Goal: Task Accomplishment & Management: Complete application form

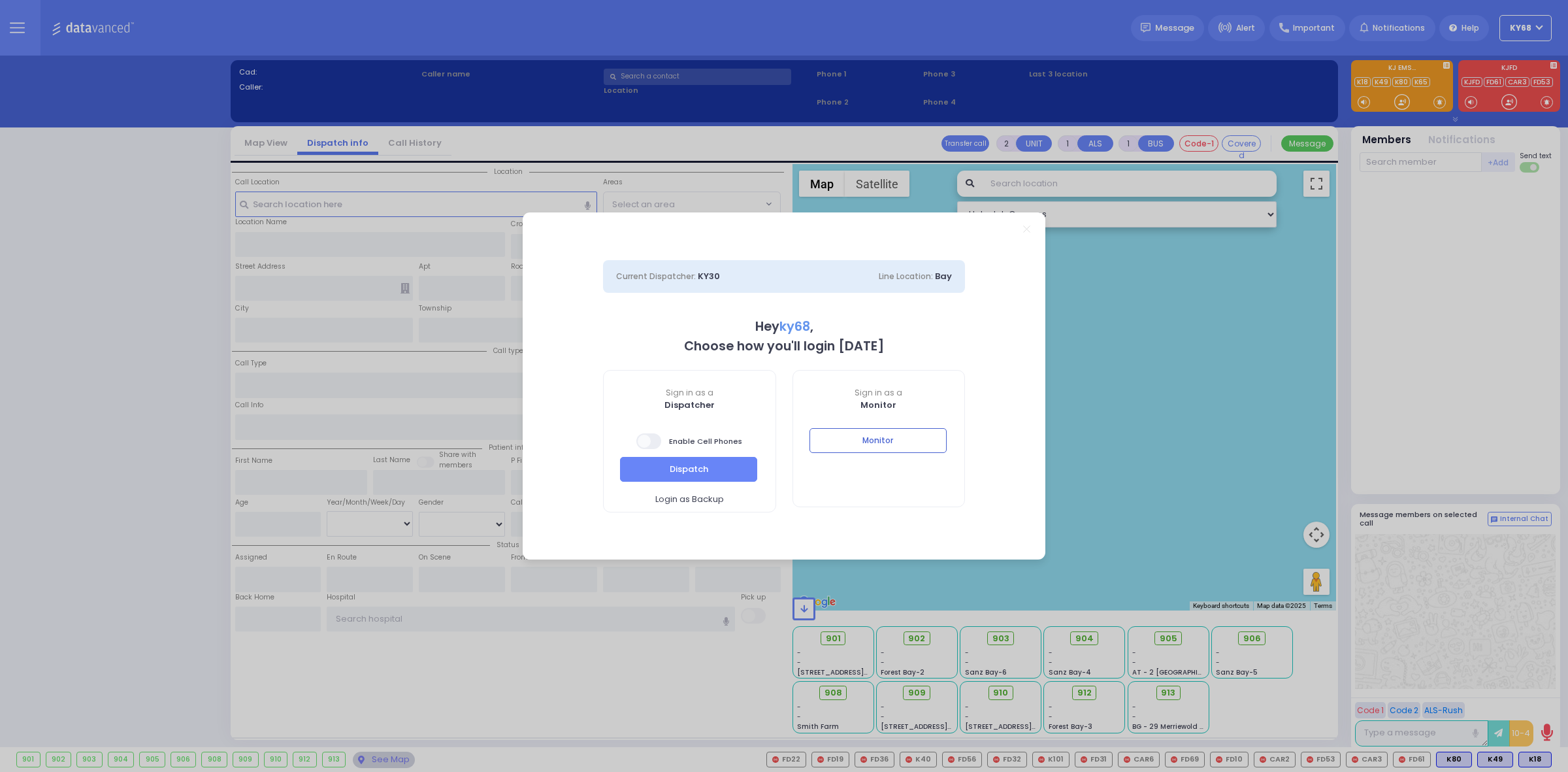
select select "12"
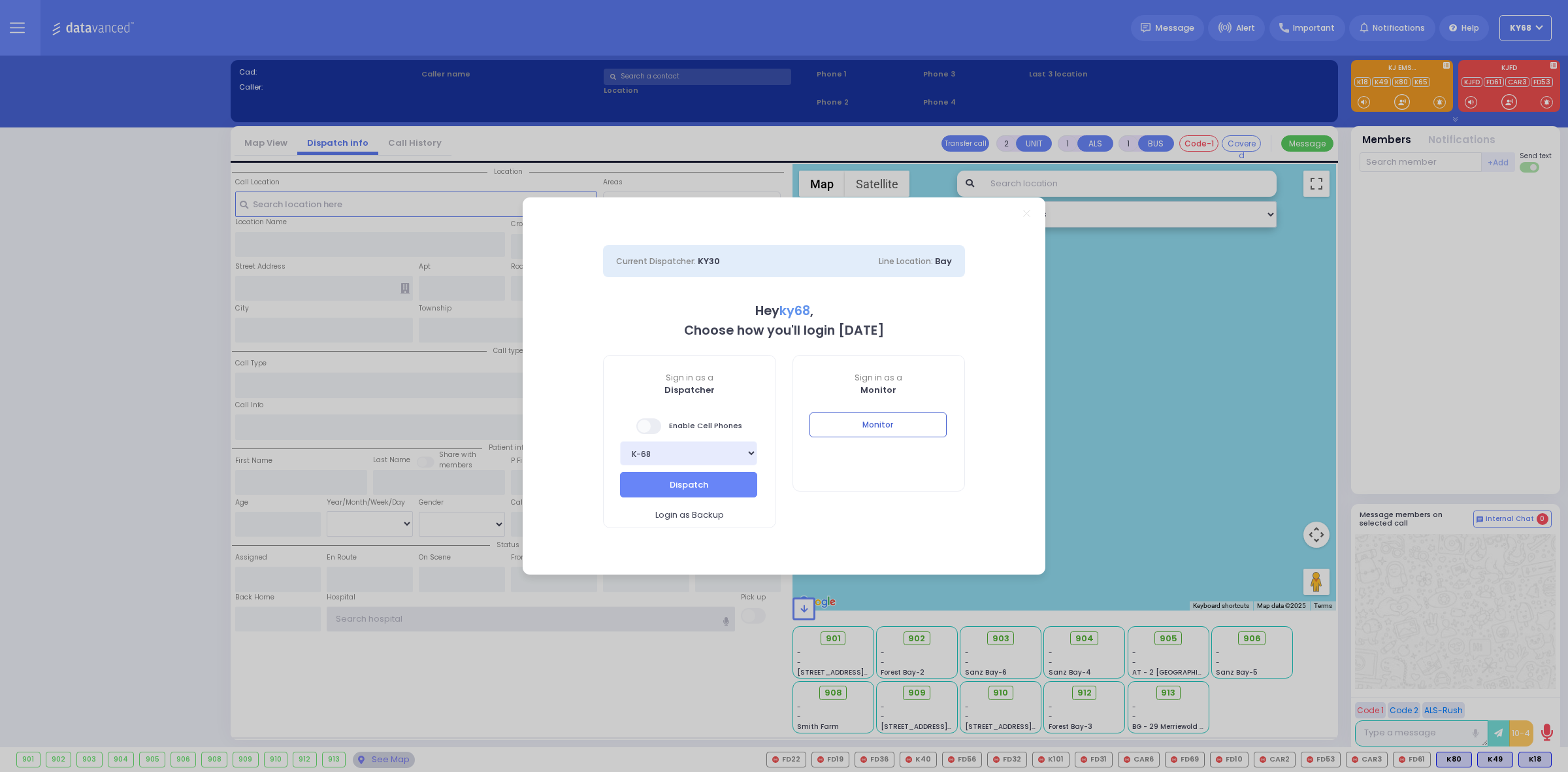
type input "ky68"
click at [657, 425] on span at bounding box center [649, 426] width 26 height 16
click at [664, 485] on button "Dispatch" at bounding box center [689, 484] width 137 height 25
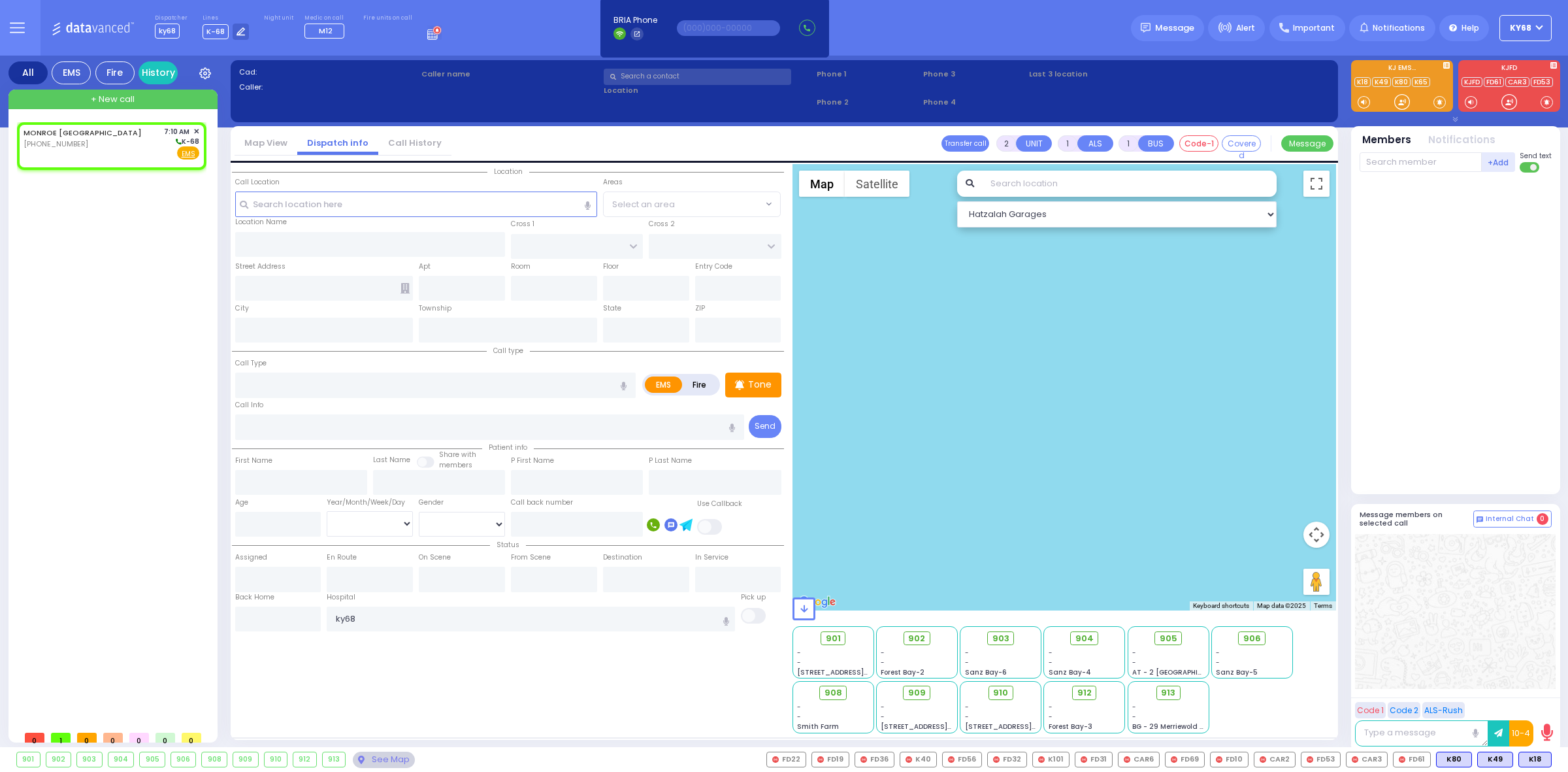
select select
radio input "true"
select select
type input "07:10"
select select "Hatzalah Garages"
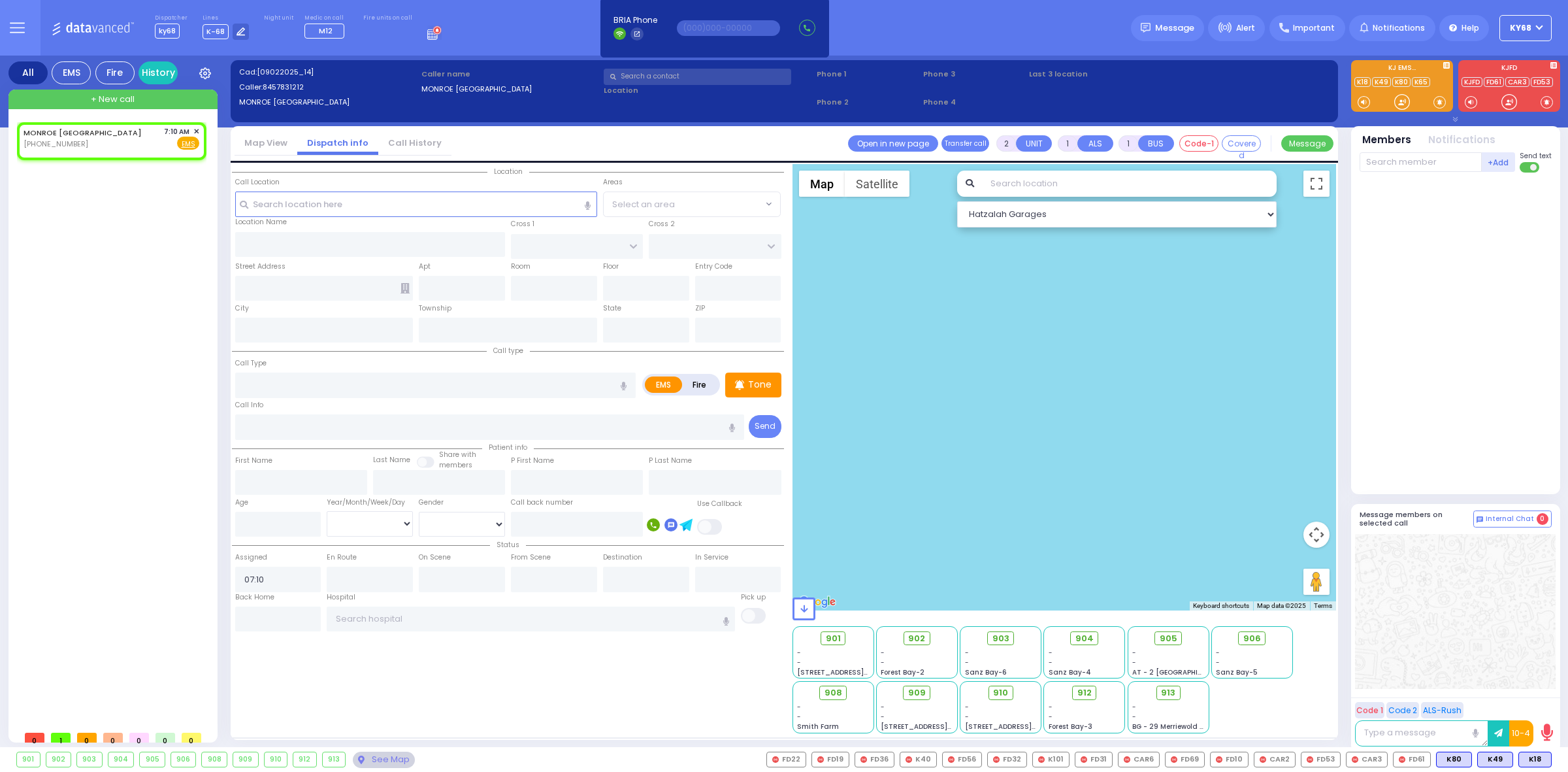
select select
radio input "true"
select select
select select "Hatzalah Garages"
click at [196, 127] on span "✕" at bounding box center [197, 132] width 6 height 11
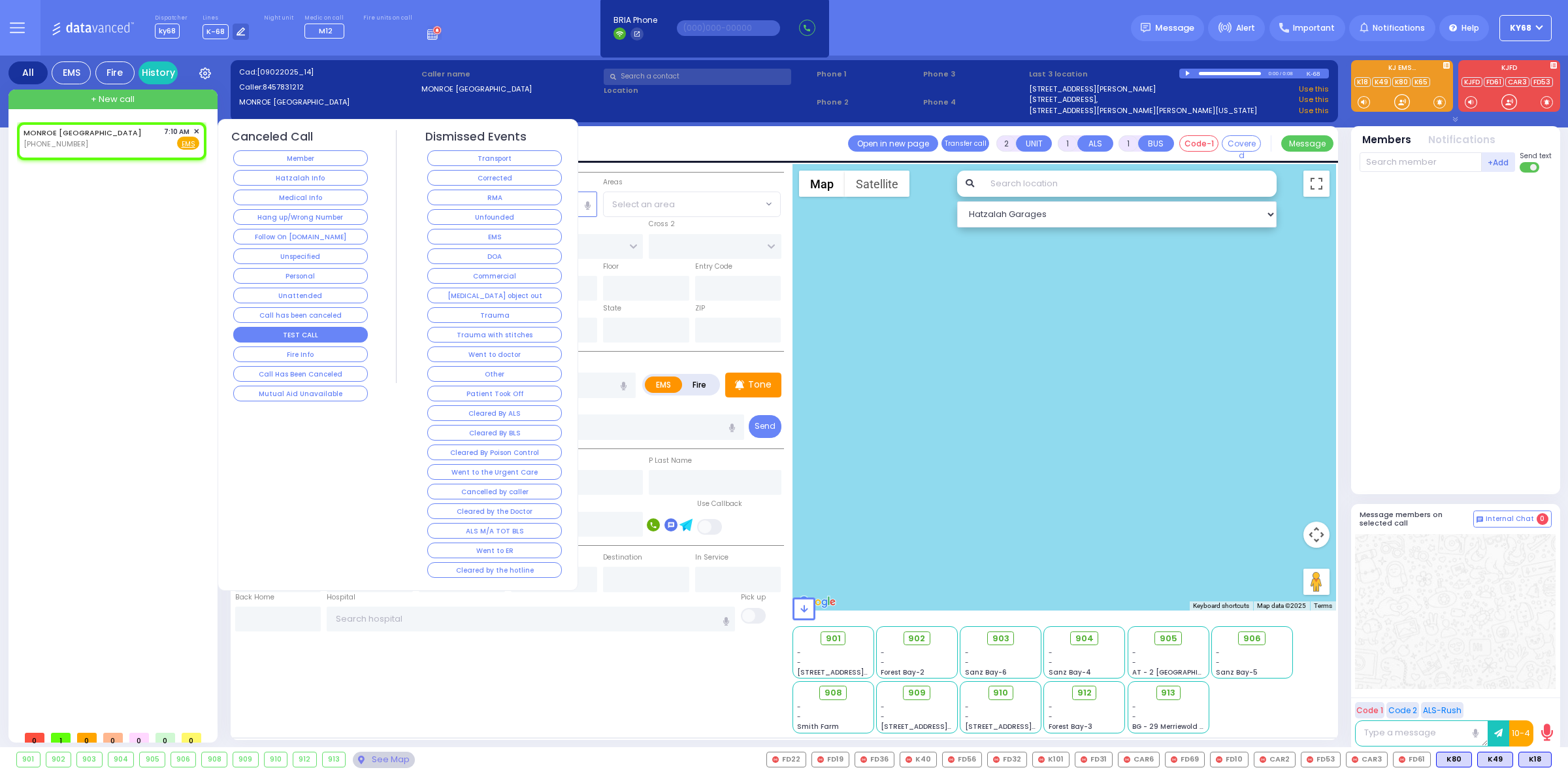
click at [340, 341] on button "TEST CALL" at bounding box center [300, 335] width 135 height 16
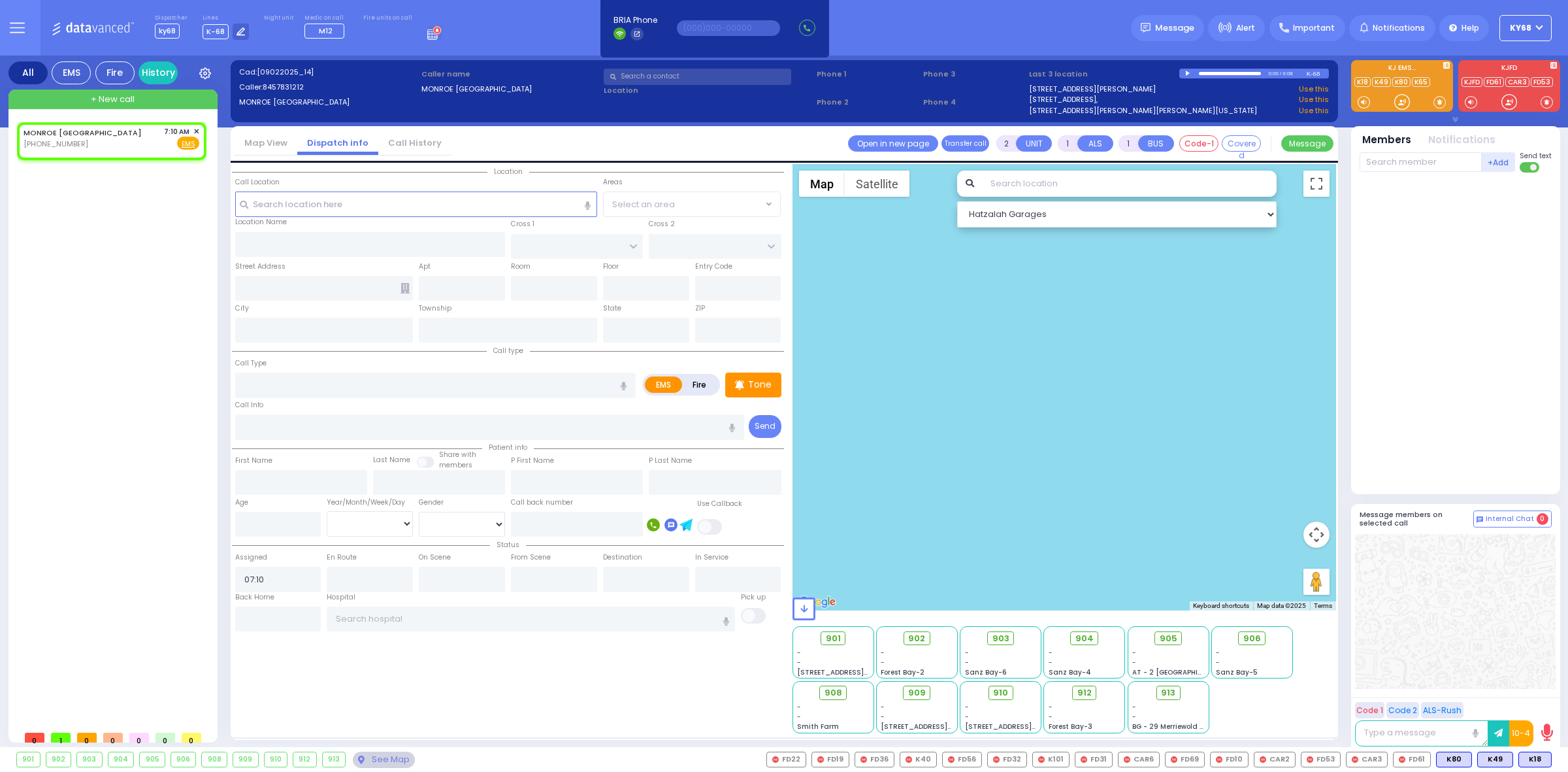
select select
radio input "true"
select select
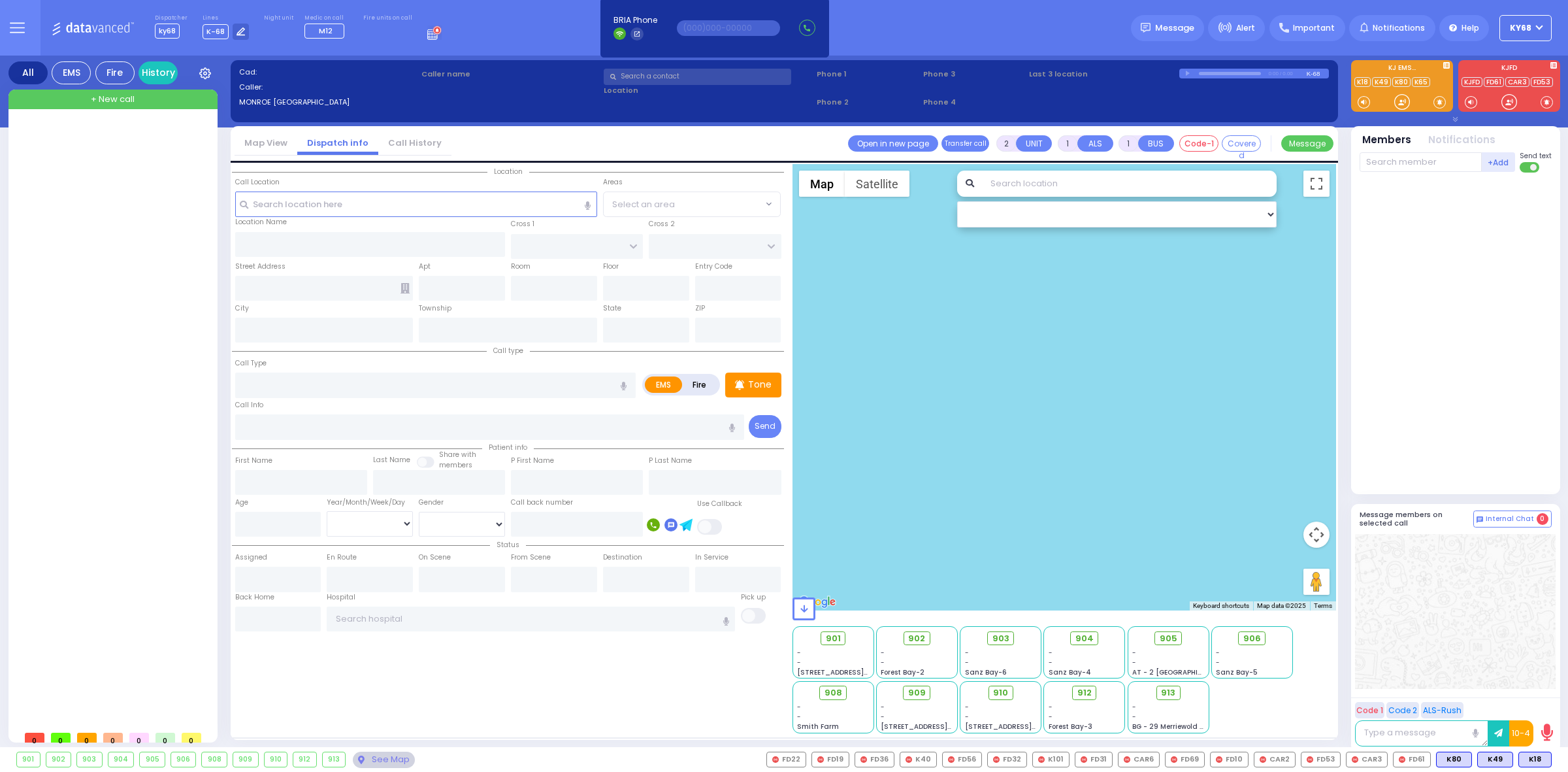
select select
radio input "true"
select select
type input "07:15"
select select "Hatzalah Garages"
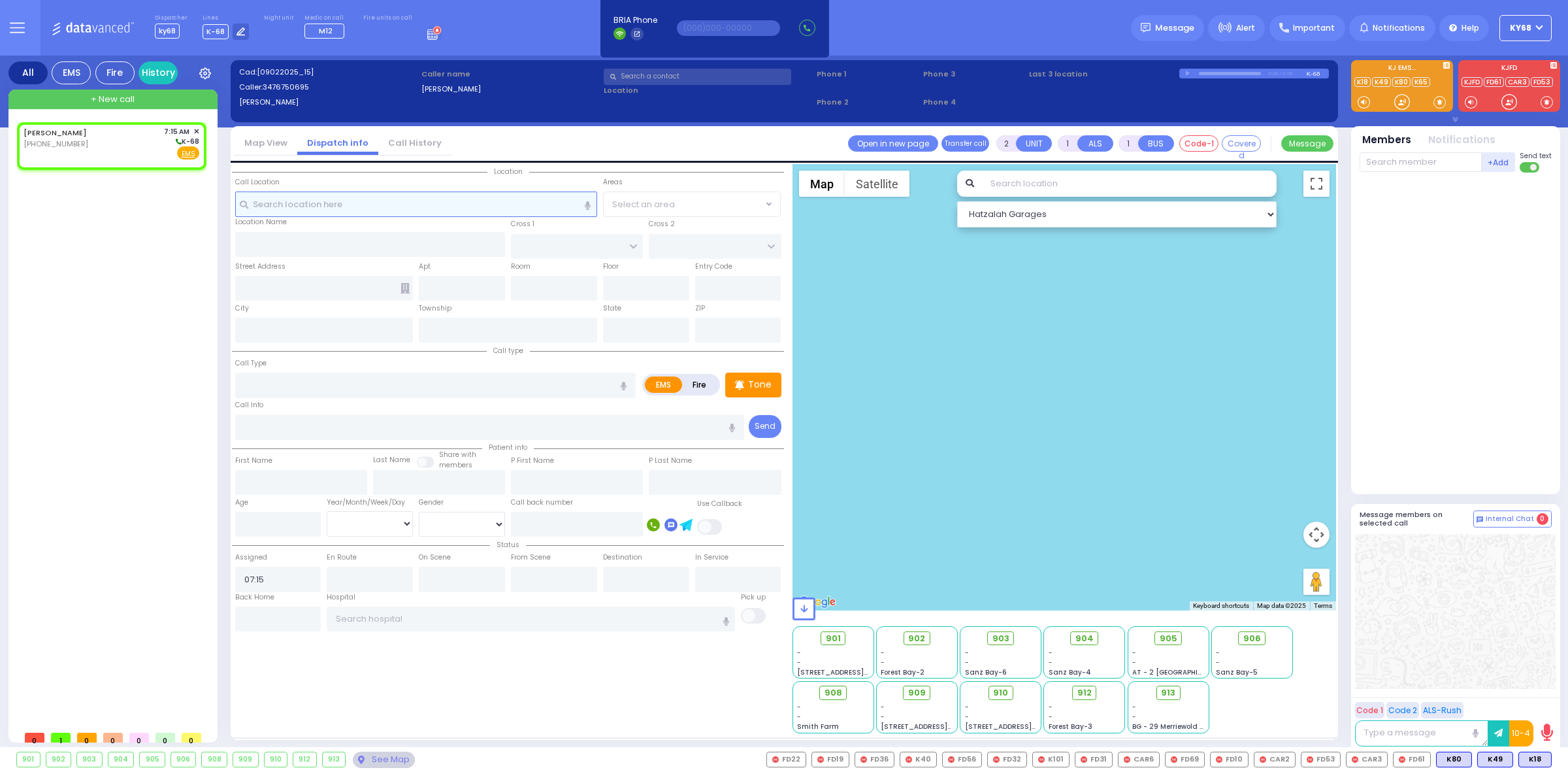
select select
radio input "true"
select select
select select "Hatzalah Garages"
click at [638, 79] on input "text" at bounding box center [698, 76] width 187 height 16
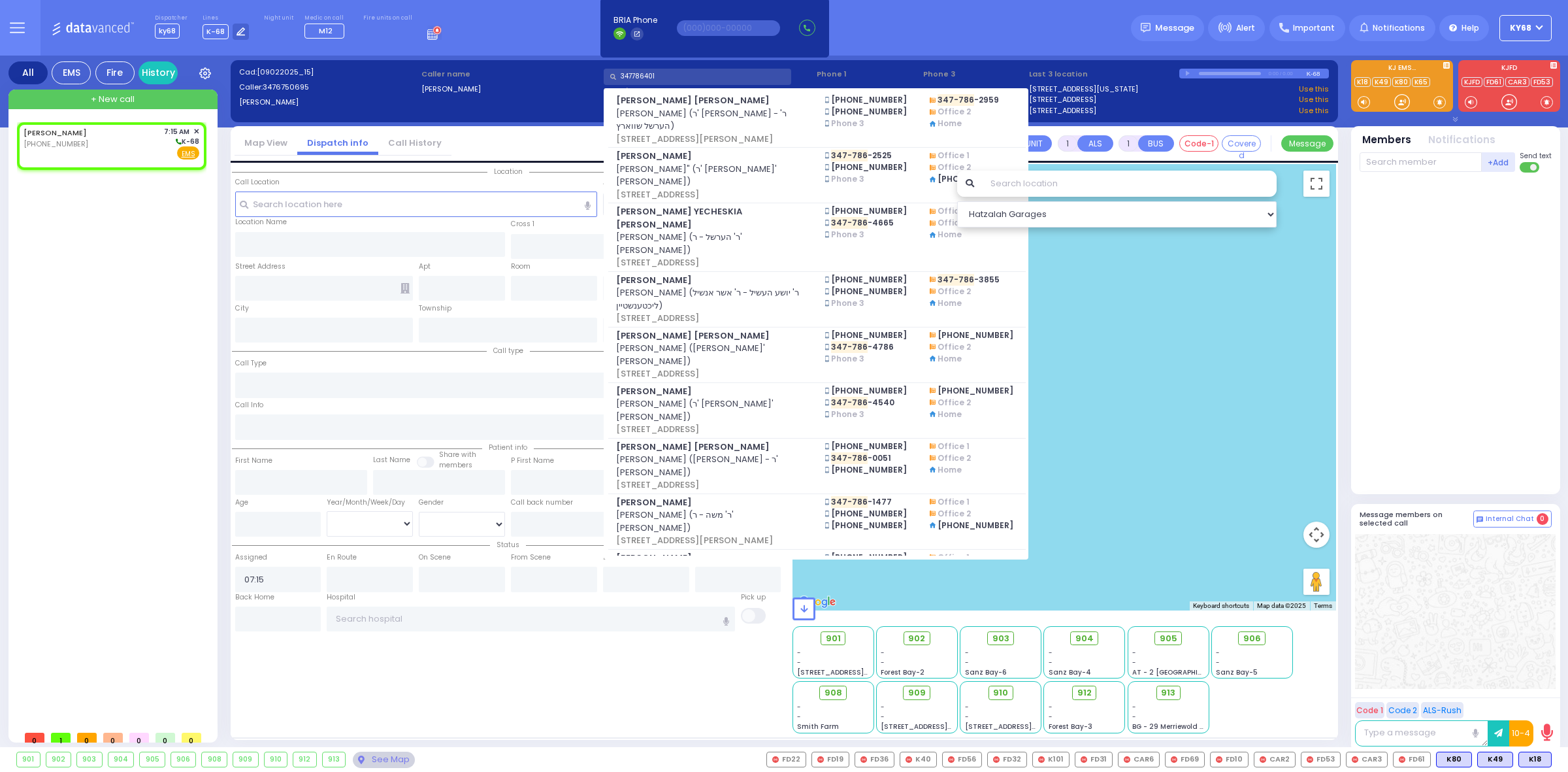
type input "3477864014"
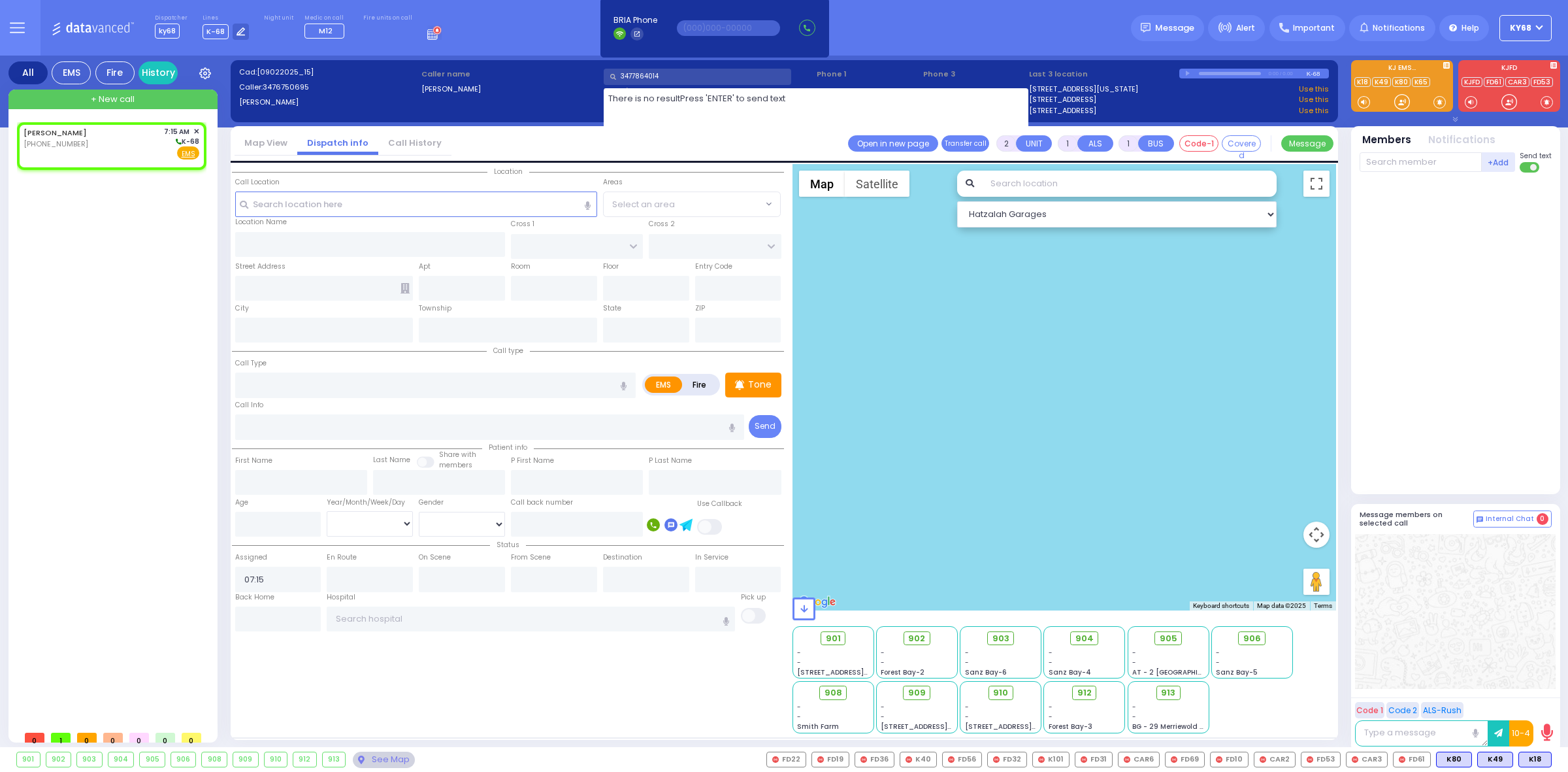
click at [639, 77] on input "3477864014" at bounding box center [698, 76] width 187 height 16
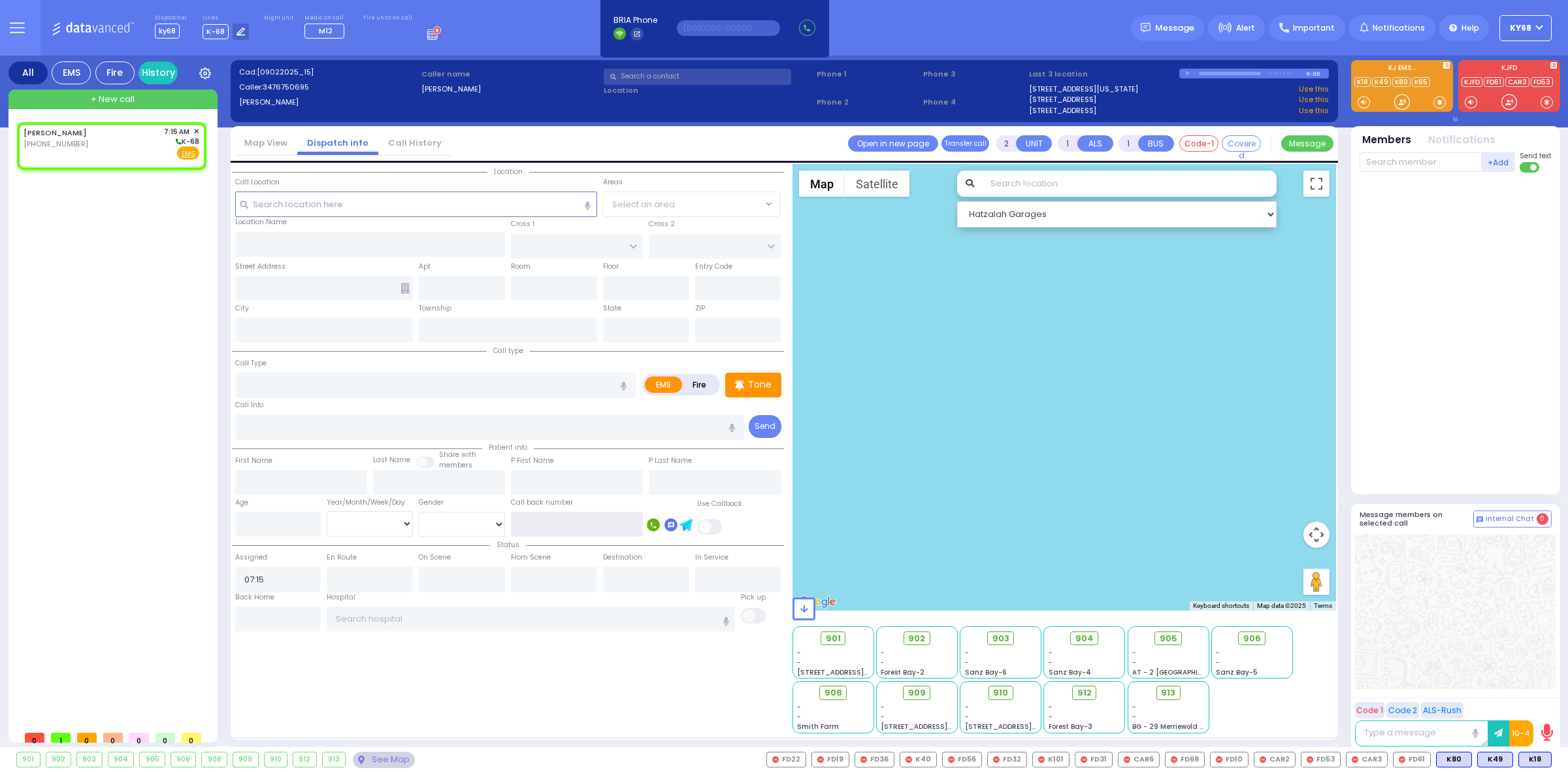
click at [549, 521] on input "text" at bounding box center [577, 524] width 132 height 25
paste input "3477864014"
type input "3477864014"
click at [370, 197] on input "text" at bounding box center [416, 203] width 362 height 25
select select
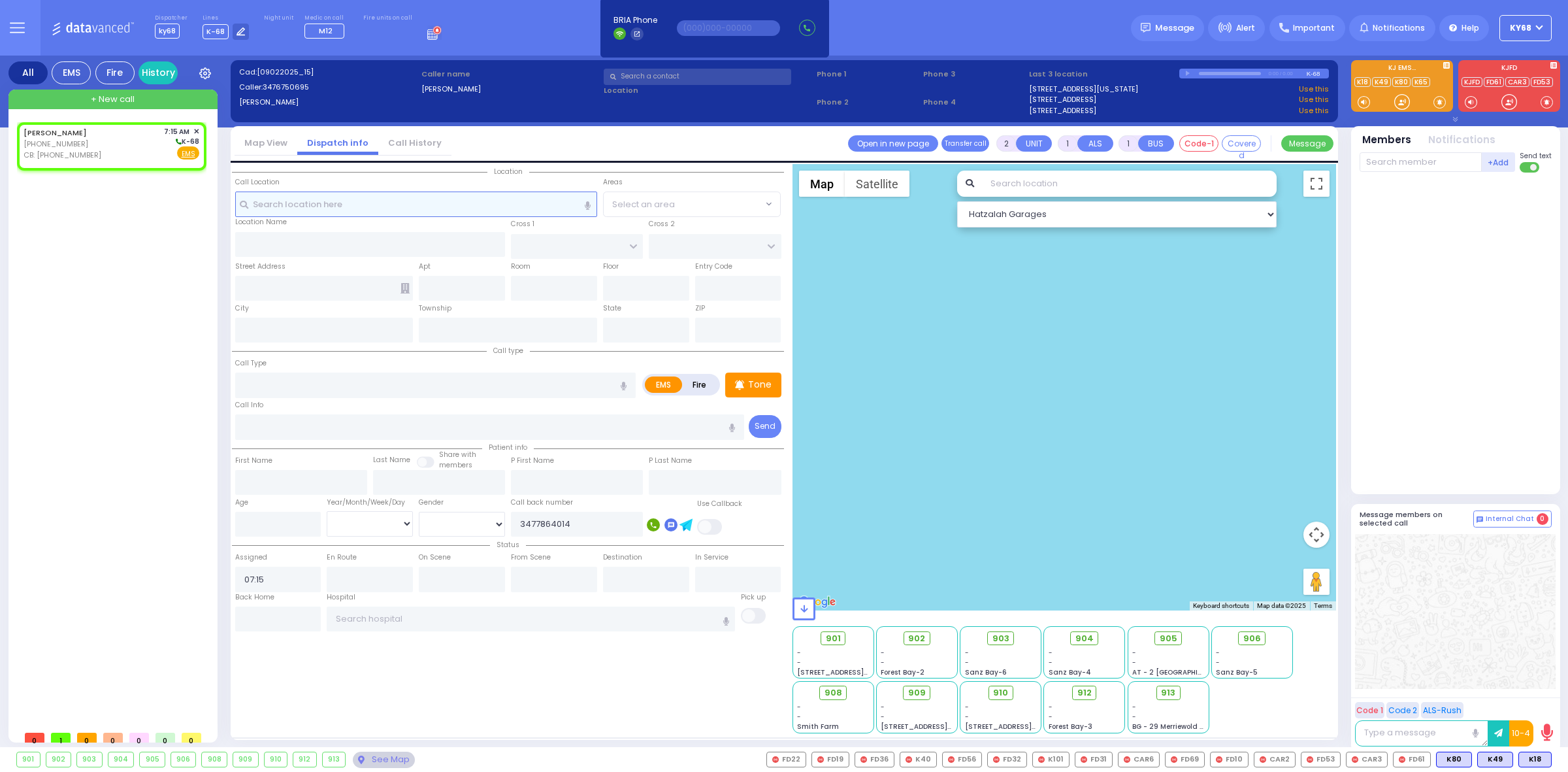
radio input "true"
select select
select select "Hatzalah Garages"
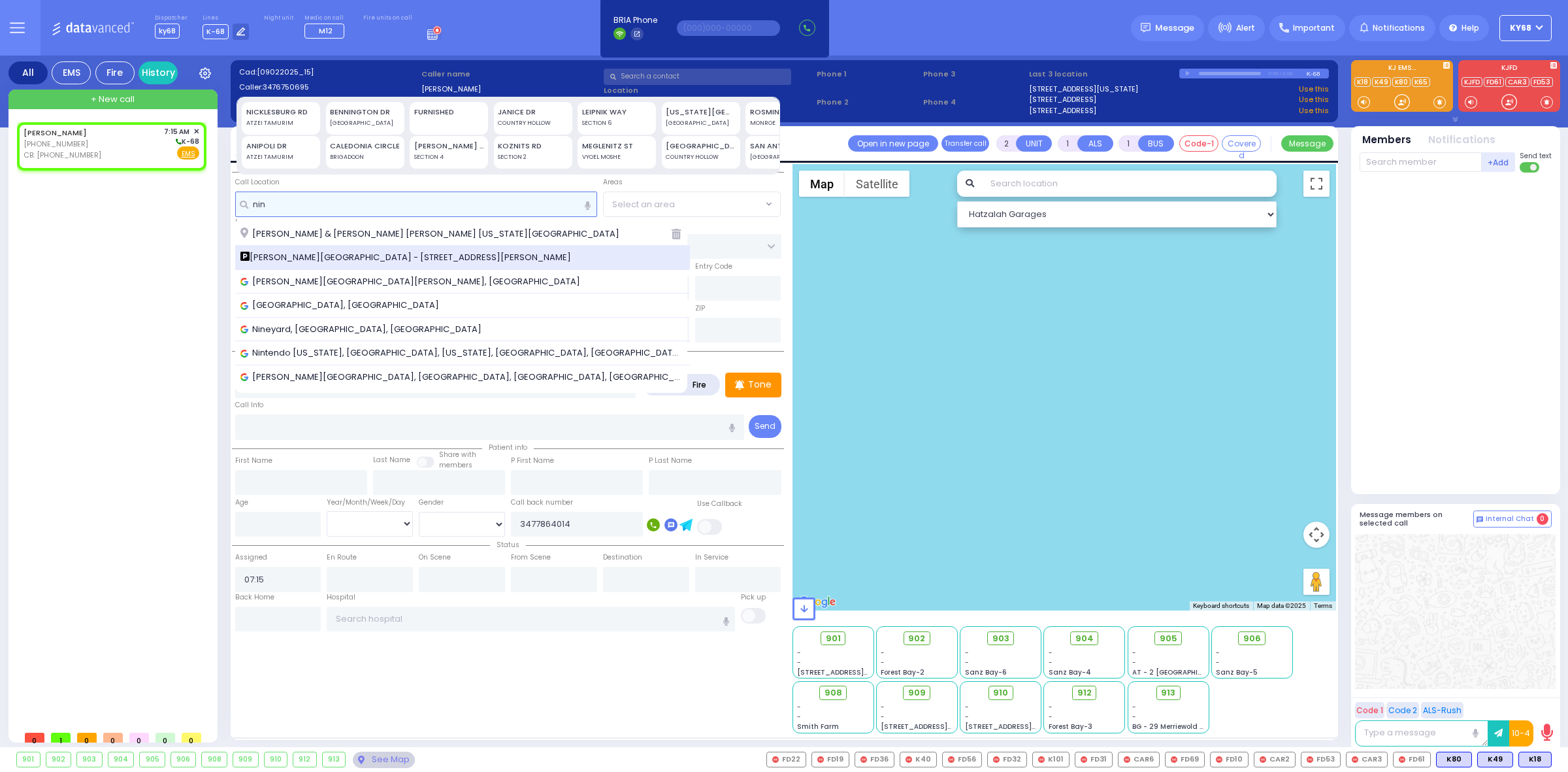
type input "nin"
click at [368, 251] on span "[PERSON_NAME][GEOGRAPHIC_DATA] - [STREET_ADDRESS][PERSON_NAME]" at bounding box center [408, 257] width 335 height 13
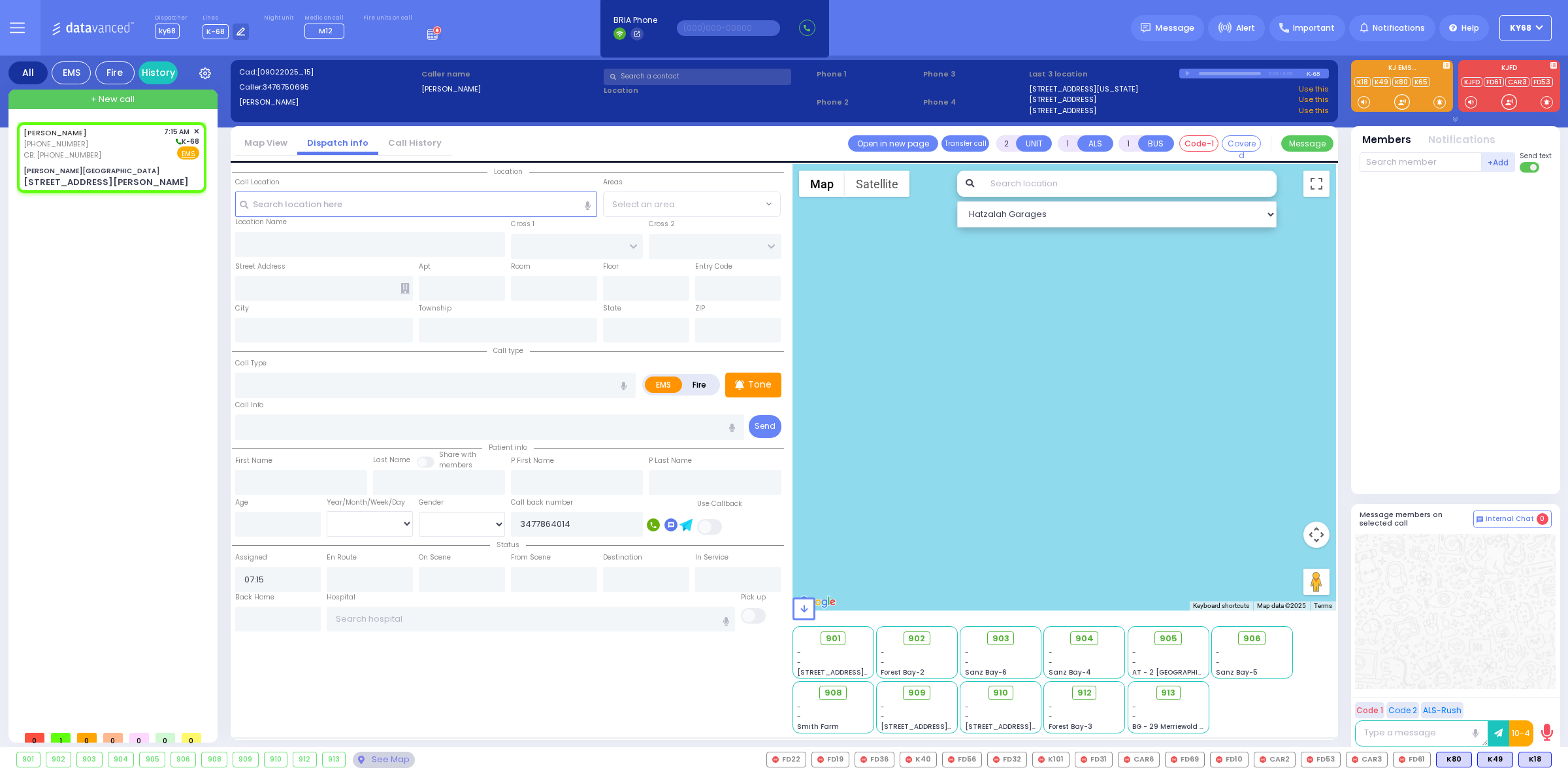
select select
radio input "true"
select select
select select "Hatzalah Garages"
type input "[PERSON_NAME][GEOGRAPHIC_DATA]"
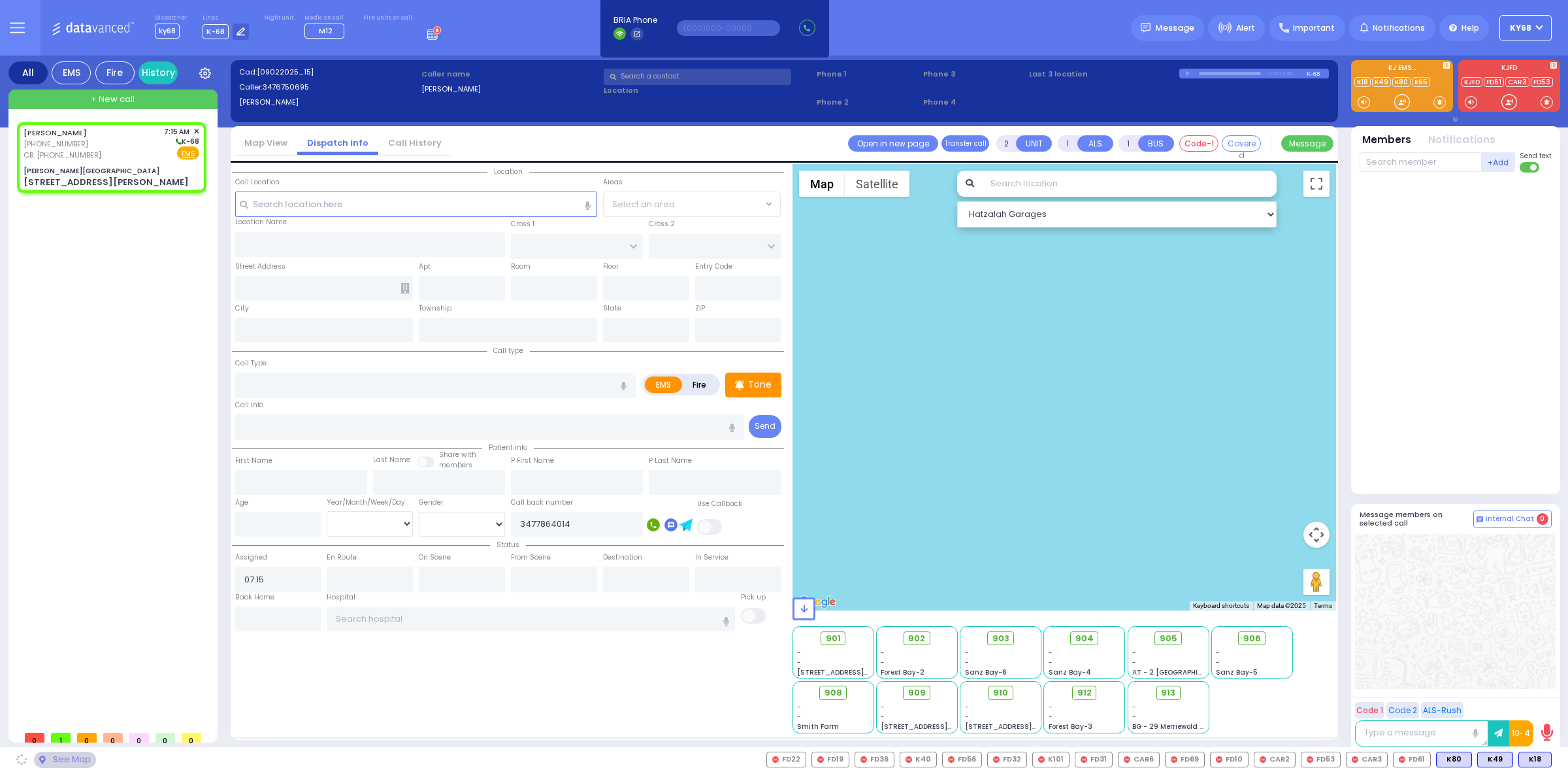
type input "CENTRAL VALLEY LINE"
type input "[PERSON_NAME][GEOGRAPHIC_DATA]"
type input "[STREET_ADDRESS][PERSON_NAME]"
type input "Monroe"
type input "[US_STATE]"
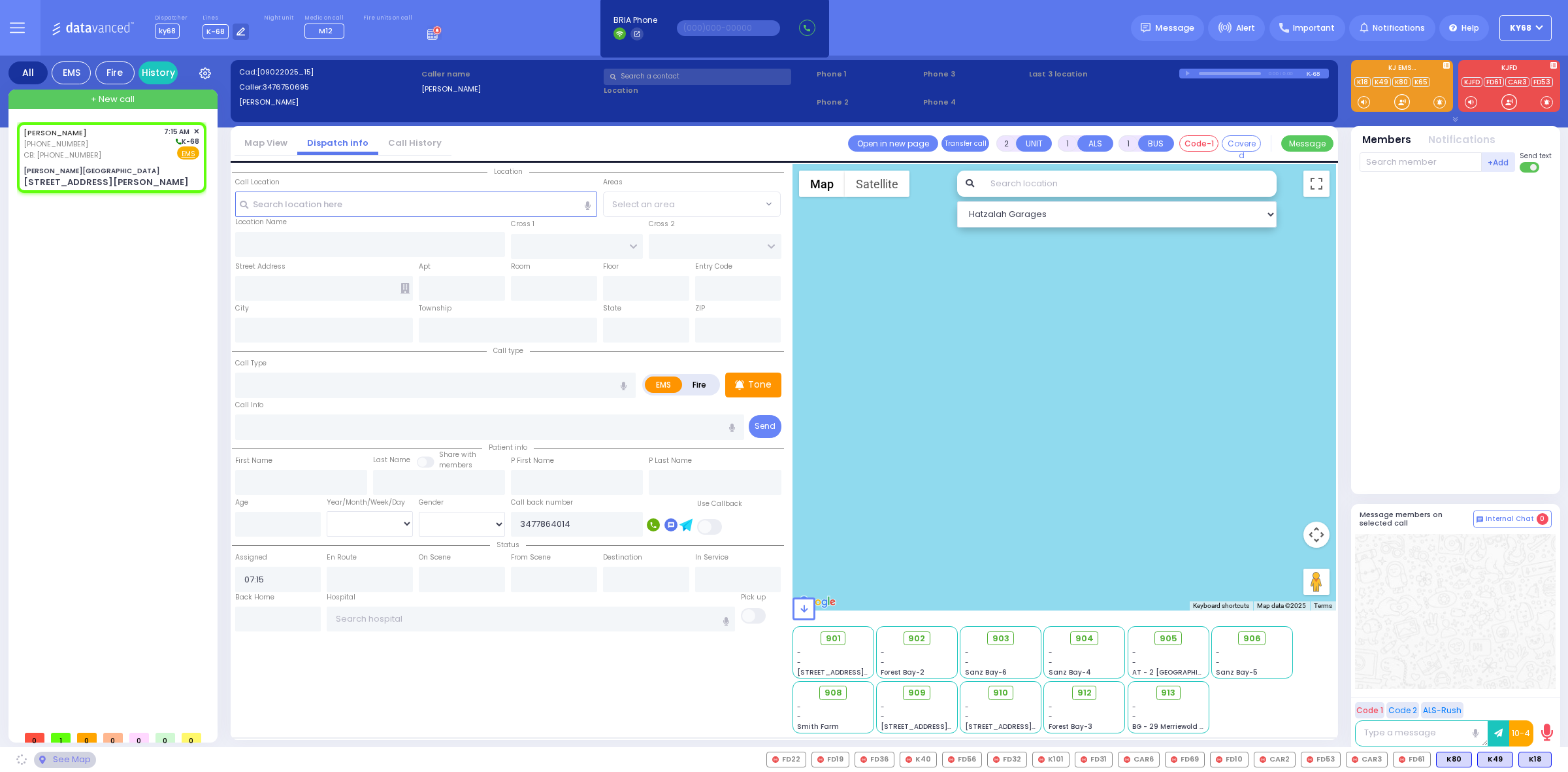
type input "10950"
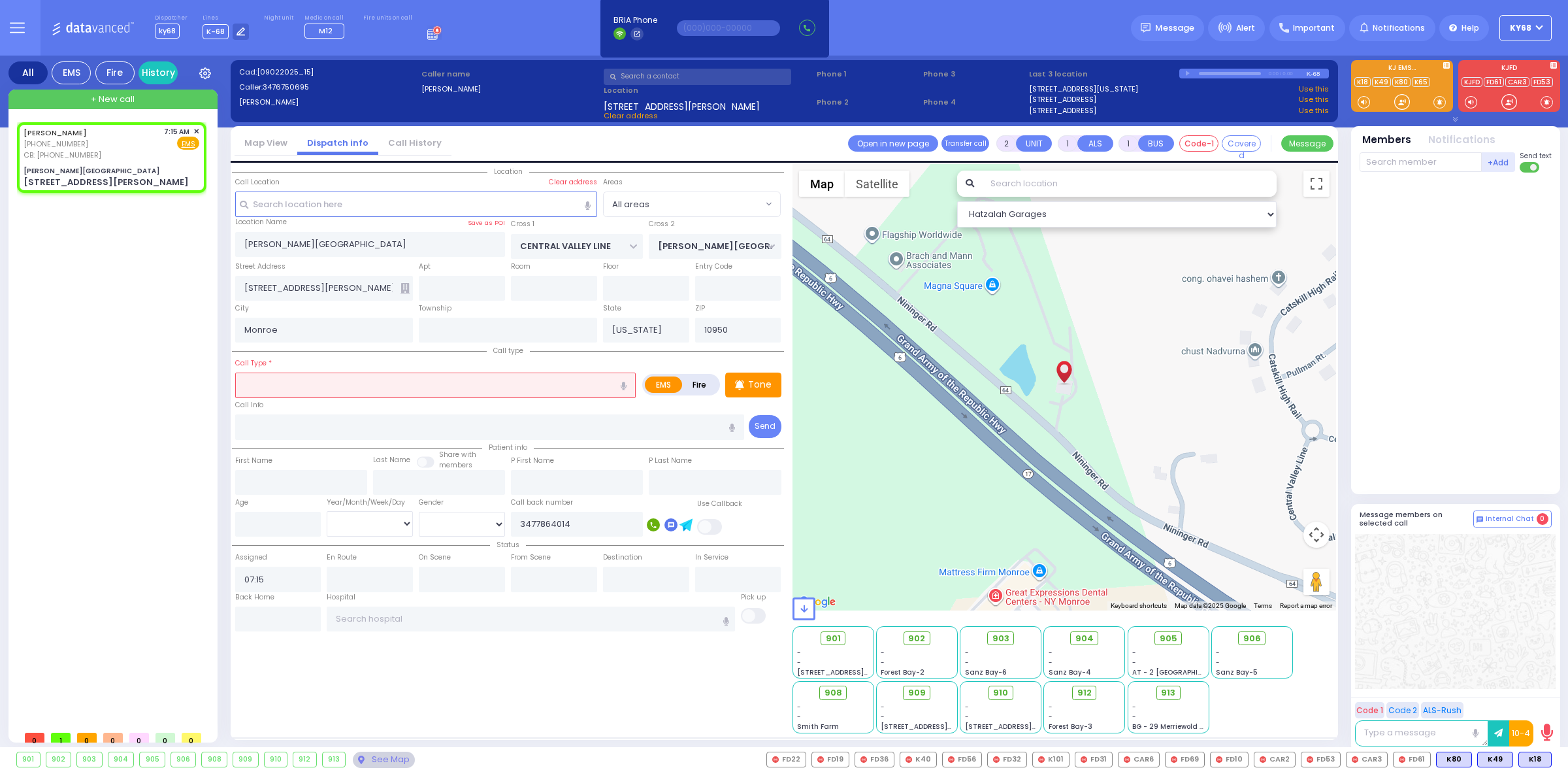
select select
radio input "true"
select select
select select "Hatzalah Garages"
click at [39, 155] on rect at bounding box center [37, 153] width 11 height 11
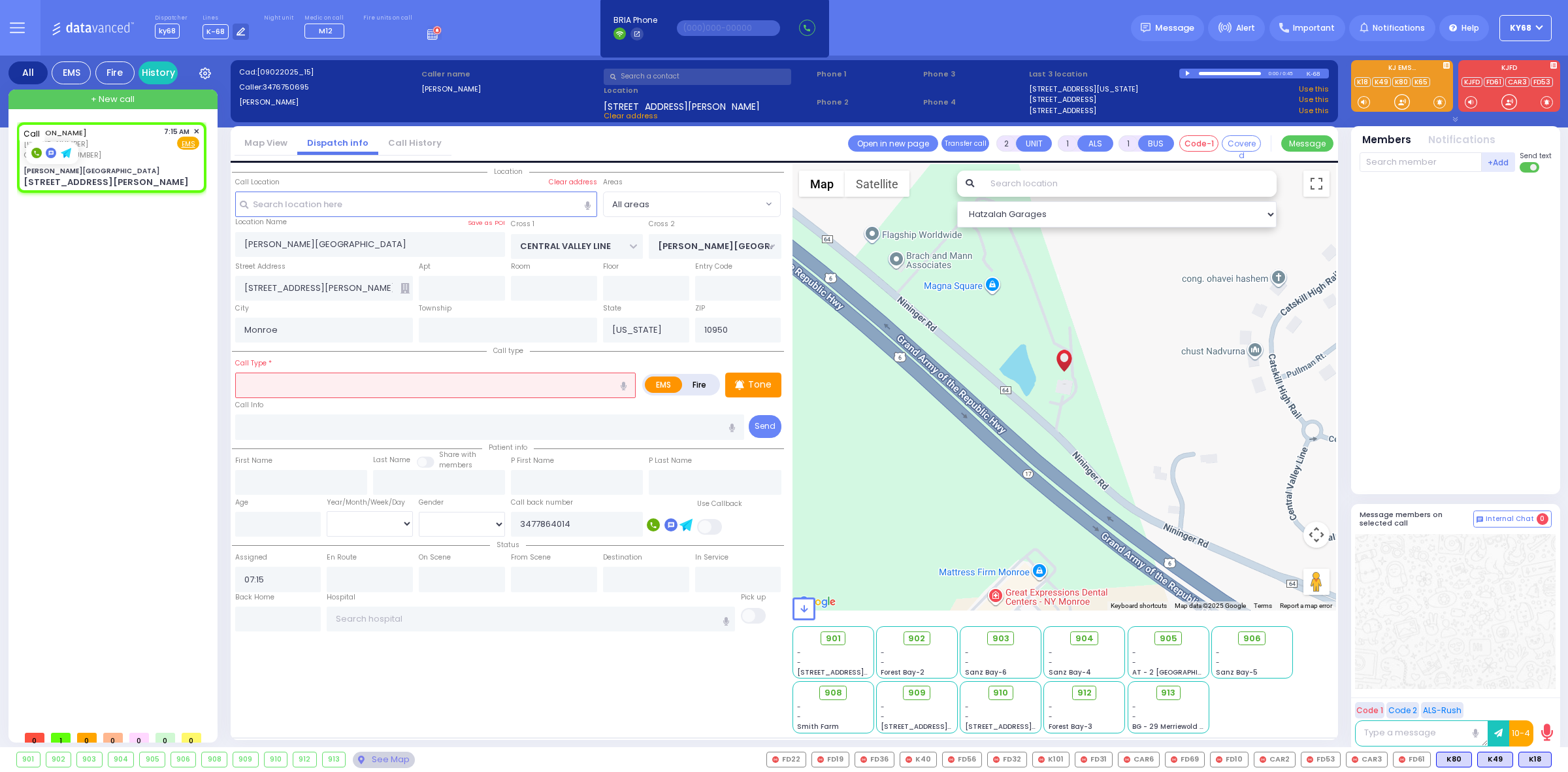
type input "3477864014"
click at [395, 396] on input "text" at bounding box center [436, 385] width 401 height 25
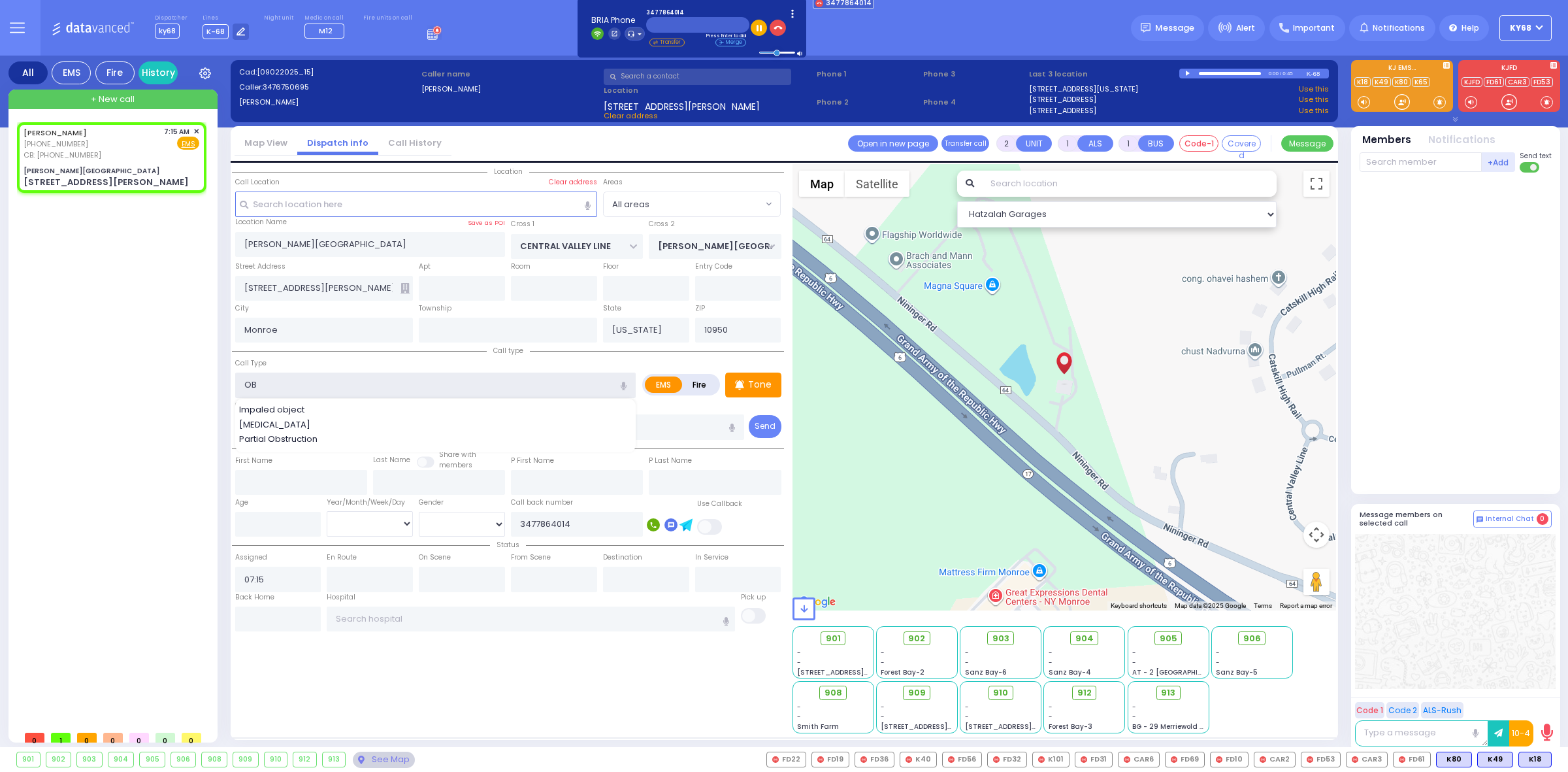
type input "OB"
click at [366, 347] on div "Call type Call Type OB EMS" at bounding box center [507, 392] width 552 height 98
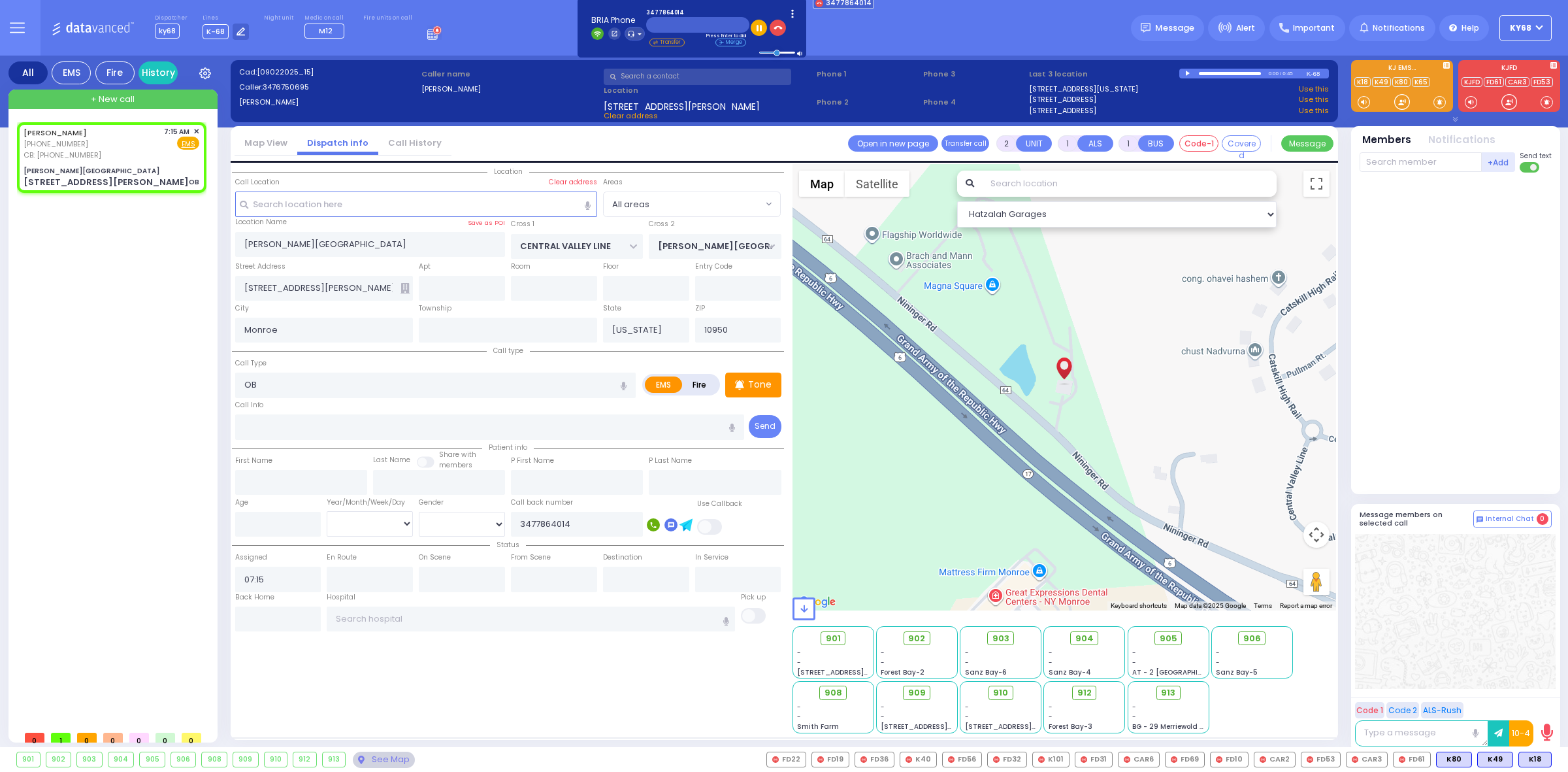
select select
radio input "true"
select select
select select "Hatzalah Garages"
click at [537, 57] on div "Cad: [09022025_15] Caller: 3476750695 [PERSON_NAME] Caller name [PERSON_NAME] /" at bounding box center [785, 404] width 1108 height 697
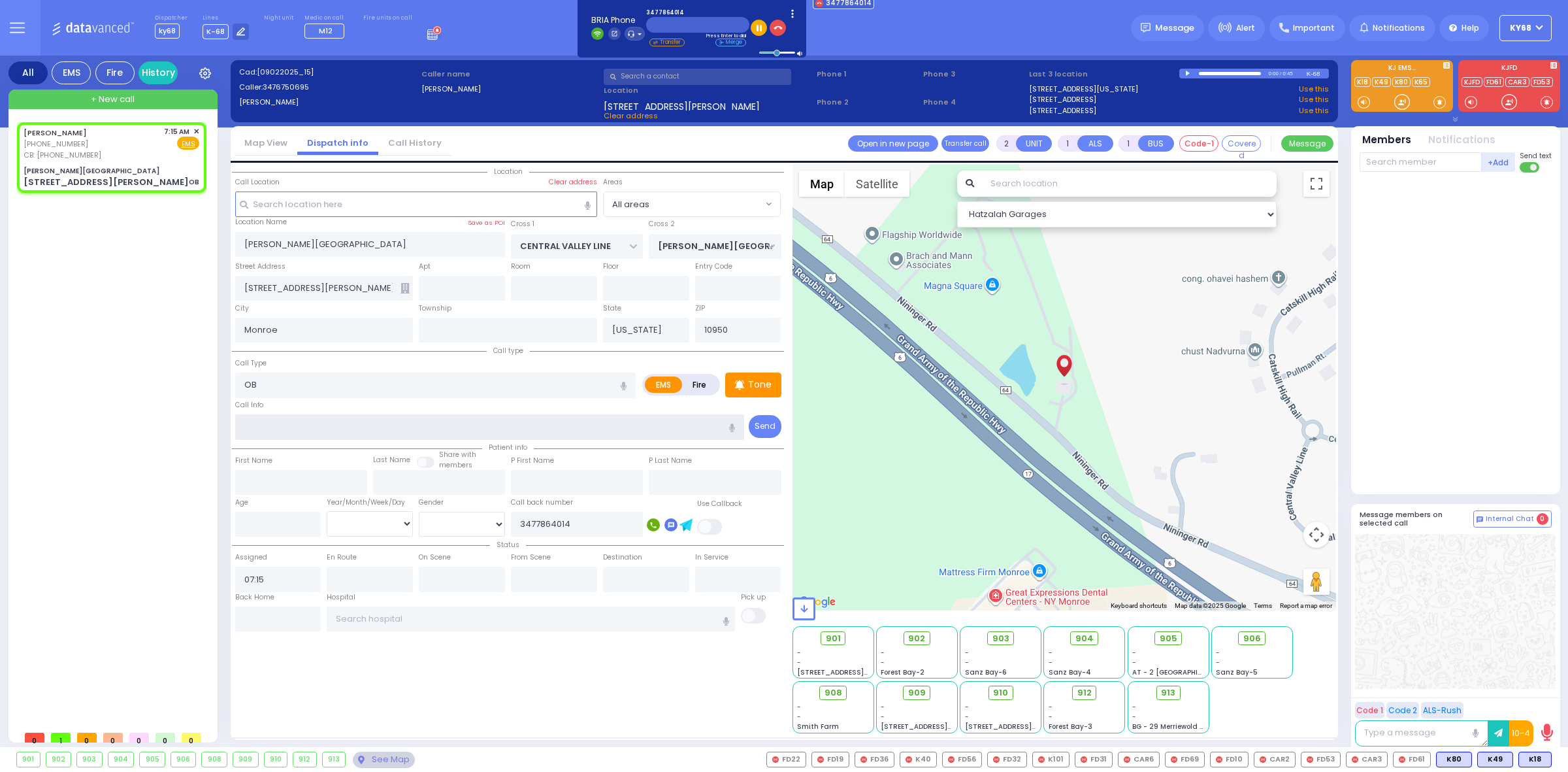
click at [357, 425] on input "text" at bounding box center [490, 427] width 510 height 25
type input "arrive car"
click at [366, 408] on div "Call Info arrive car" at bounding box center [490, 418] width 510 height 42
select select
radio input "true"
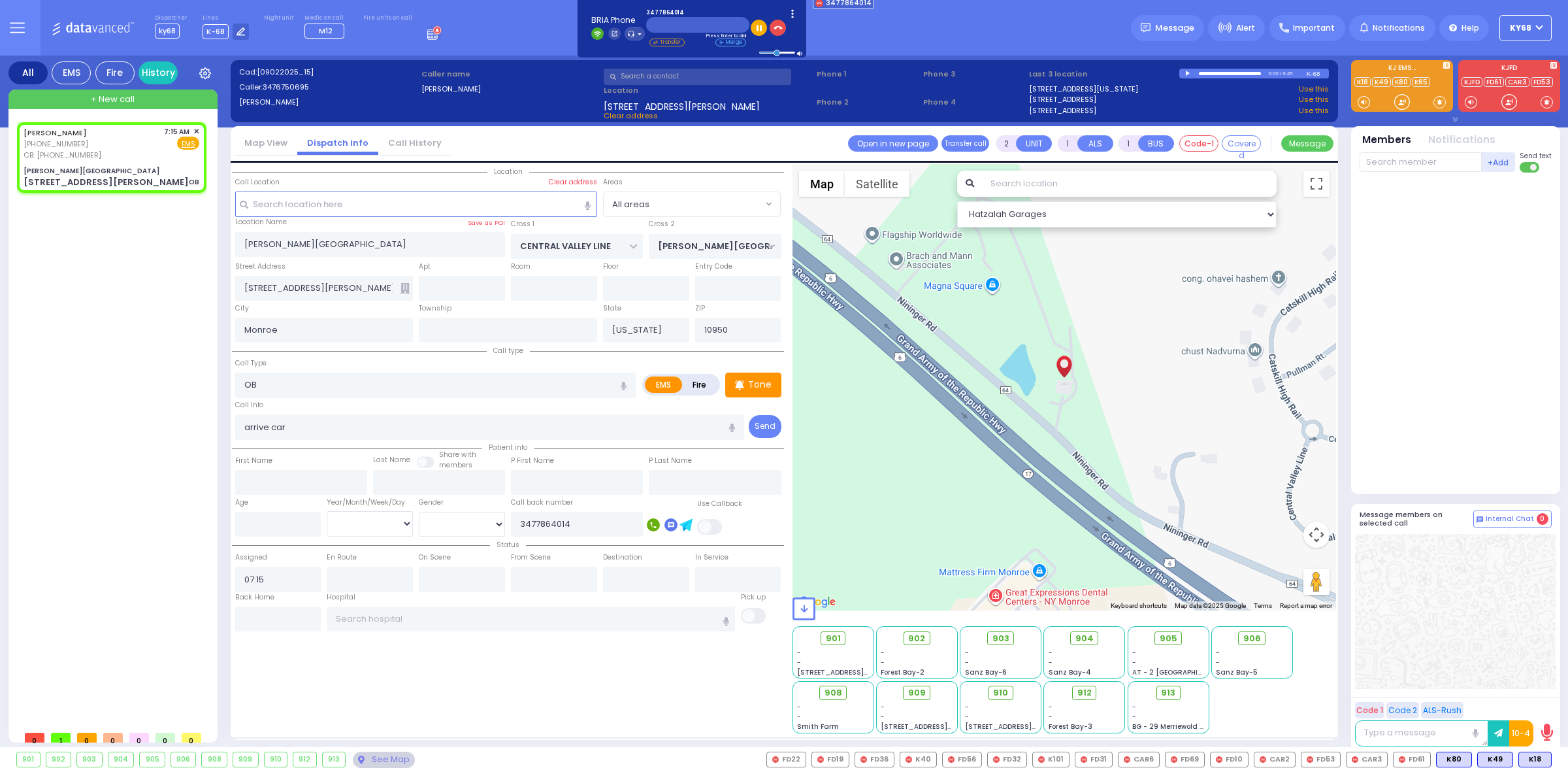
select select
select select "Hatzalah Garages"
click at [774, 30] on icon "button" at bounding box center [779, 28] width 9 height 9
click at [735, 383] on icon at bounding box center [740, 385] width 9 height 16
click at [1403, 100] on div at bounding box center [1402, 101] width 13 height 13
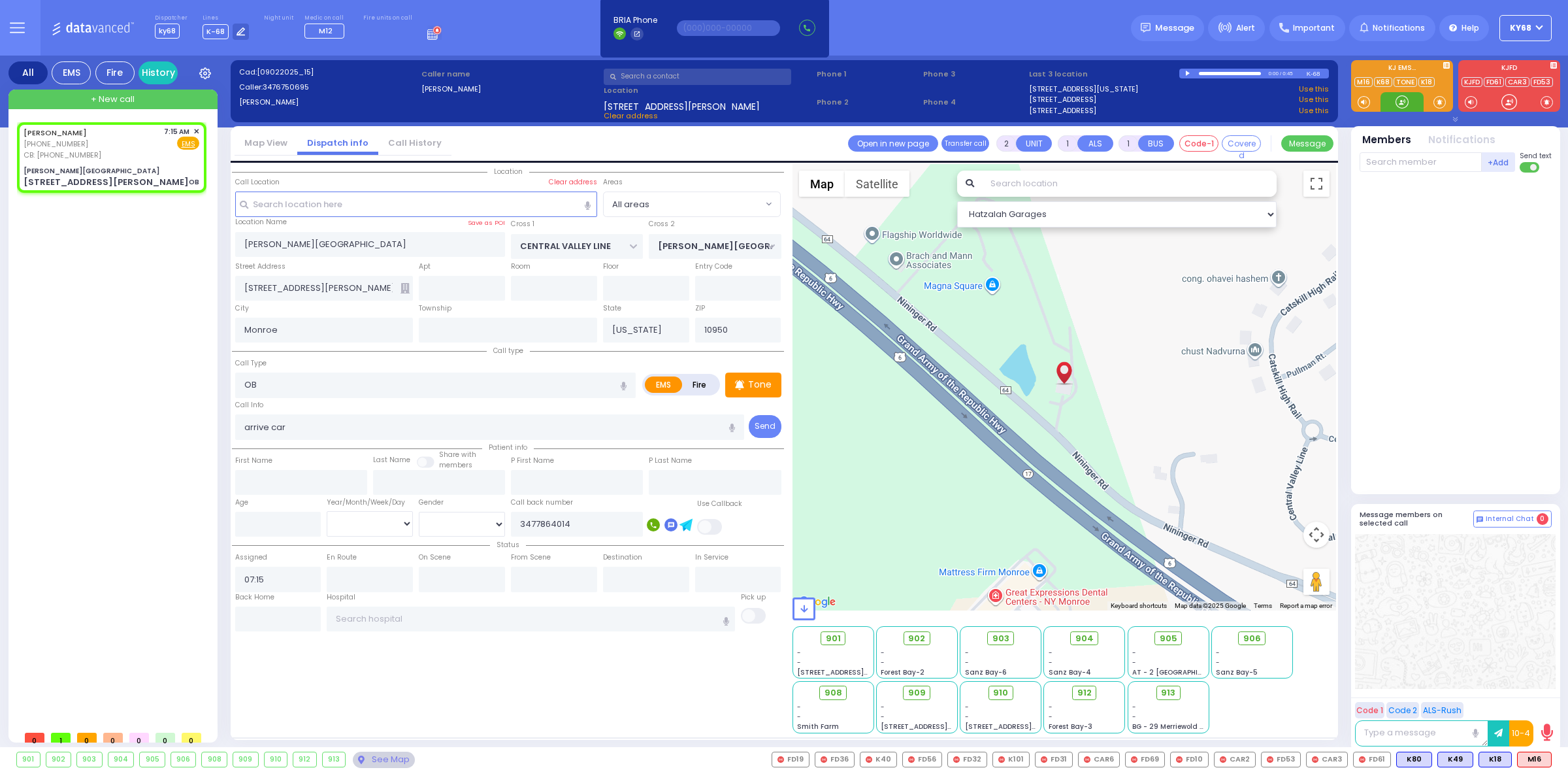
click at [1403, 100] on div at bounding box center [1402, 101] width 13 height 13
click at [1536, 759] on span "M16" at bounding box center [1534, 759] width 34 height 14
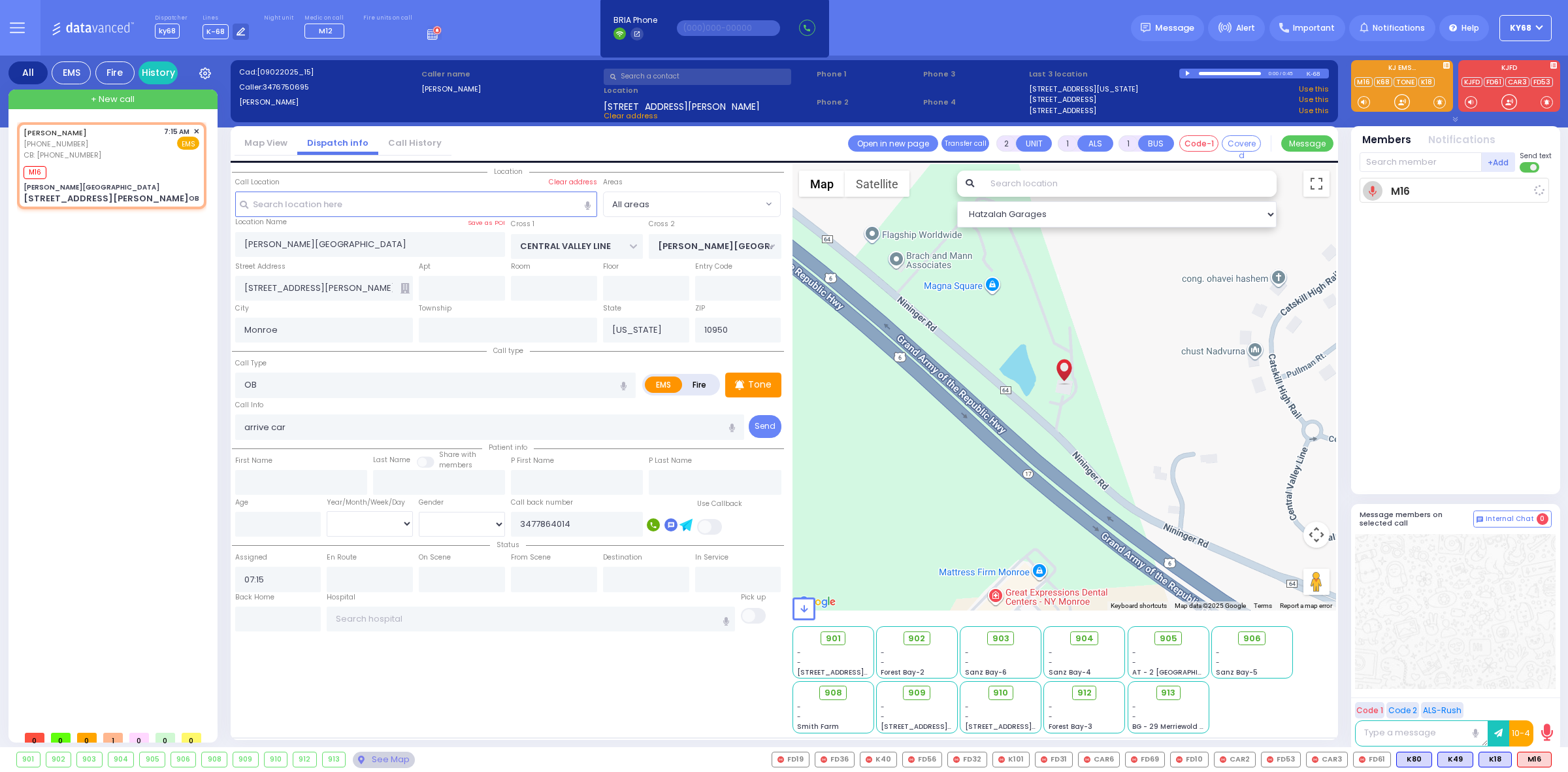
select select
radio input "true"
select select
type input "07:18"
select select "Hatzalah Garages"
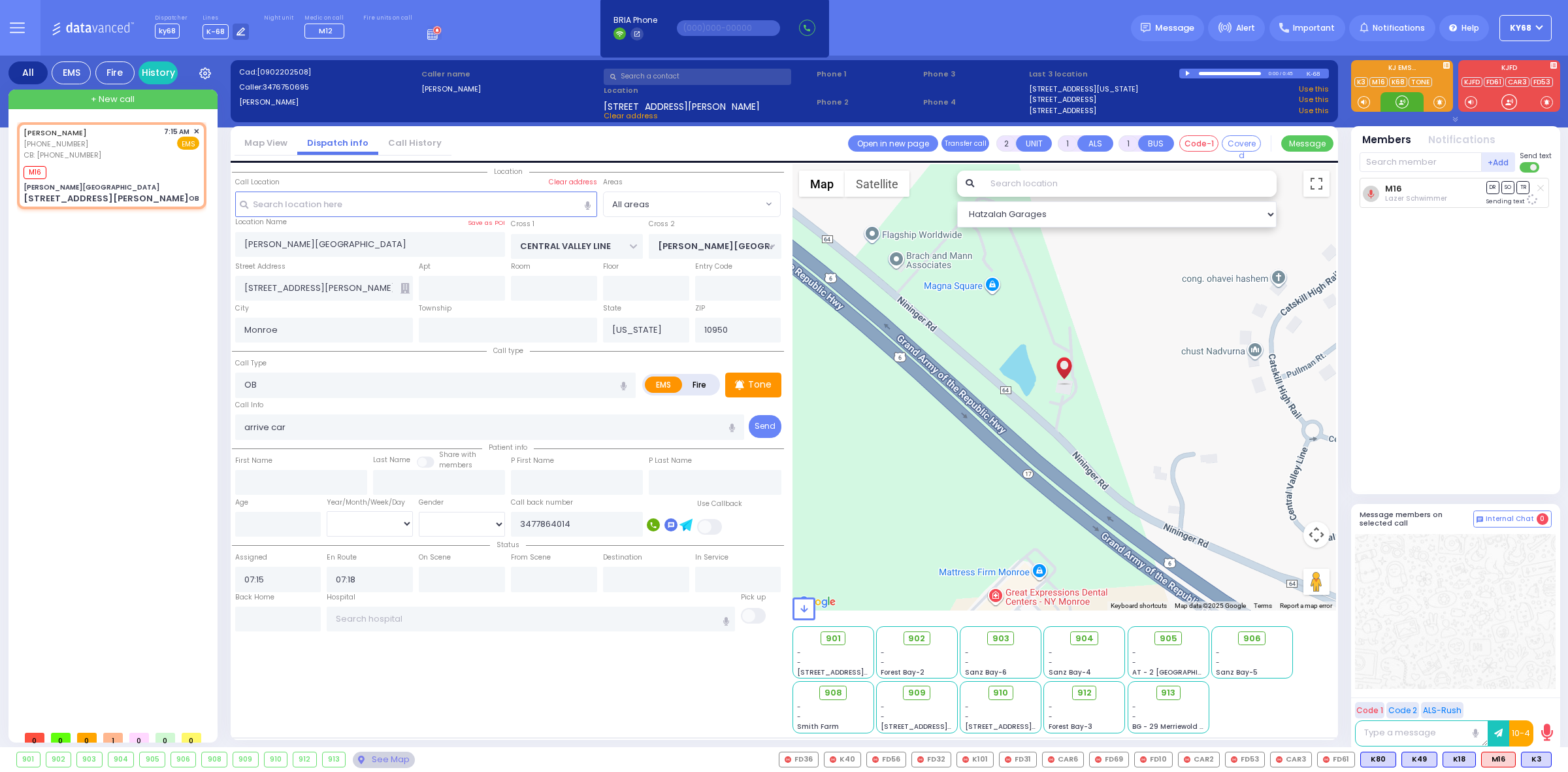
click at [1396, 104] on div at bounding box center [1402, 101] width 13 height 13
click at [1539, 761] on span "K3" at bounding box center [1537, 759] width 30 height 14
select select
radio input "true"
select select
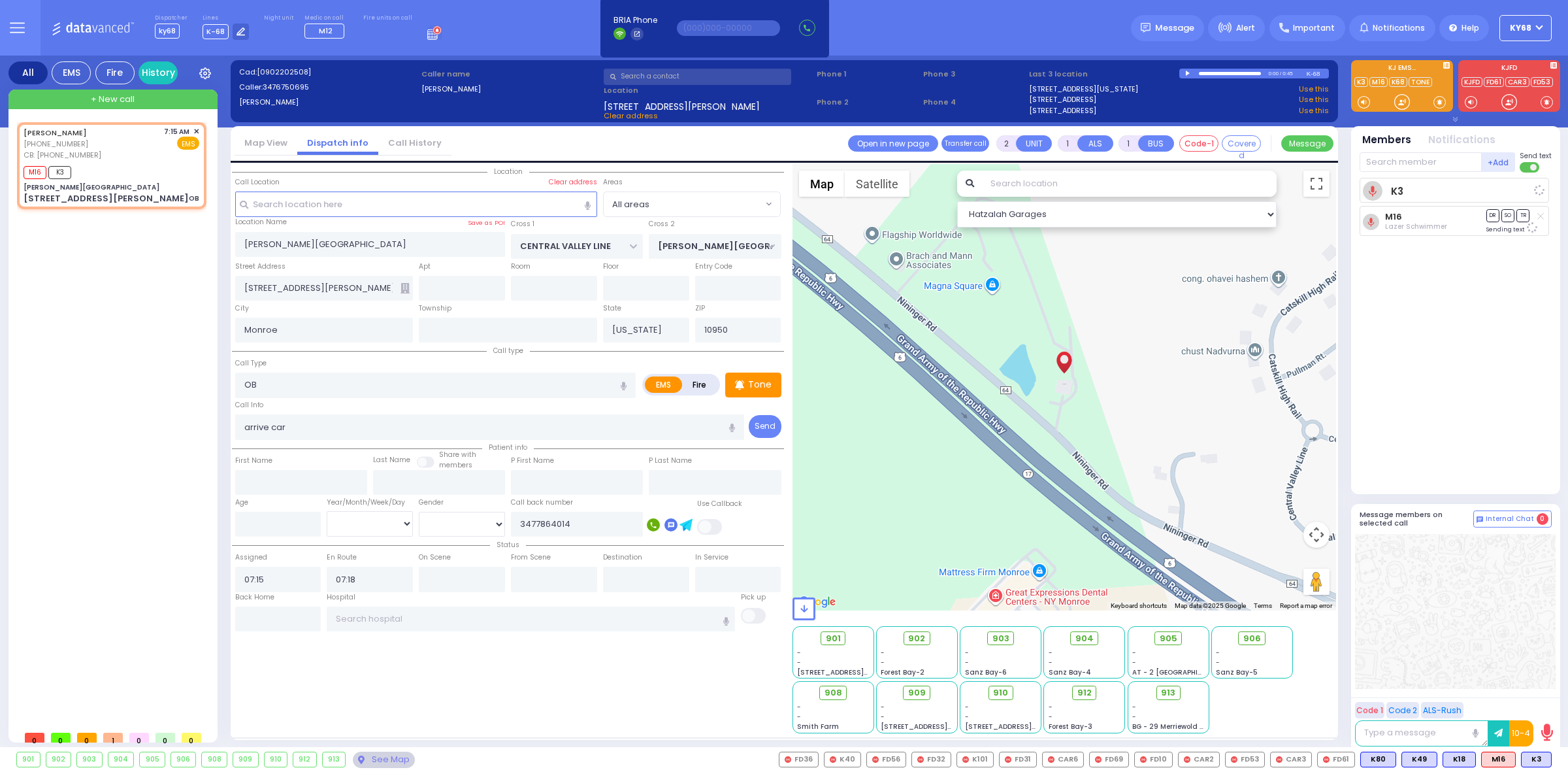
select select "Hatzalah Garages"
click at [1398, 104] on div at bounding box center [1402, 101] width 13 height 13
click at [1406, 104] on div at bounding box center [1402, 101] width 13 height 13
click at [1534, 757] on span "K49" at bounding box center [1534, 759] width 34 height 14
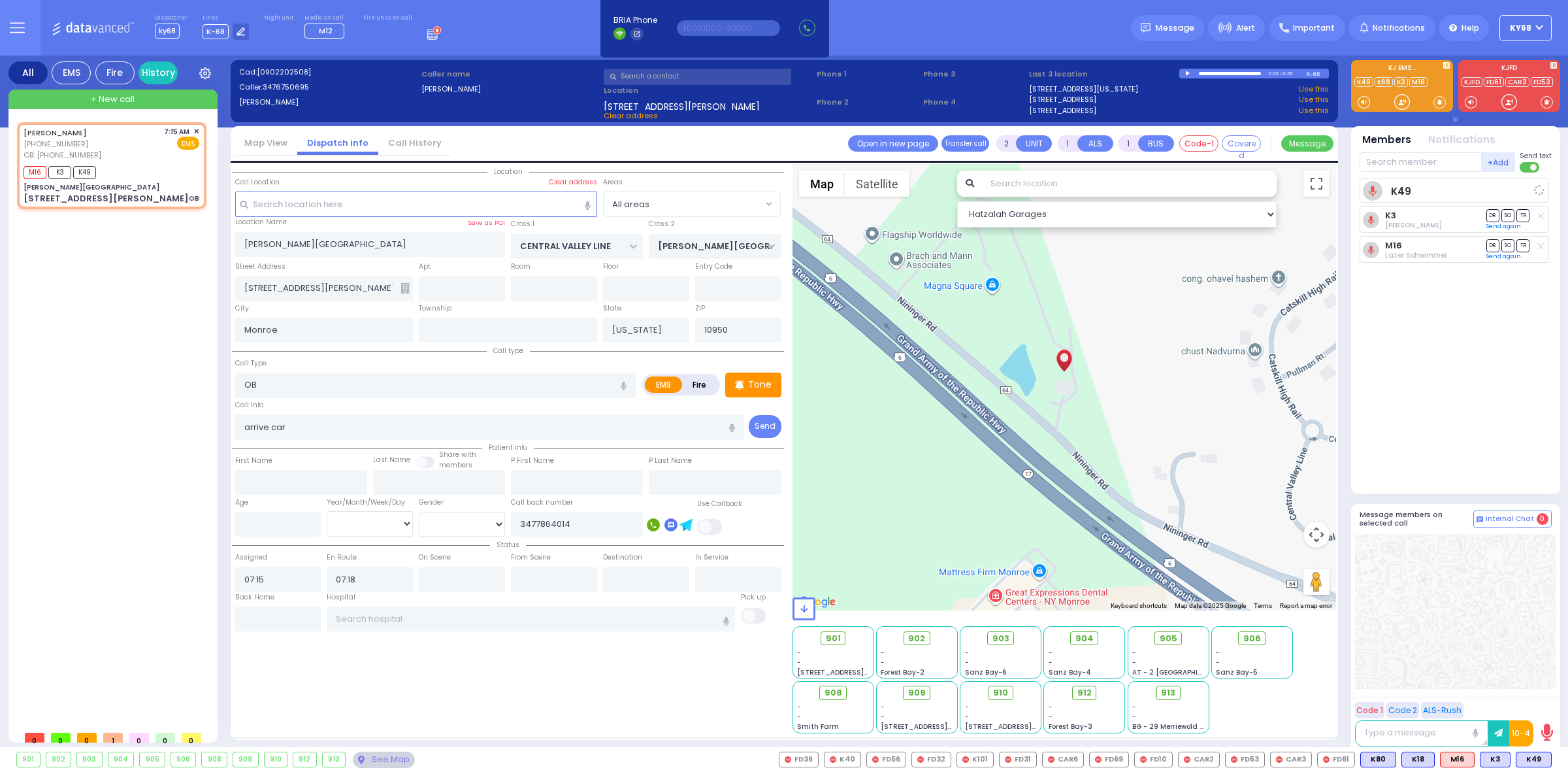
select select
radio input "true"
select select
select select "Hatzalah Garages"
click at [1006, 694] on span "910" at bounding box center [1006, 693] width 15 height 13
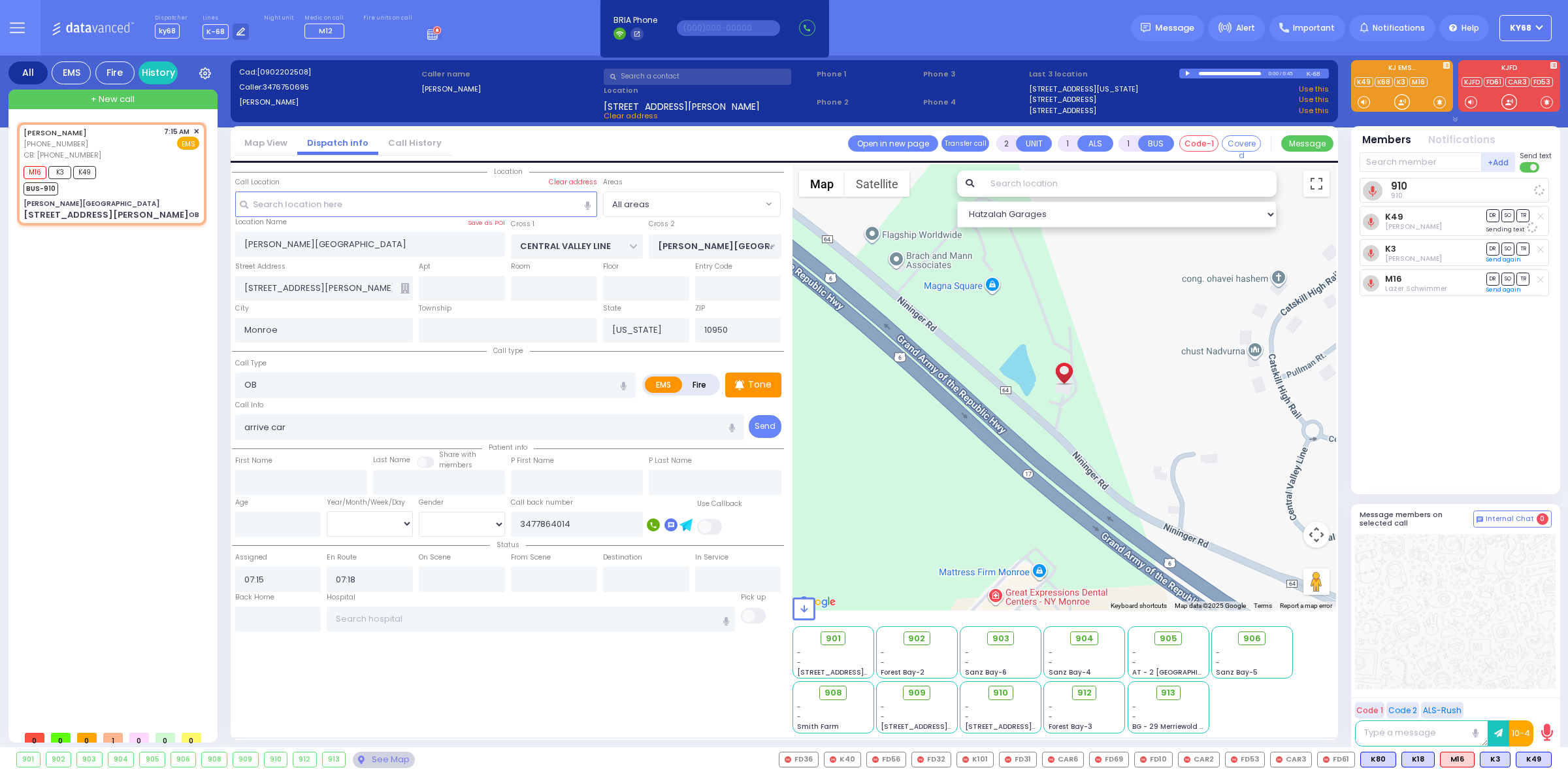
select select
radio input "true"
select select
select select "Hatzalah Garages"
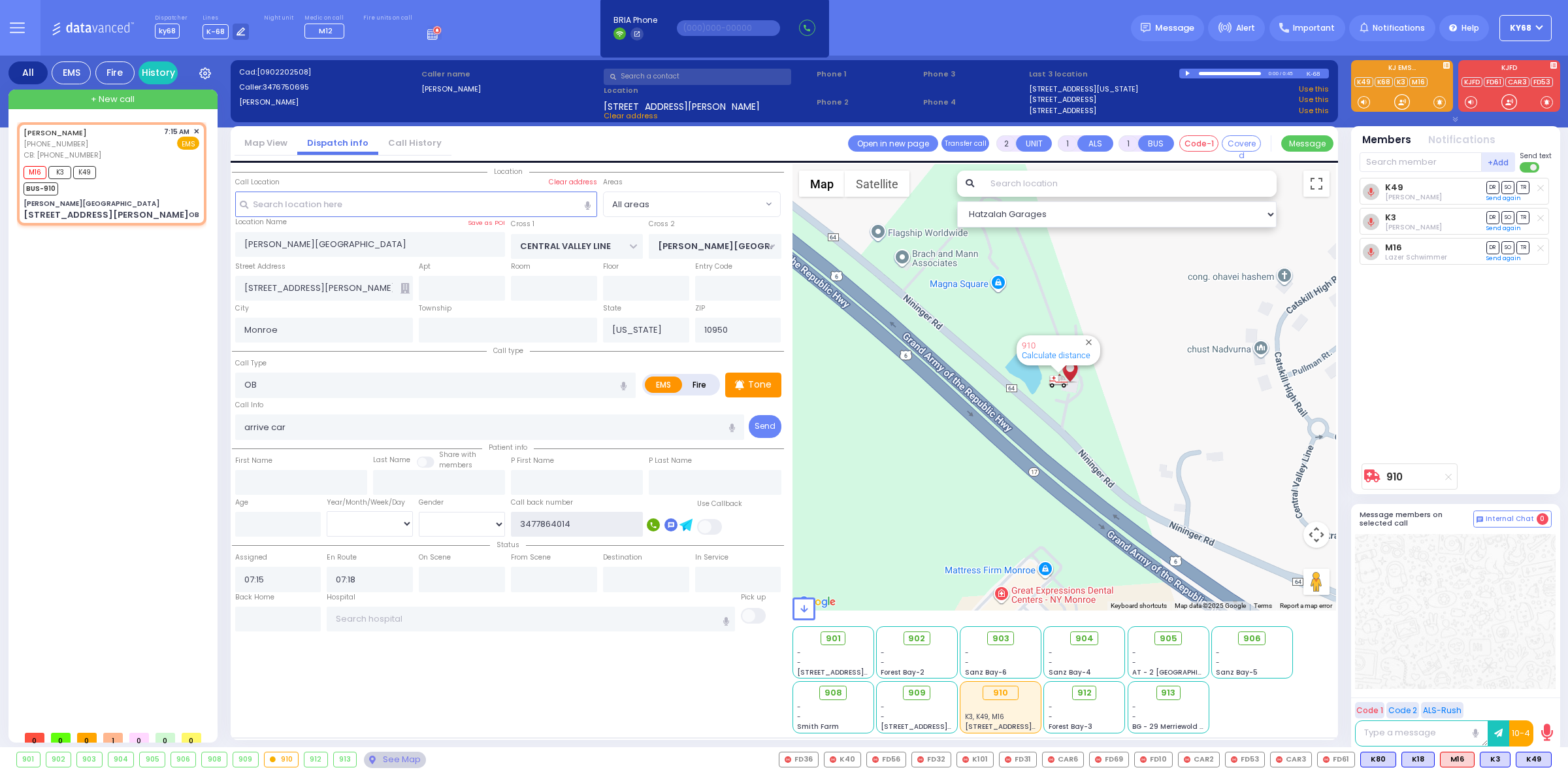
click at [616, 525] on input "3477864014" at bounding box center [577, 524] width 132 height 25
click at [1406, 392] on div "K49 [PERSON_NAME] DR SO TR Sending text K3" at bounding box center [1458, 317] width 195 height 279
click at [905, 25] on div "Dispatcher ky68 shift has started. Are you ? Lines K-68" at bounding box center [784, 27] width 1568 height 56
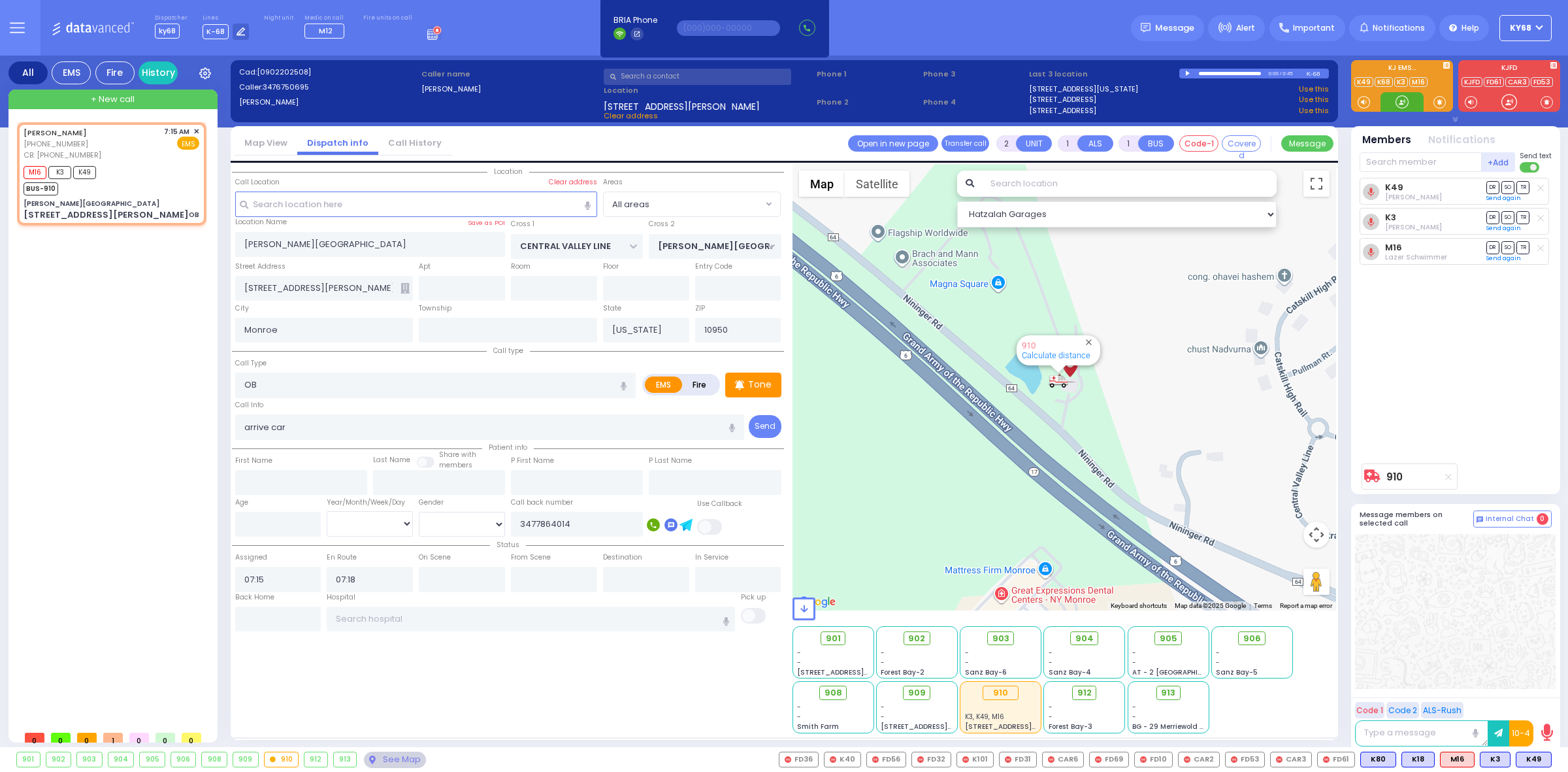
click at [1406, 104] on div at bounding box center [1402, 101] width 13 height 13
click at [977, 20] on div "Dispatcher ky68 shift has started. Are you ? Lines K-68" at bounding box center [784, 27] width 1568 height 56
click at [1406, 102] on div at bounding box center [1402, 101] width 13 height 13
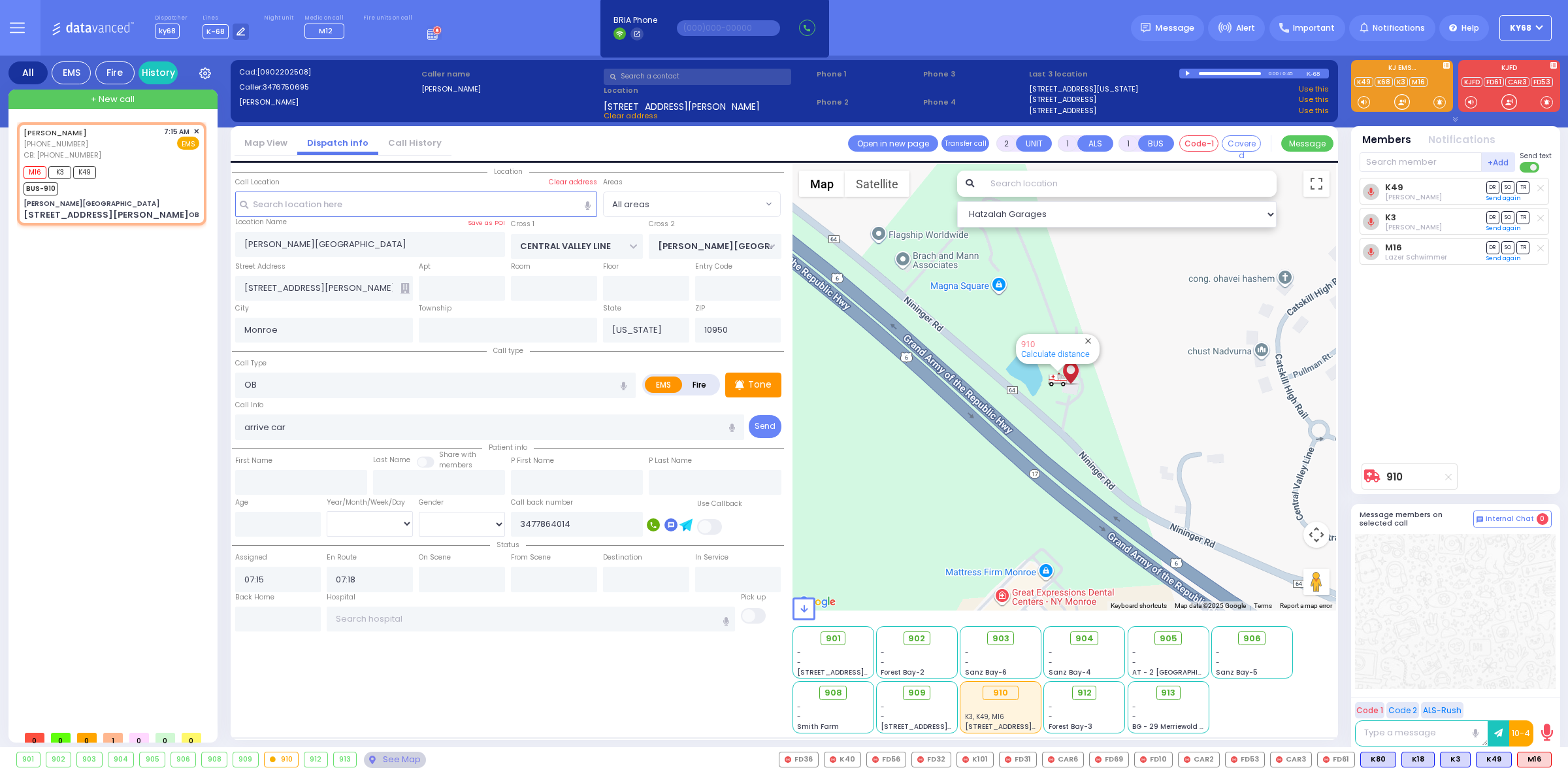
drag, startPoint x: 1160, startPoint y: 21, endPoint x: 1530, endPoint y: 315, distance: 472.6
click at [1160, 21] on span "Message" at bounding box center [1174, 27] width 39 height 13
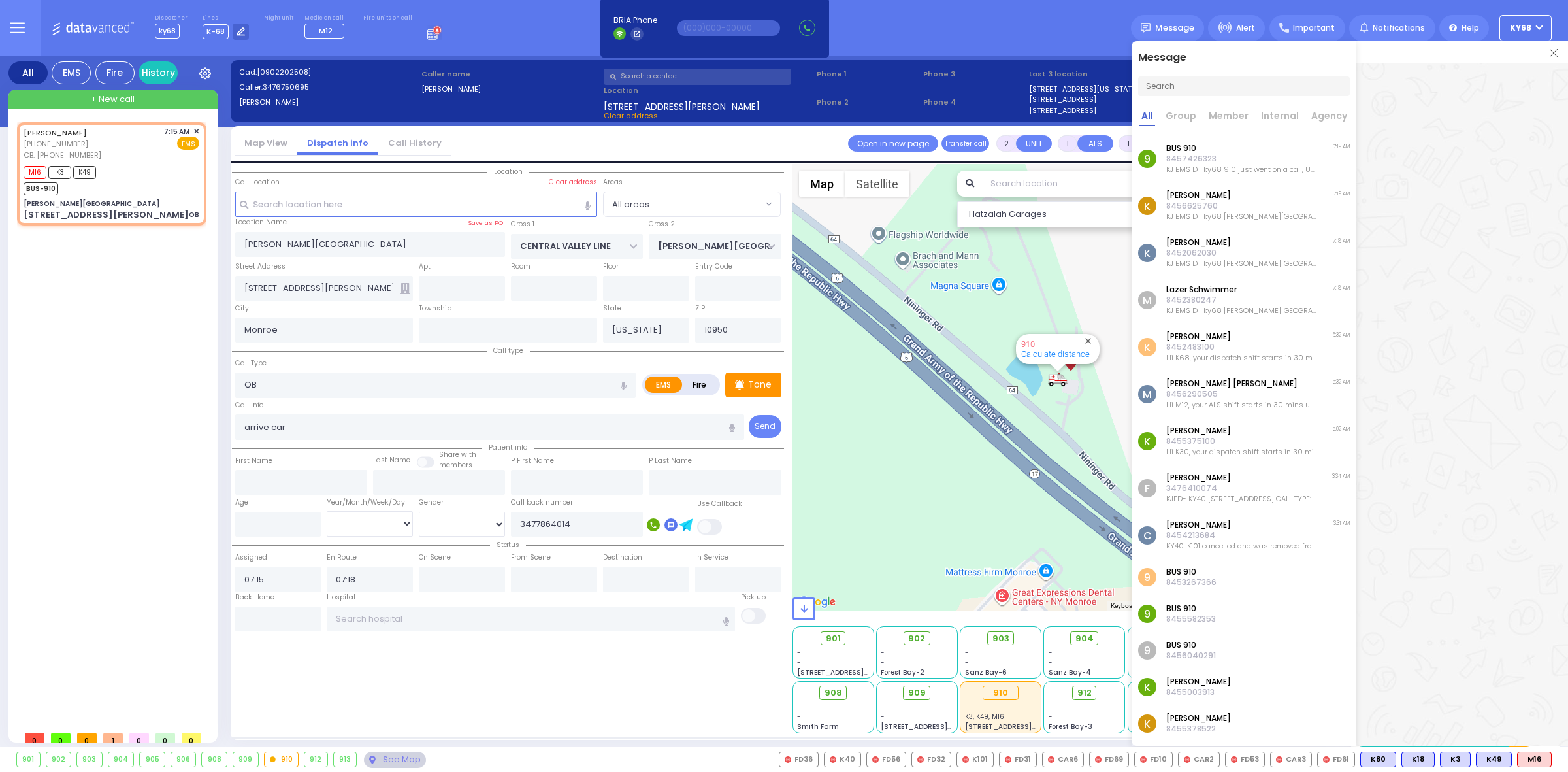
click at [702, 526] on span at bounding box center [710, 527] width 26 height 16
click at [44, 517] on input "checkbox" at bounding box center [44, 517] width 0 height 0
select select
radio input "true"
select select
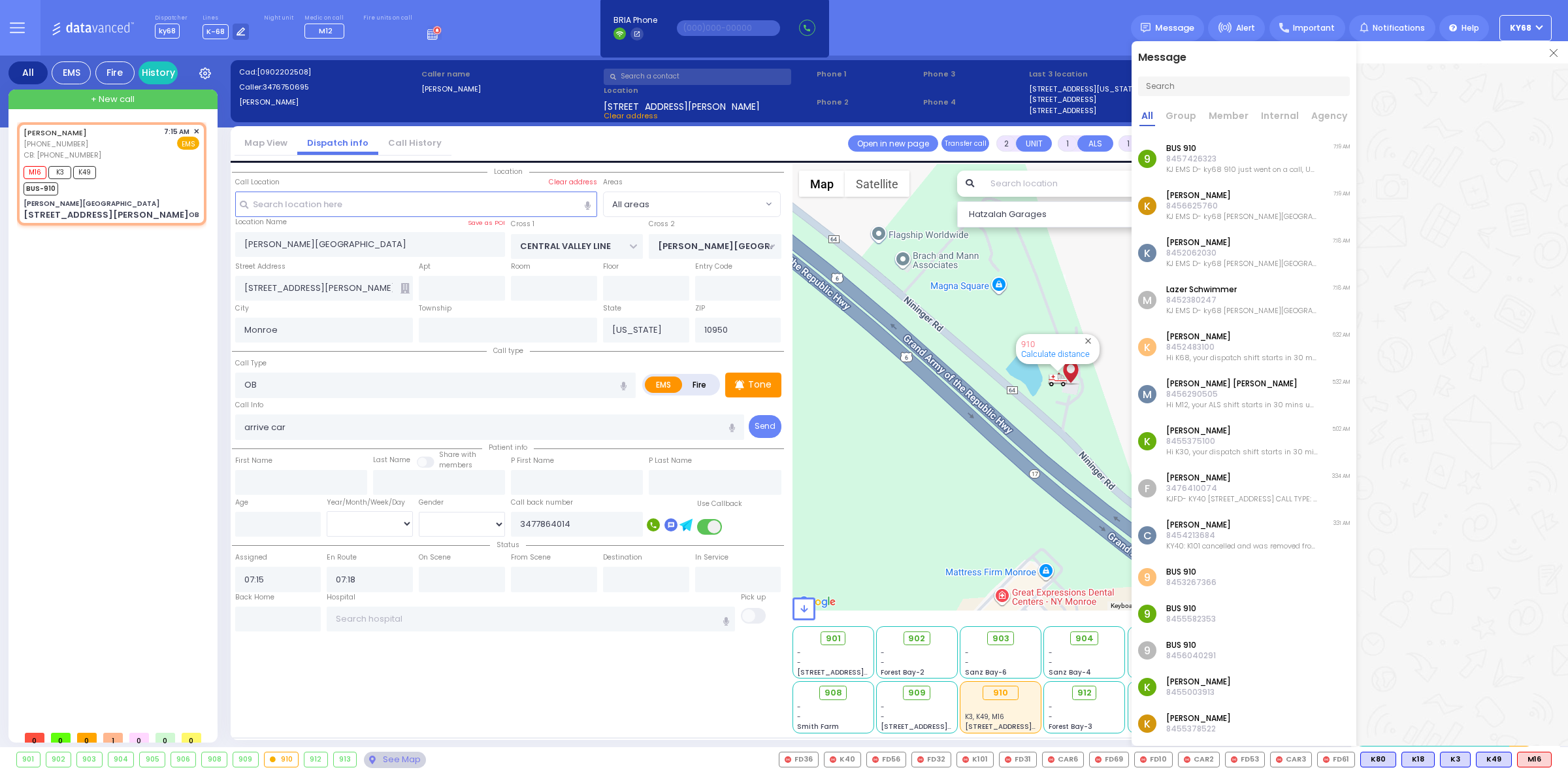
select select "Hatzalah Garages"
click at [1223, 200] on p "[PERSON_NAME]" at bounding box center [1242, 196] width 152 height 11
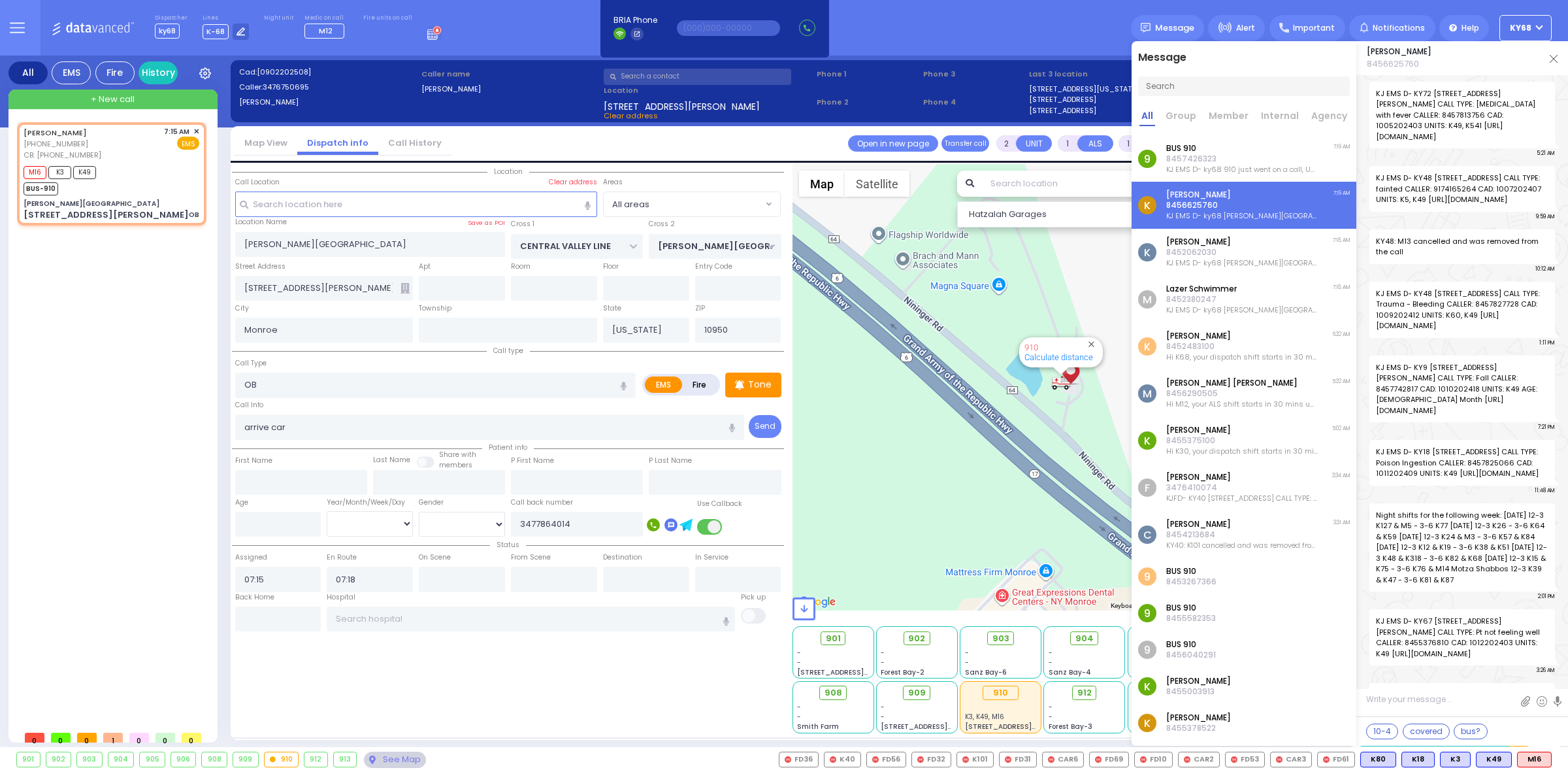
scroll to position [35809, 0]
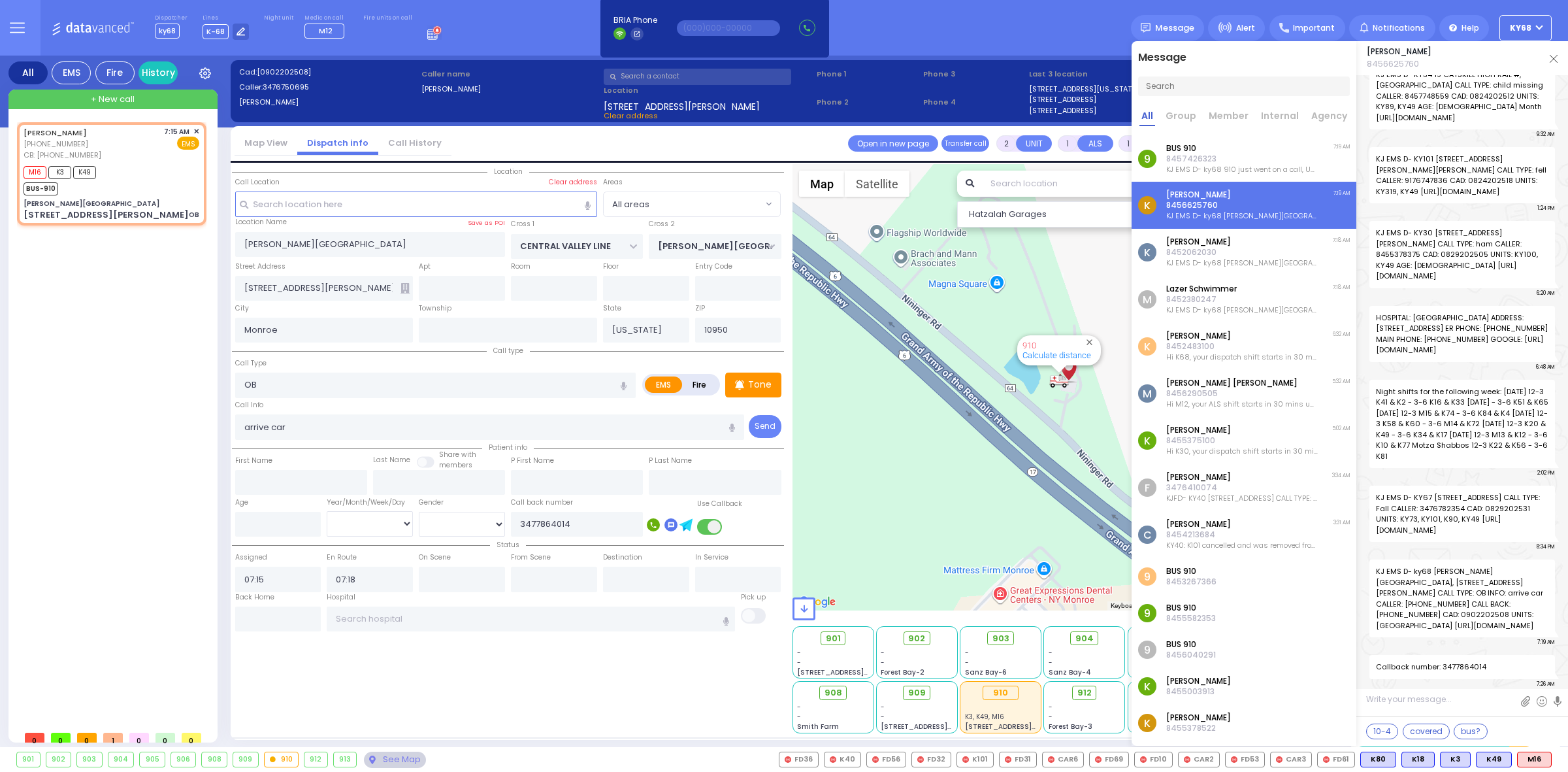
click at [1307, 249] on p "8452062030" at bounding box center [1242, 252] width 152 height 11
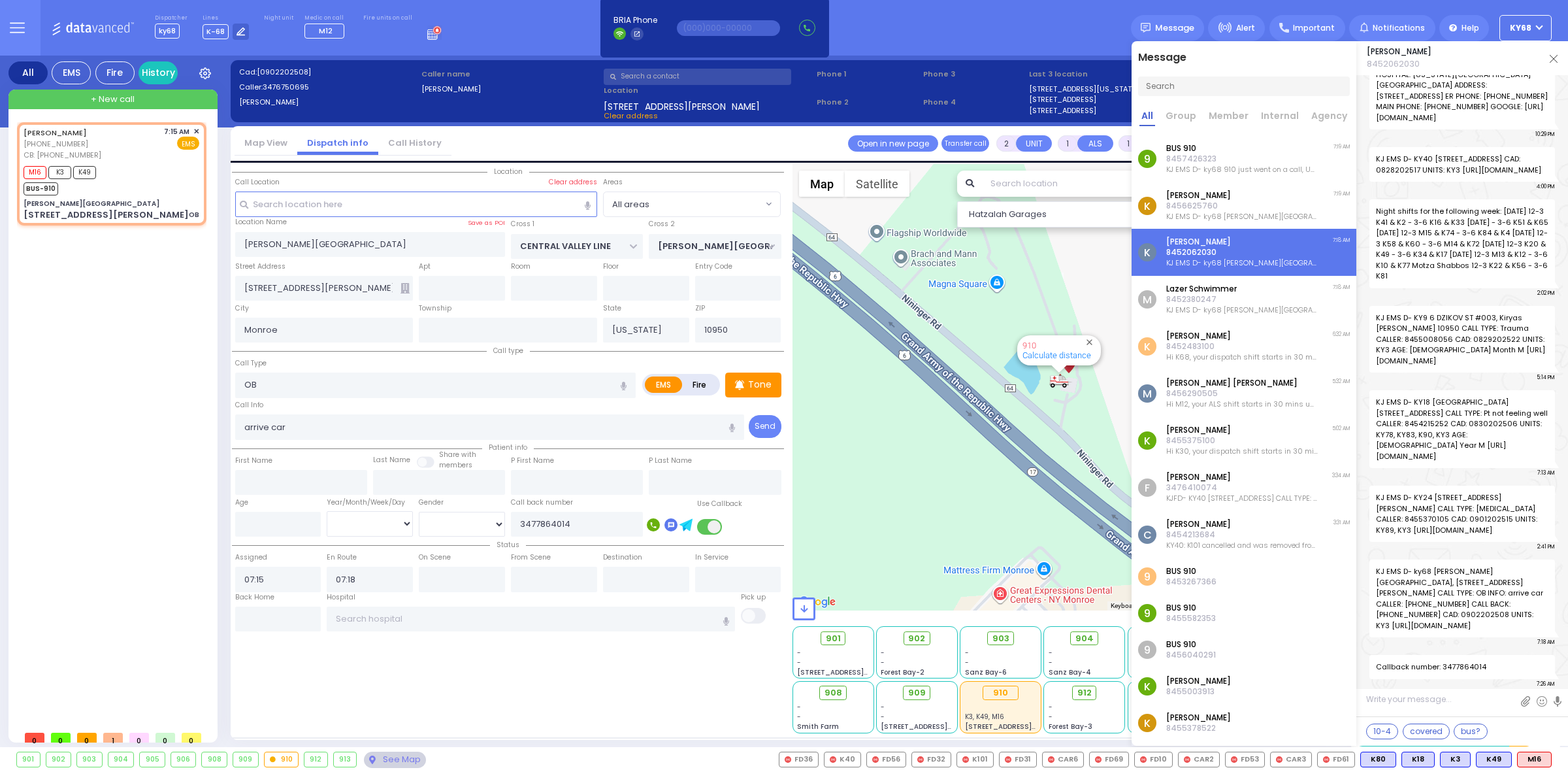
scroll to position [41017, 0]
click at [1294, 296] on p "8452380247" at bounding box center [1242, 300] width 152 height 11
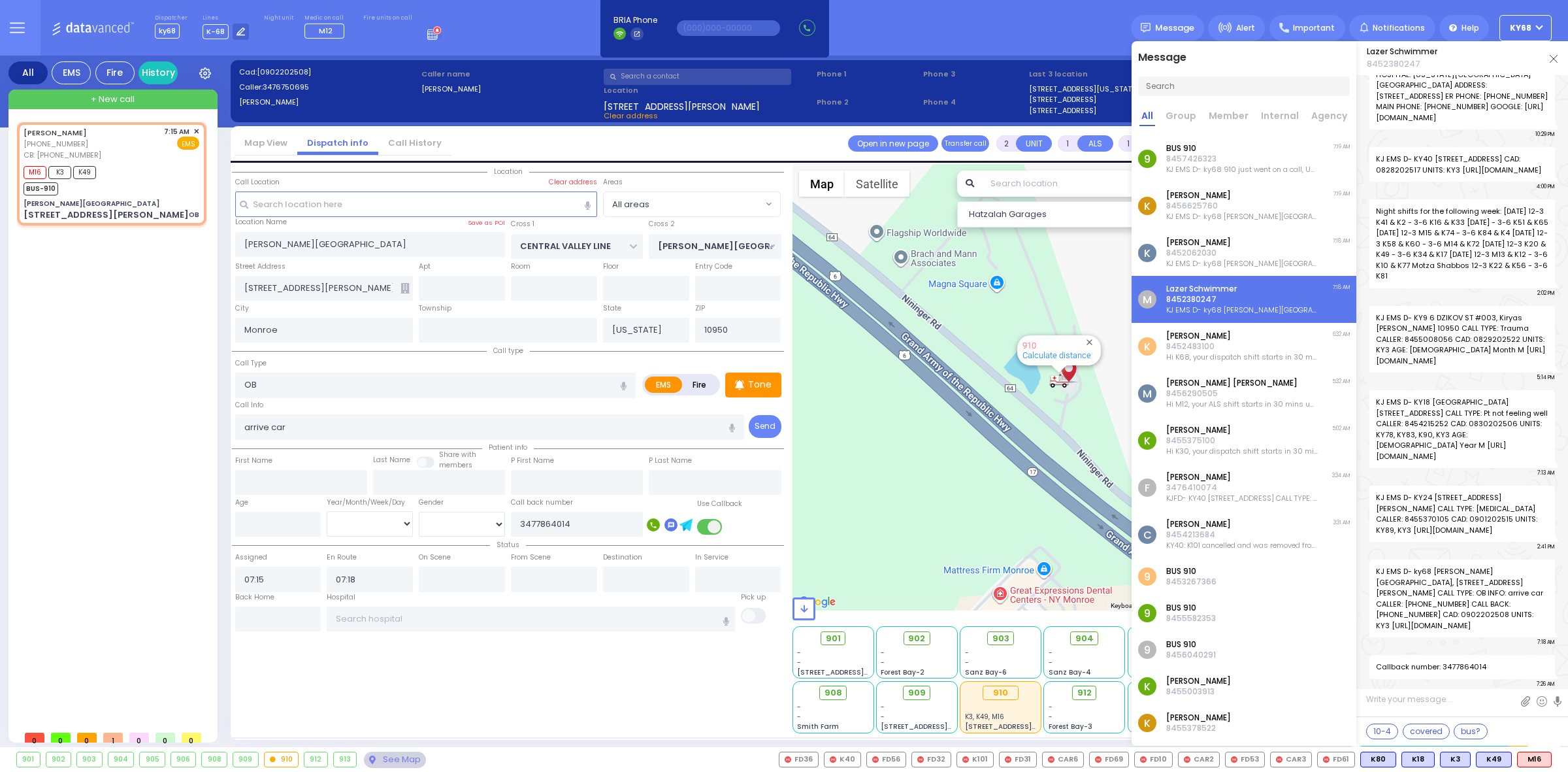
scroll to position [75043, 0]
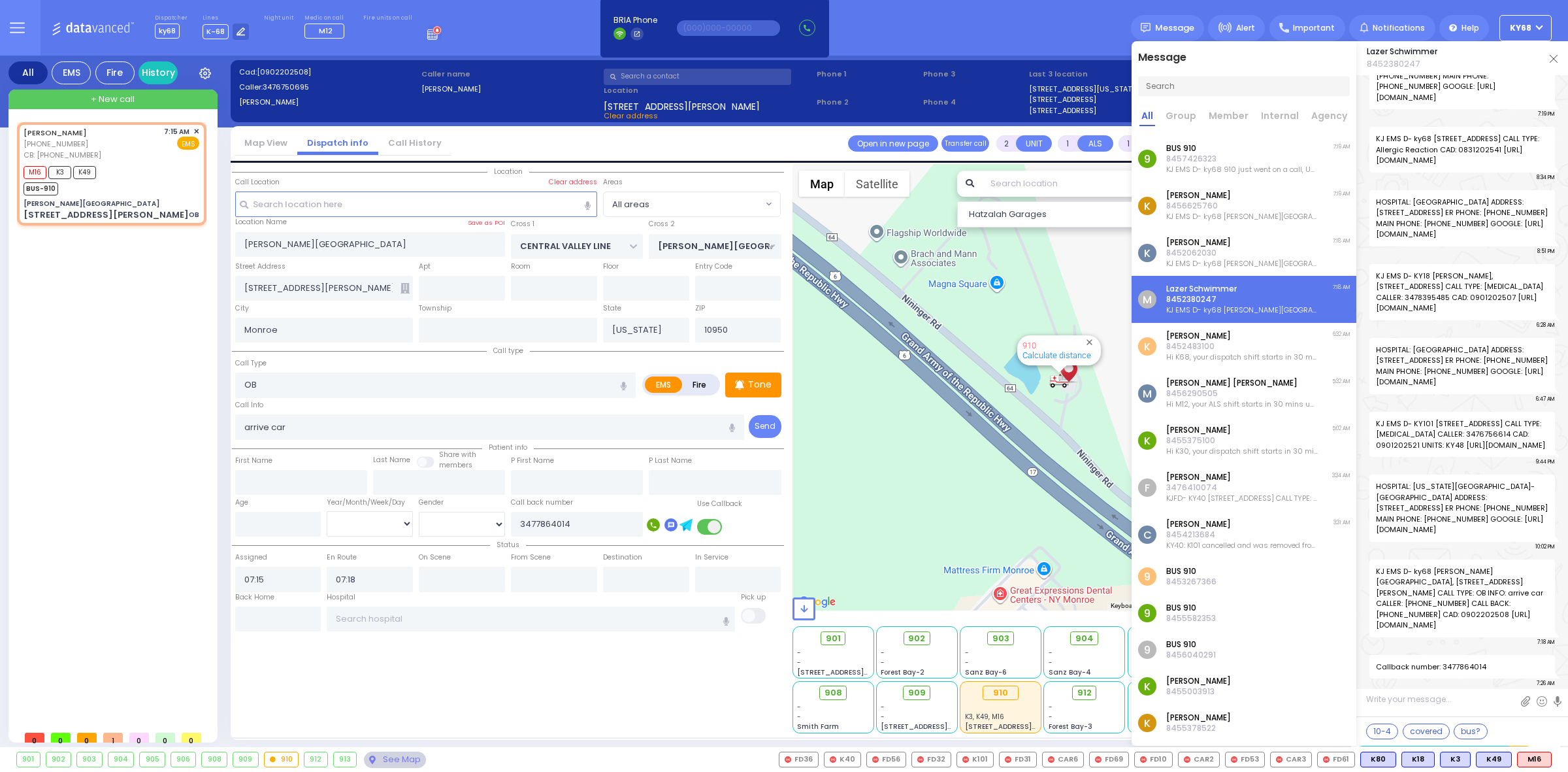
click at [1554, 59] on img at bounding box center [1554, 59] width 8 height 8
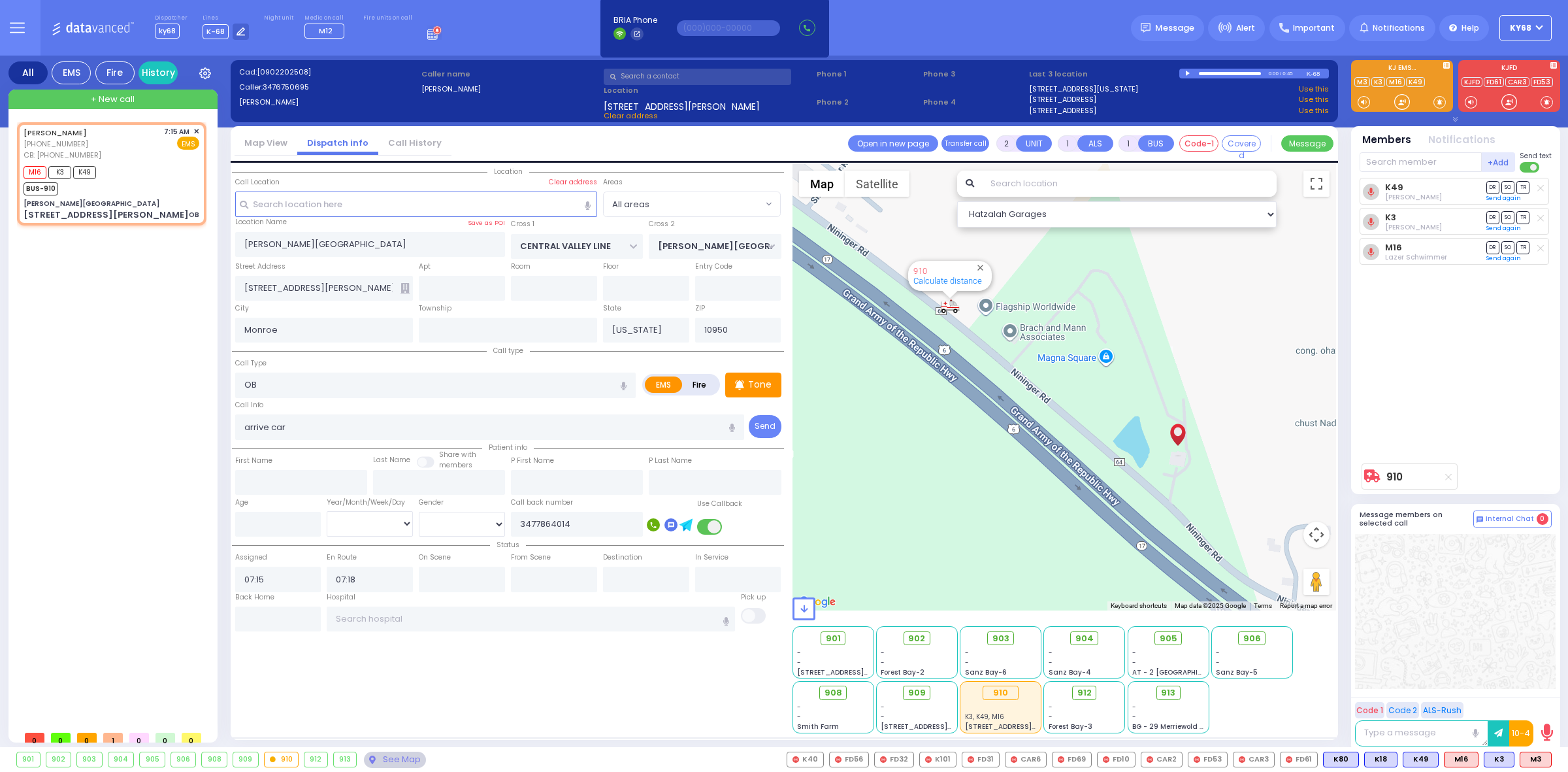
click at [857, 23] on div "Dispatcher ky68 shift has started. Are you ? Lines K-68" at bounding box center [784, 27] width 1568 height 56
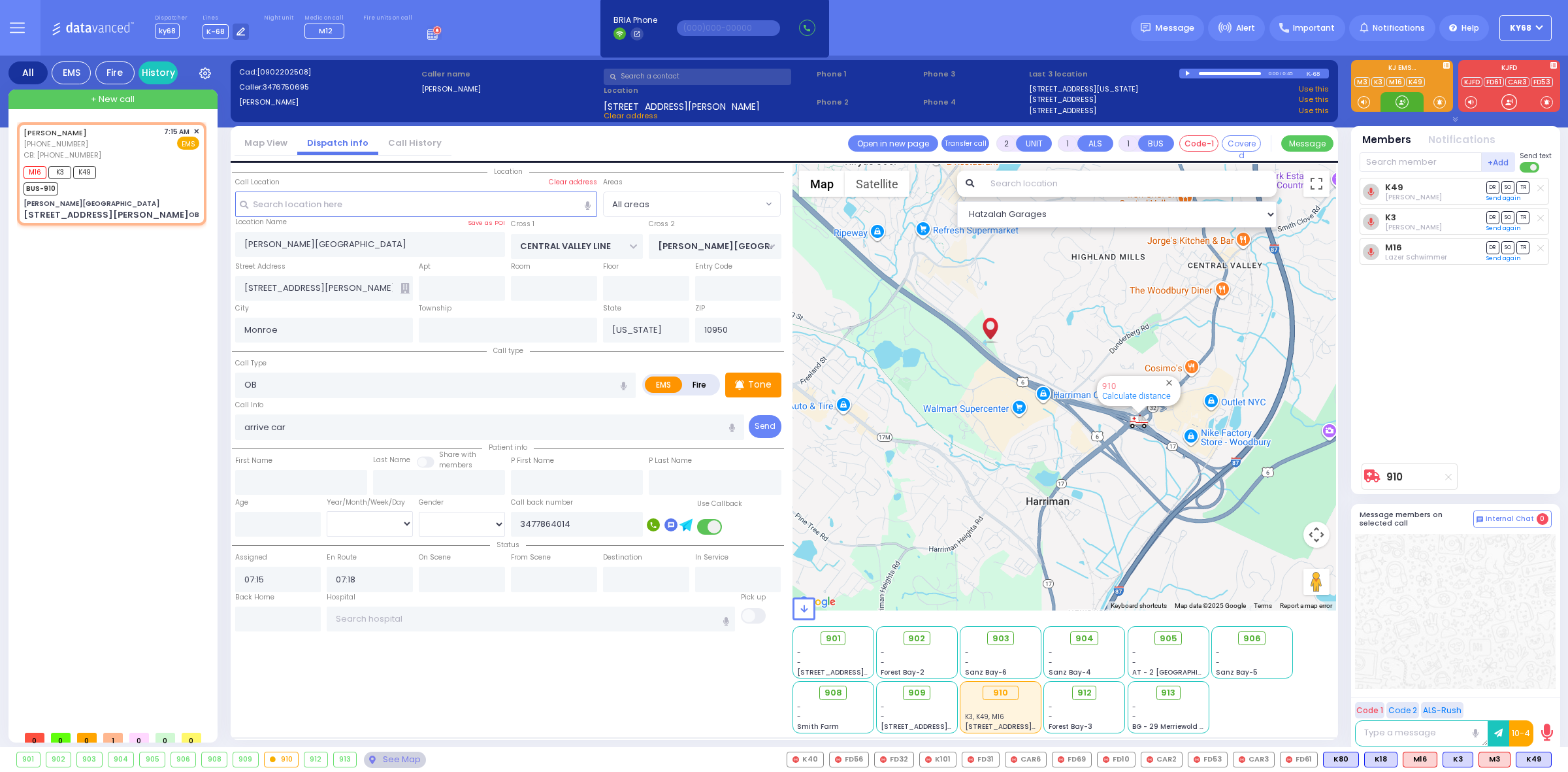
click at [1397, 107] on div at bounding box center [1402, 101] width 13 height 13
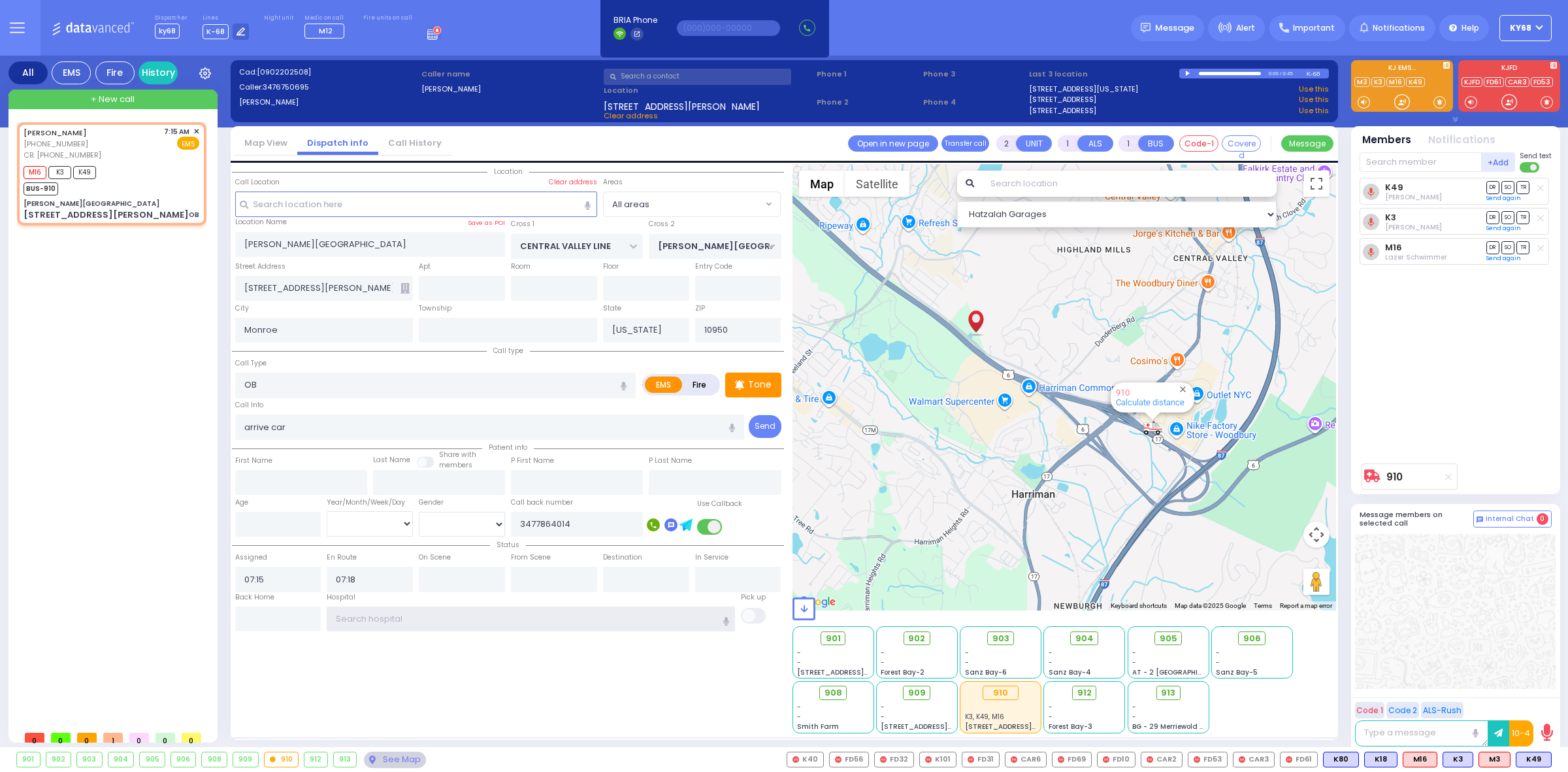
click at [409, 626] on input "text" at bounding box center [531, 619] width 408 height 25
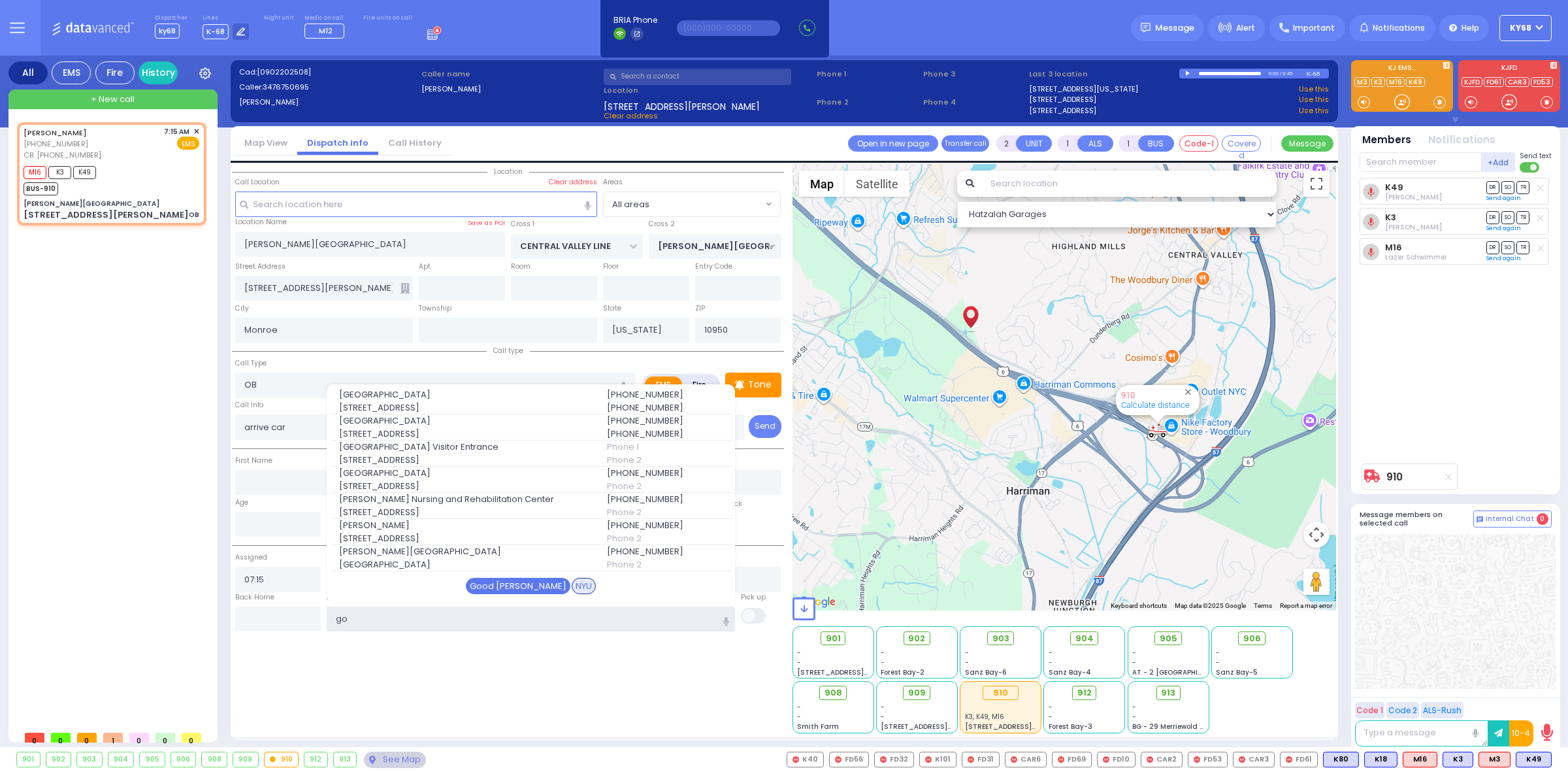
type input "go"
click at [523, 579] on div "Good [PERSON_NAME]" at bounding box center [518, 586] width 104 height 17
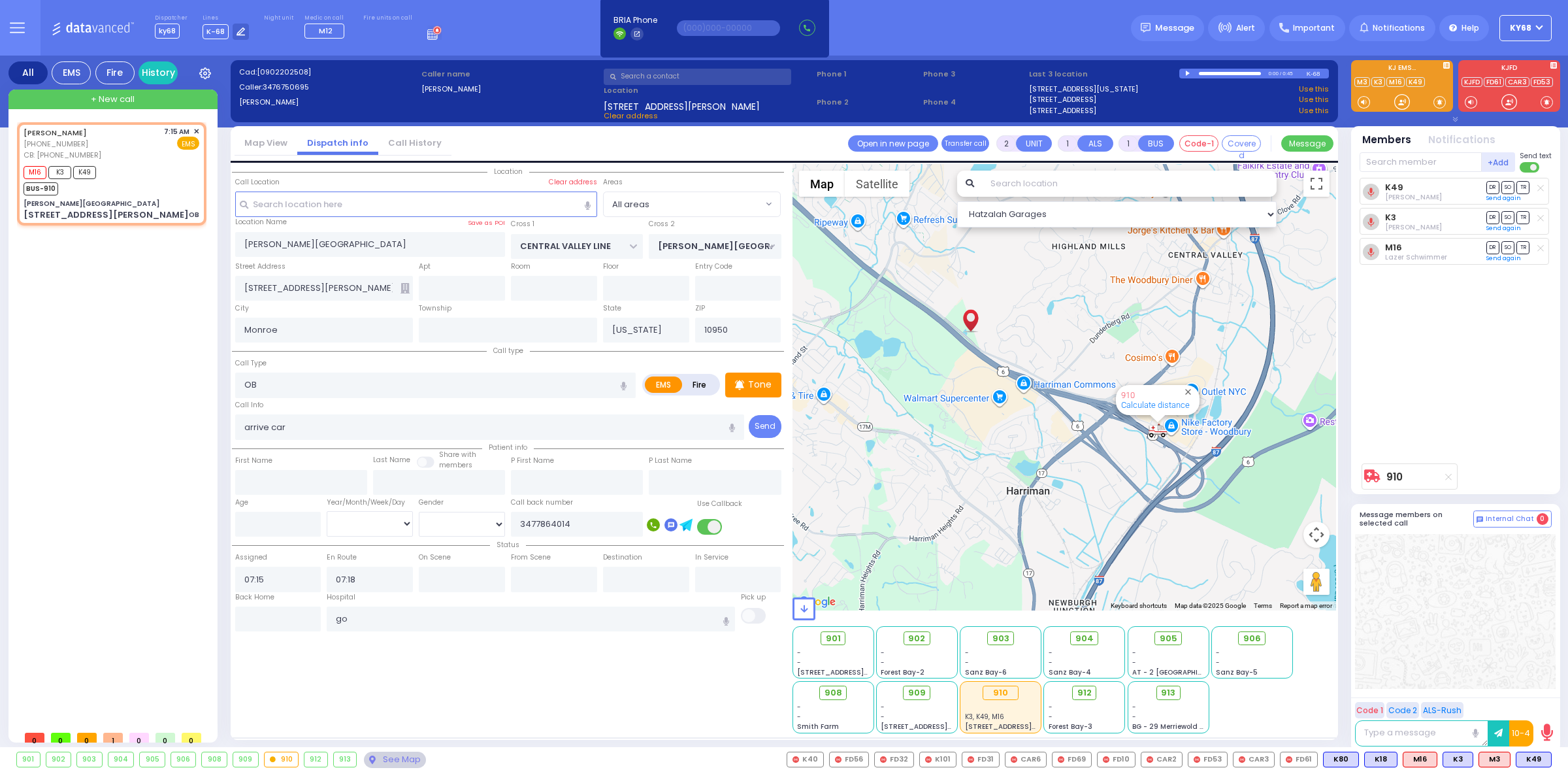
select select
radio input "true"
select select
type input "[GEOGRAPHIC_DATA]"
select select "Hatzalah Garages"
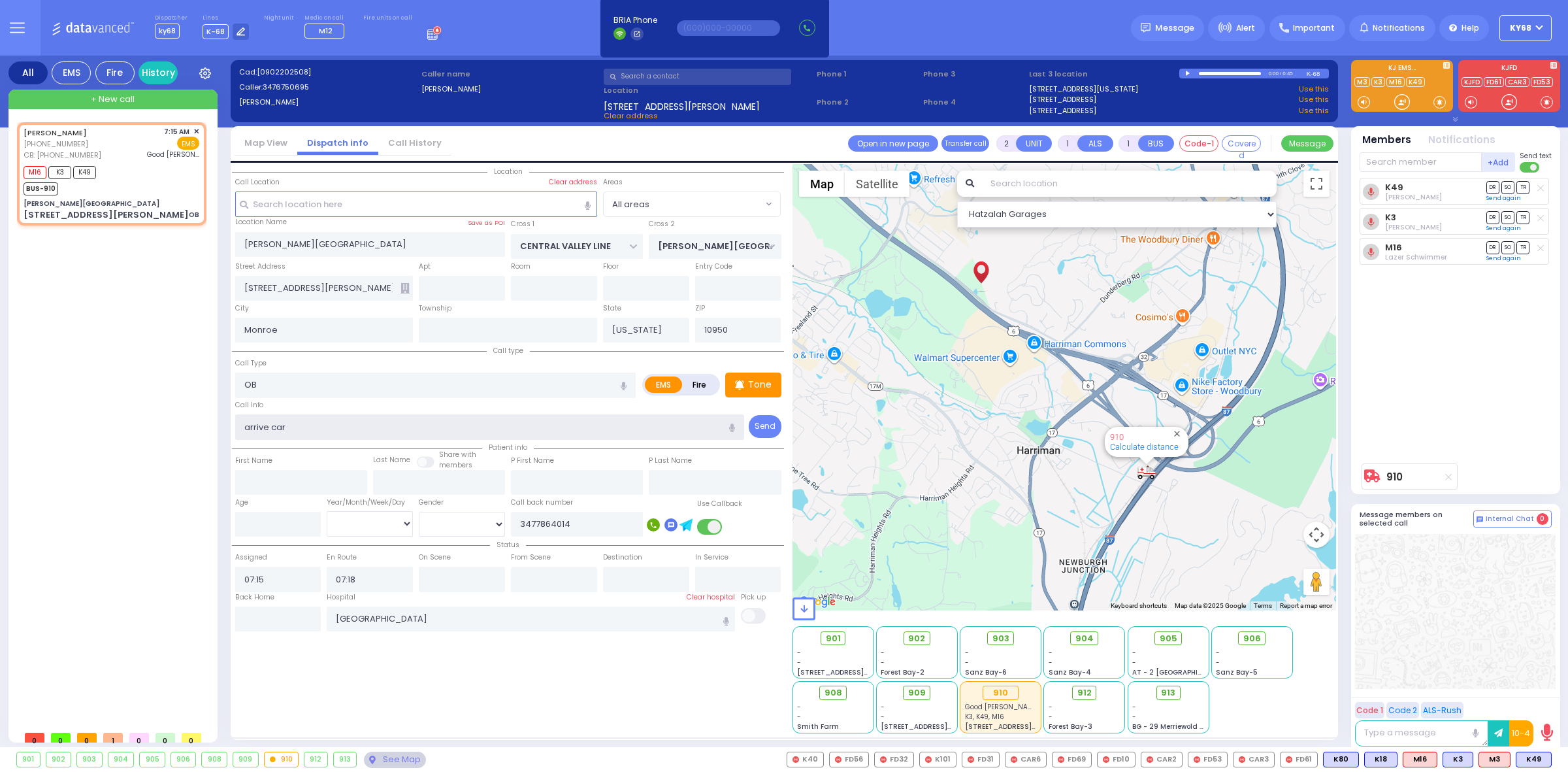
click at [302, 428] on input "arrive car" at bounding box center [490, 427] width 510 height 25
type input "arrive car service"
click at [295, 407] on div "Call Info arrive car service" at bounding box center [490, 418] width 510 height 42
select select
radio input "true"
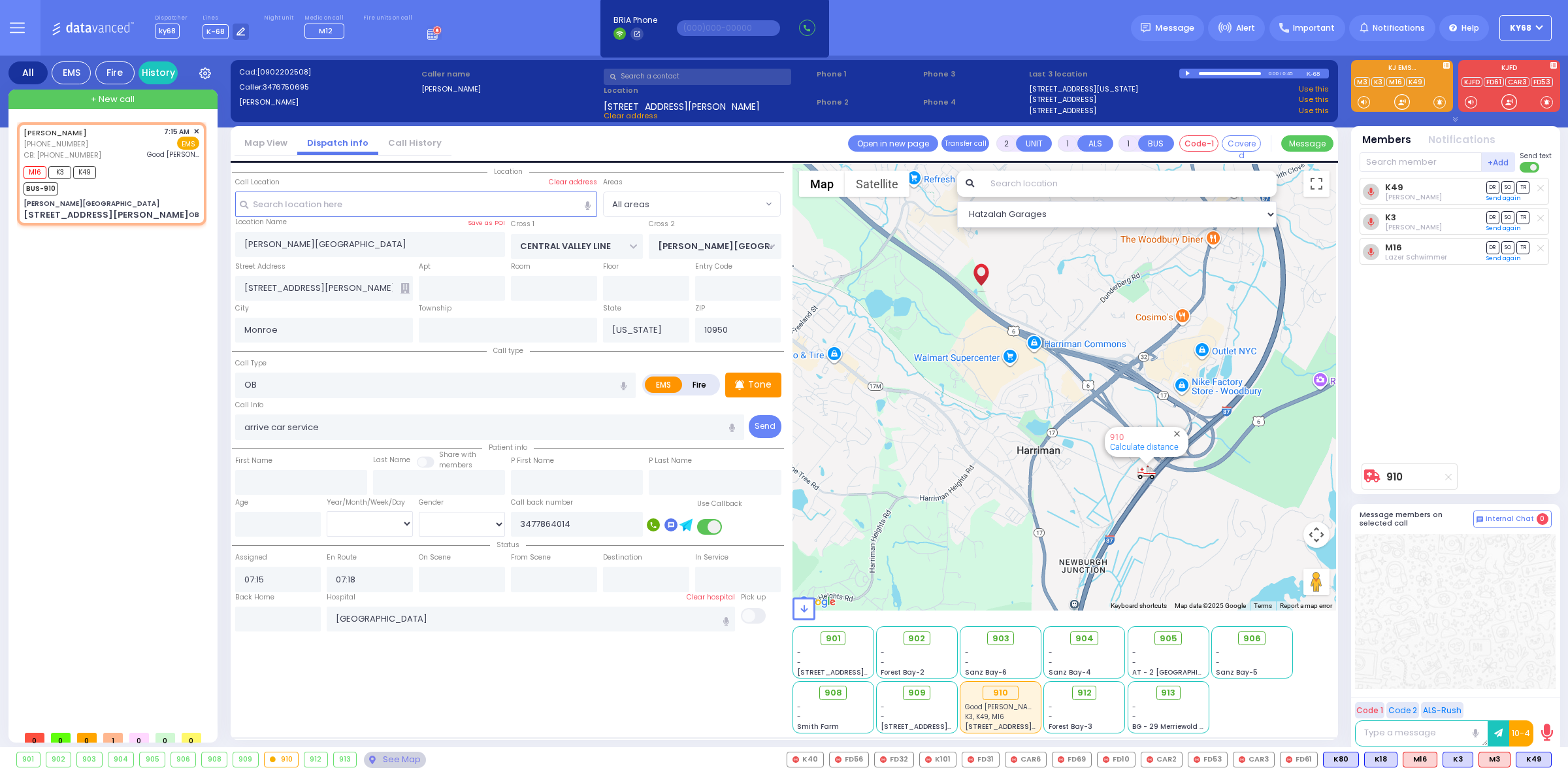
select select
select select "Hatzalah Garages"
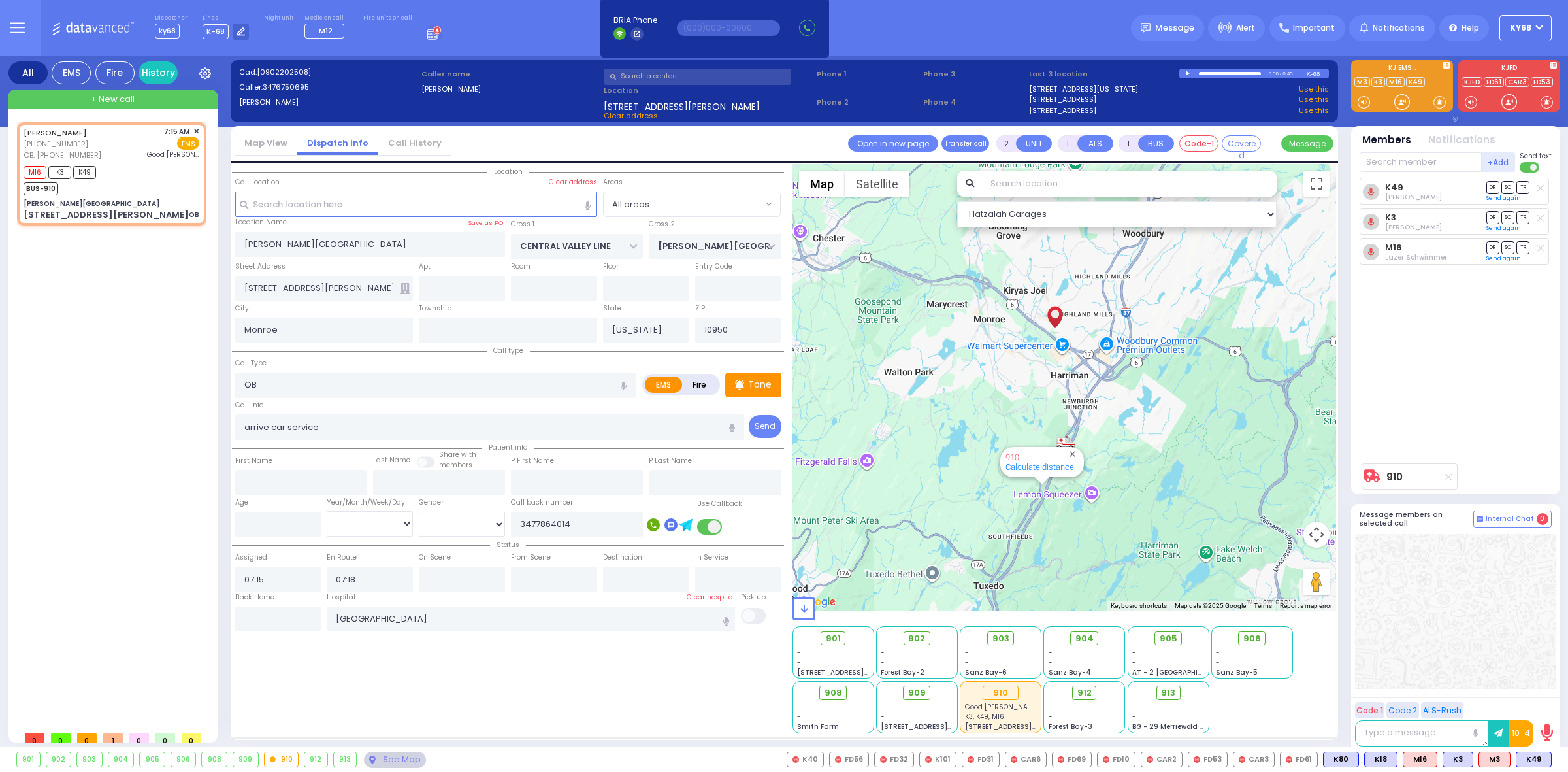
type input "6"
select select
radio input "true"
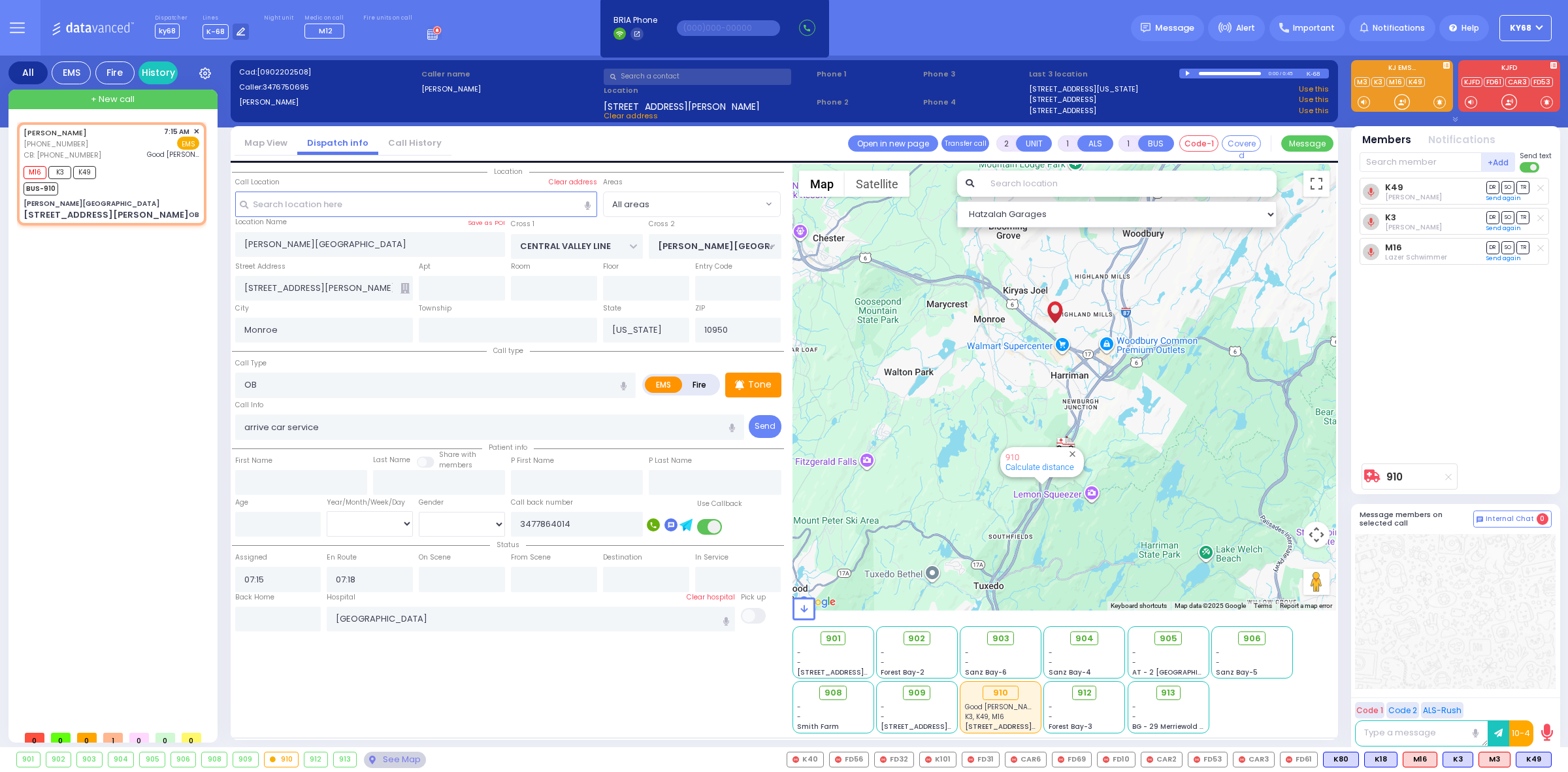
type input "Unknown"
select select "Year"
select select "Hatzalah Garages"
select select
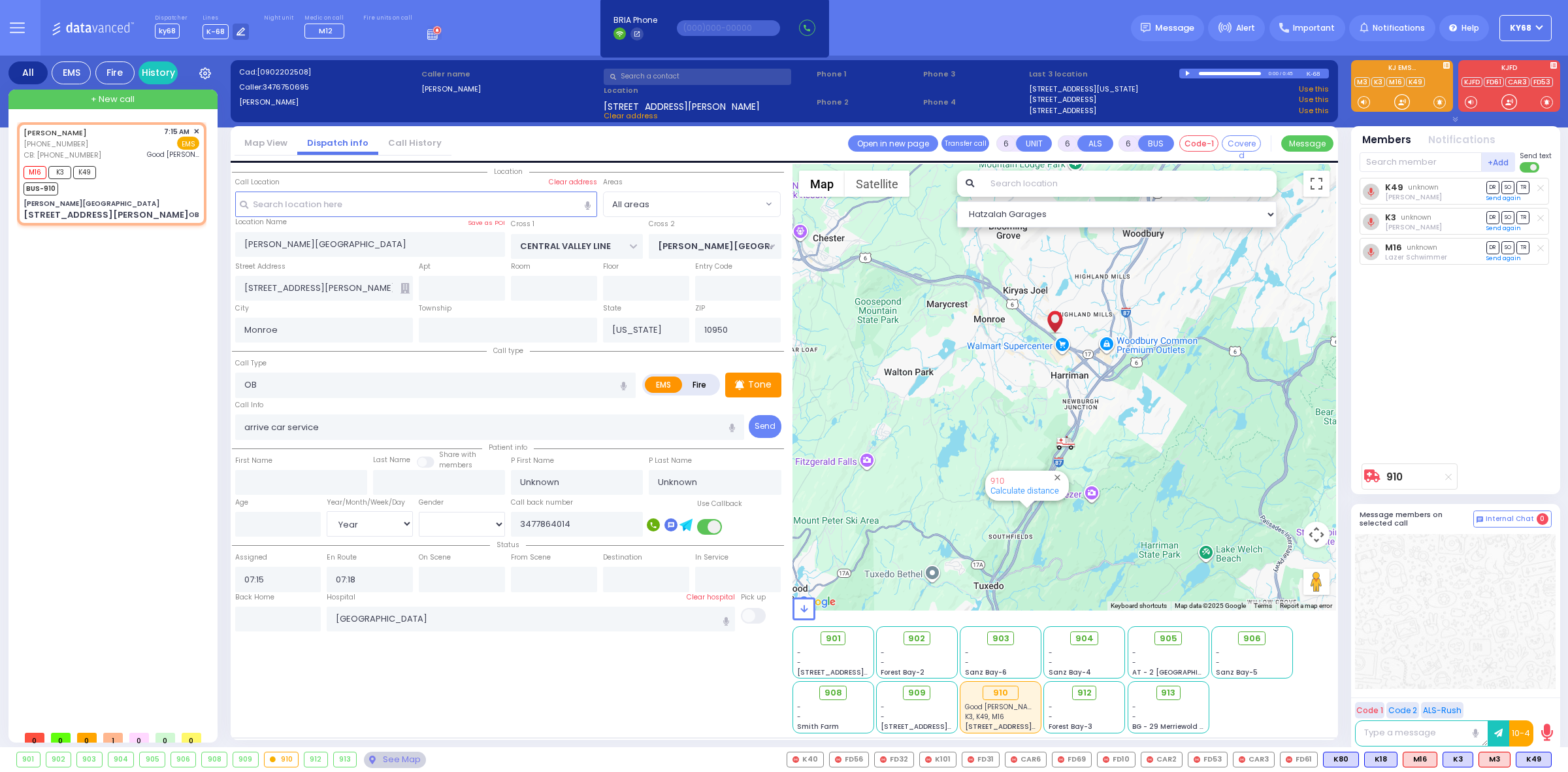
radio input "true"
select select "Year"
type input "07:25"
type input "07:30"
type input "08:30"
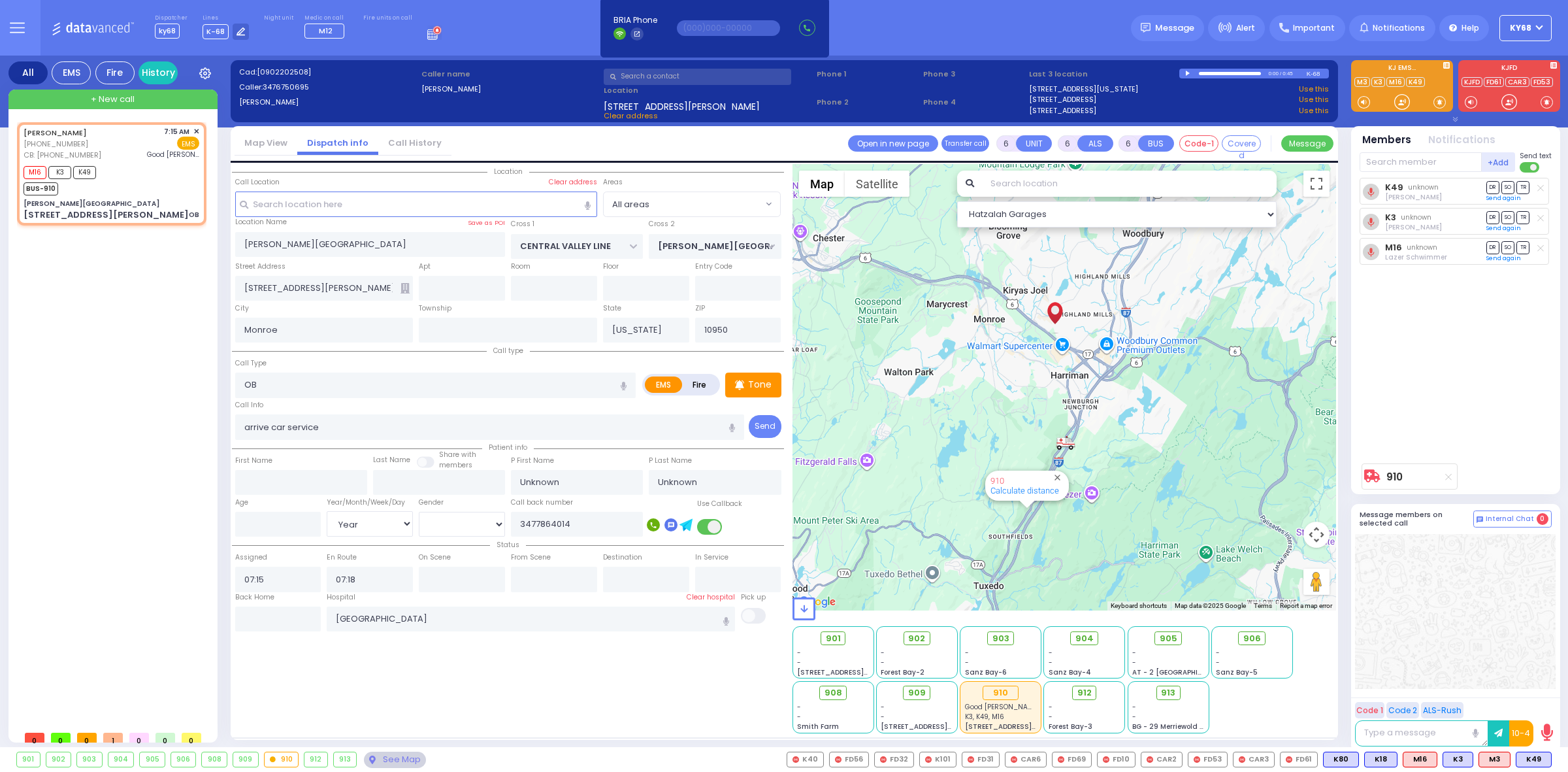
type input "09:50"
select select
radio input "true"
select select "Year"
select select "Hatzalah Garages"
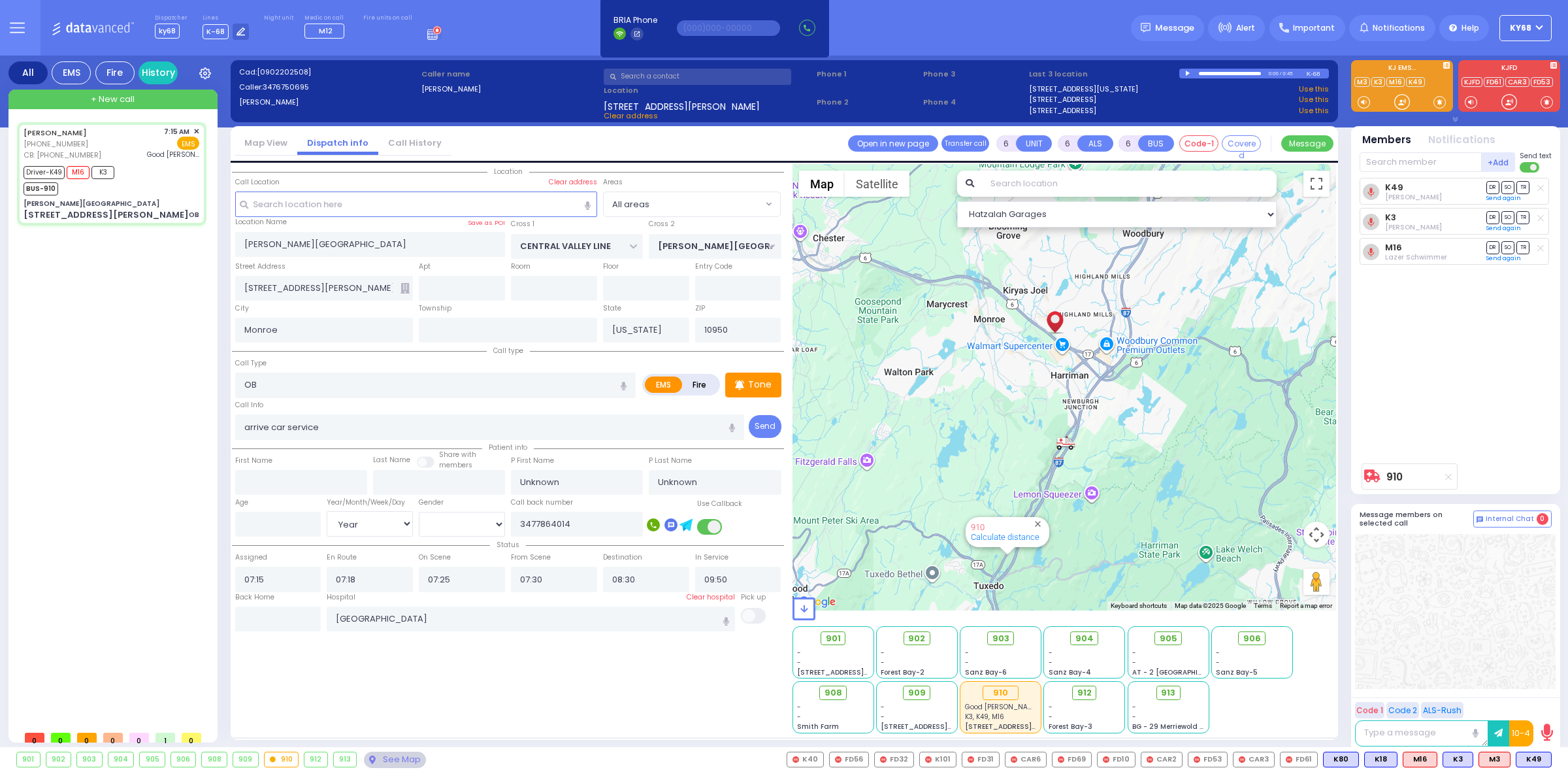
select select
radio input "true"
type input "Blima"
type input "Pollak"
type input "41"
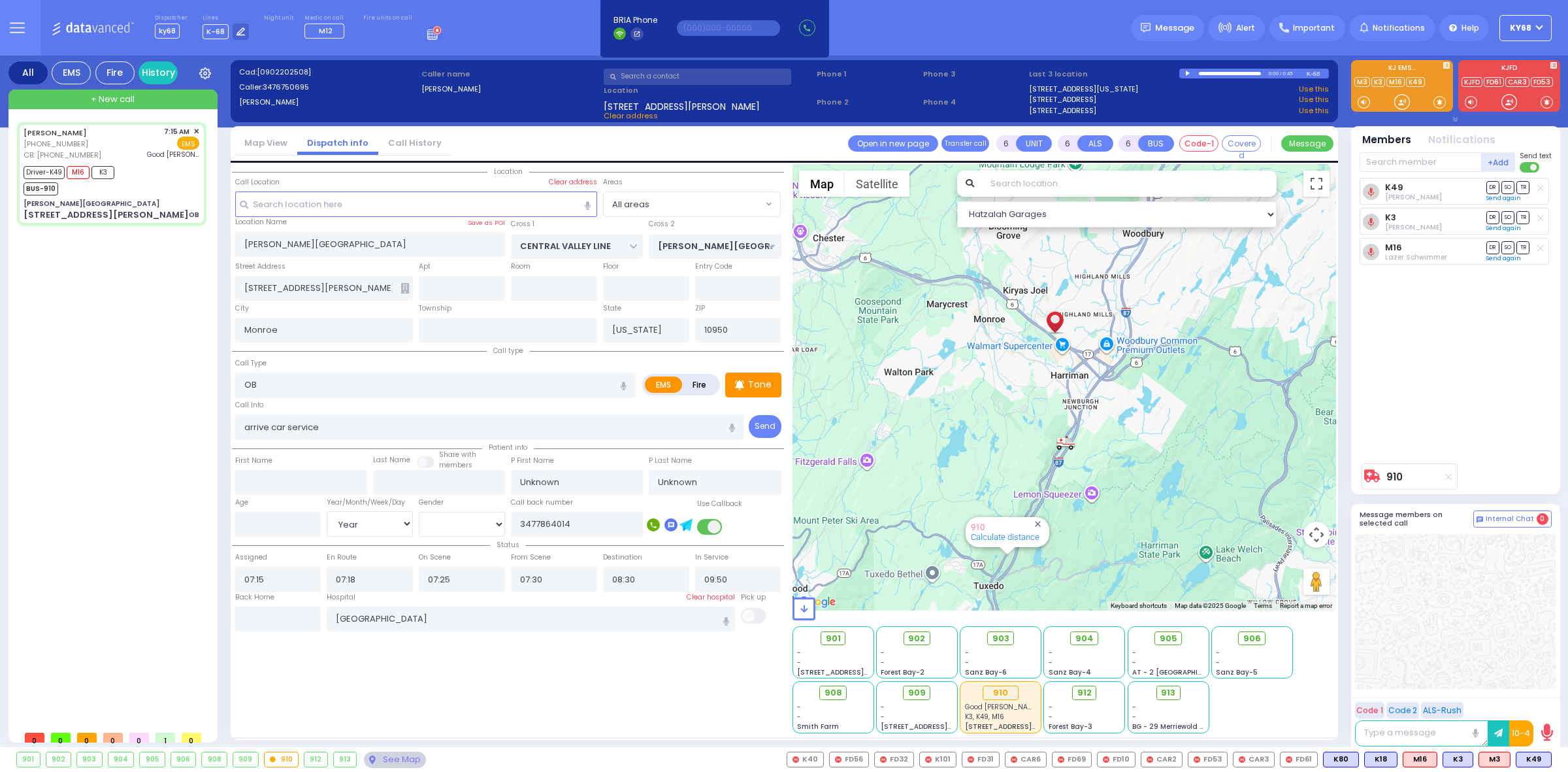
select select "Year"
select select "[DEMOGRAPHIC_DATA]"
select select "Hatzalah Garages"
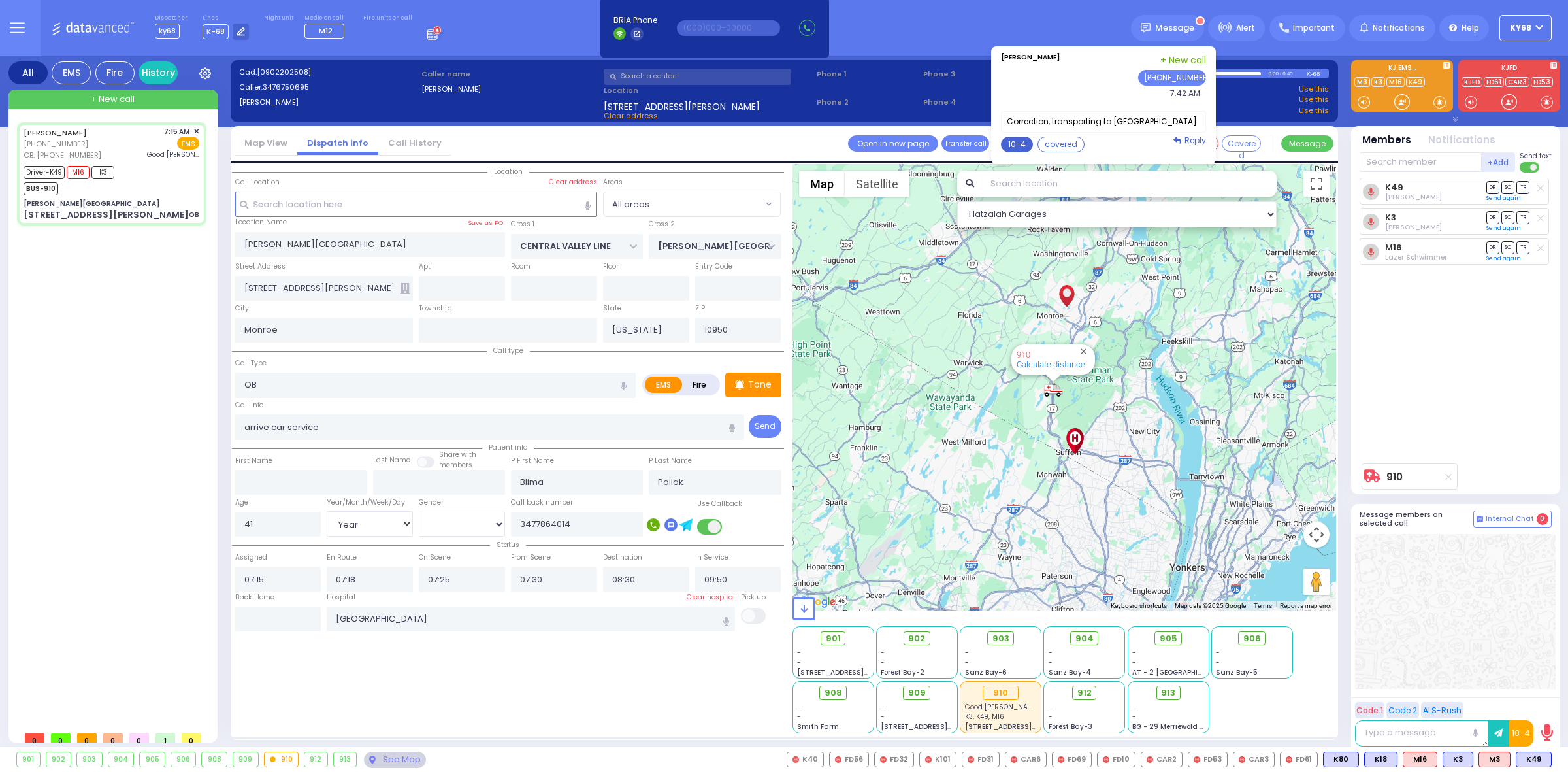
click at [1020, 139] on button "10-4" at bounding box center [1017, 144] width 32 height 16
type textarea "10-4 thank you"
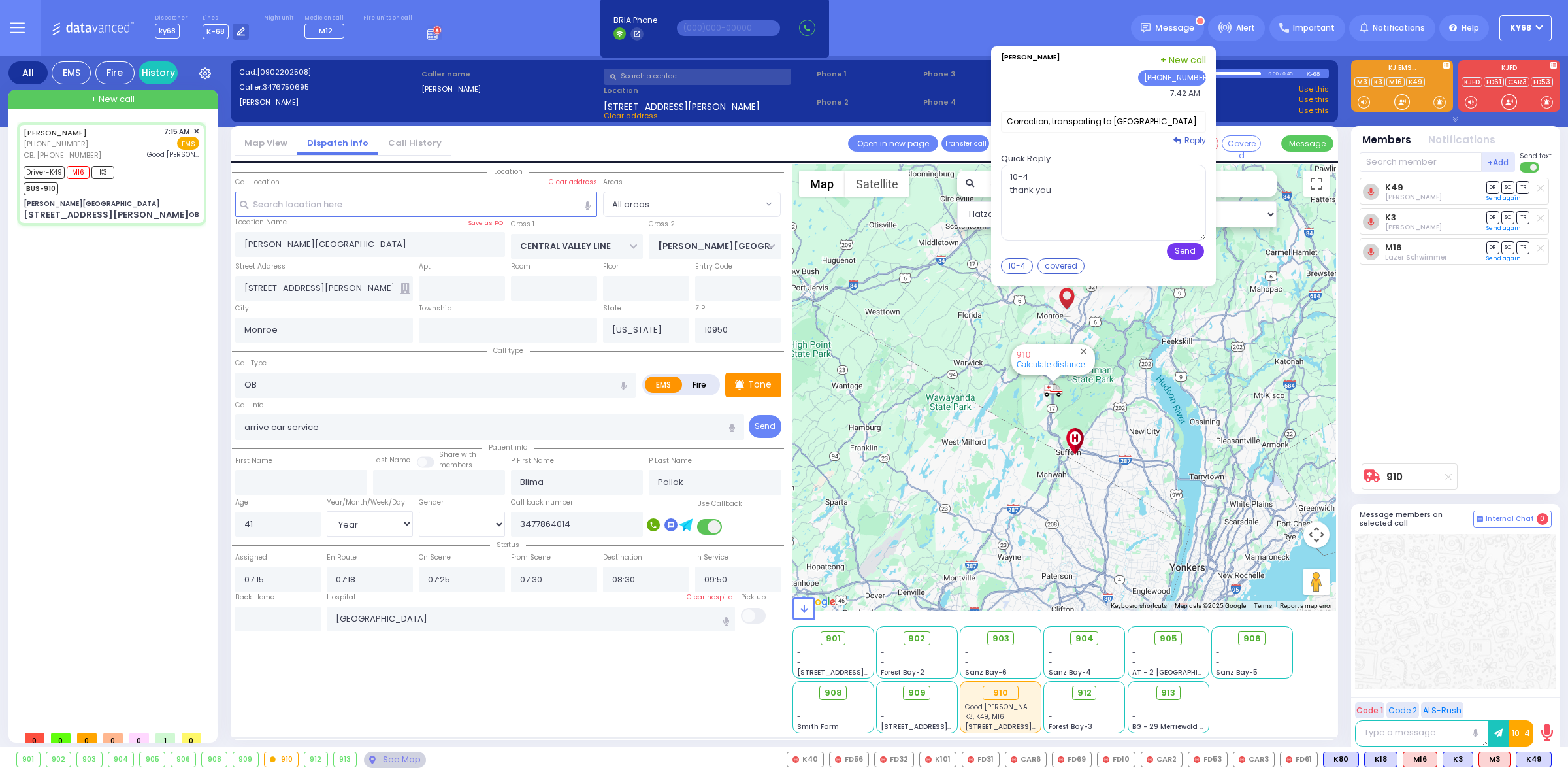
click at [1182, 252] on button "Send" at bounding box center [1186, 251] width 37 height 16
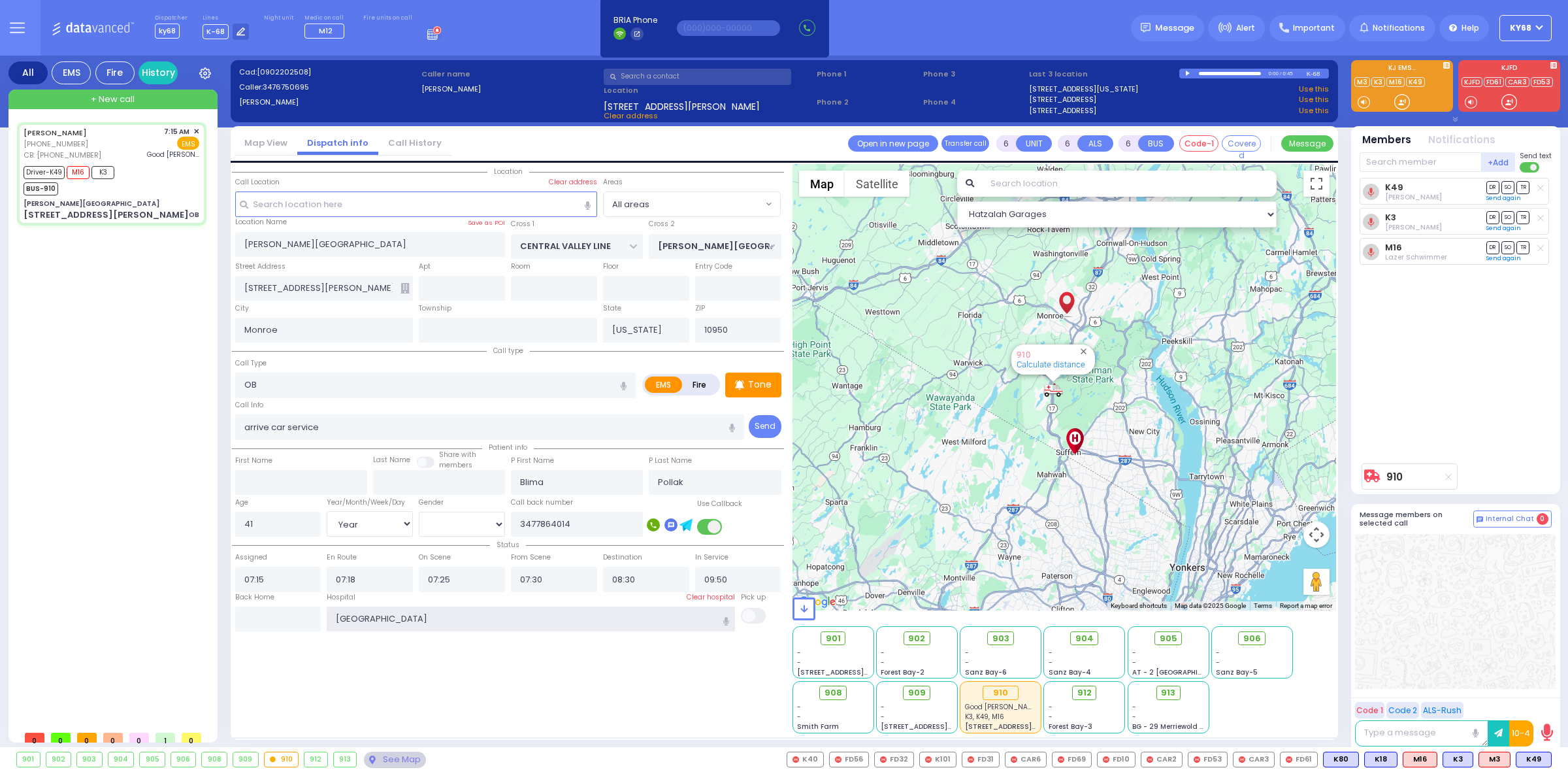
click at [543, 609] on input "[GEOGRAPHIC_DATA]" at bounding box center [531, 619] width 408 height 25
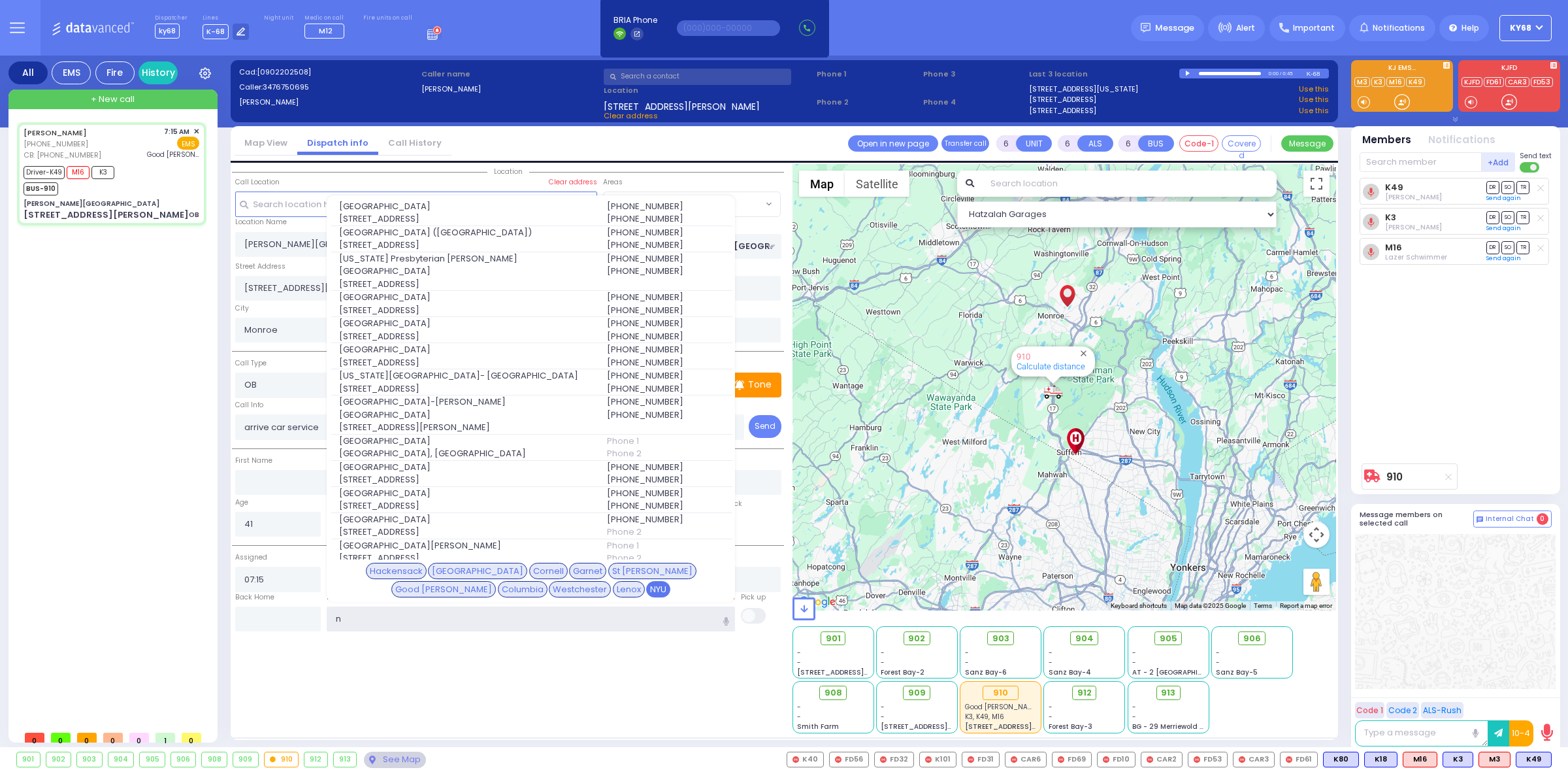
type input "n"
click at [646, 590] on div "NYU" at bounding box center [658, 590] width 24 height 17
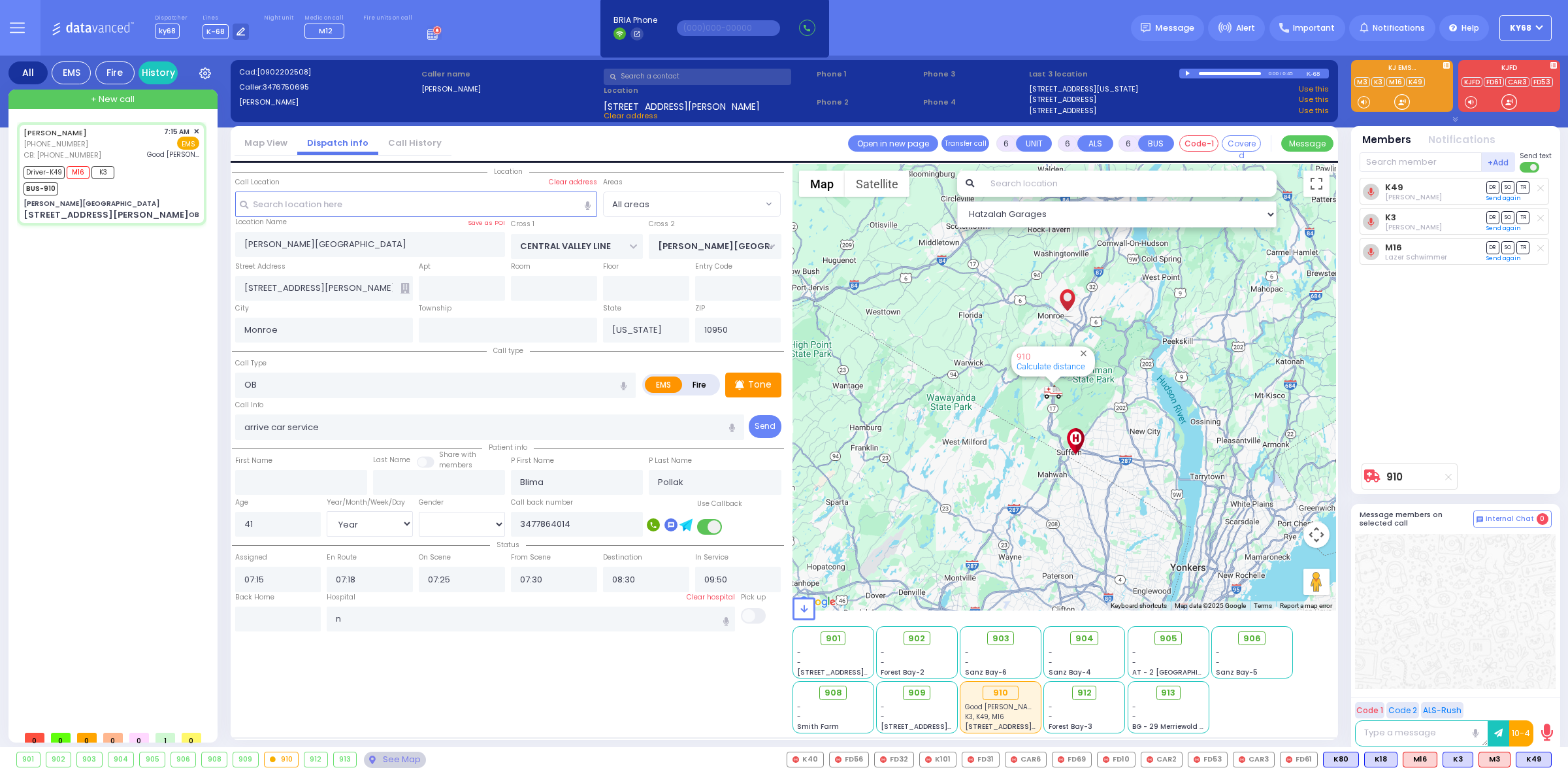
select select
radio input "true"
select select "Year"
select select "[DEMOGRAPHIC_DATA]"
type input "[GEOGRAPHIC_DATA]"
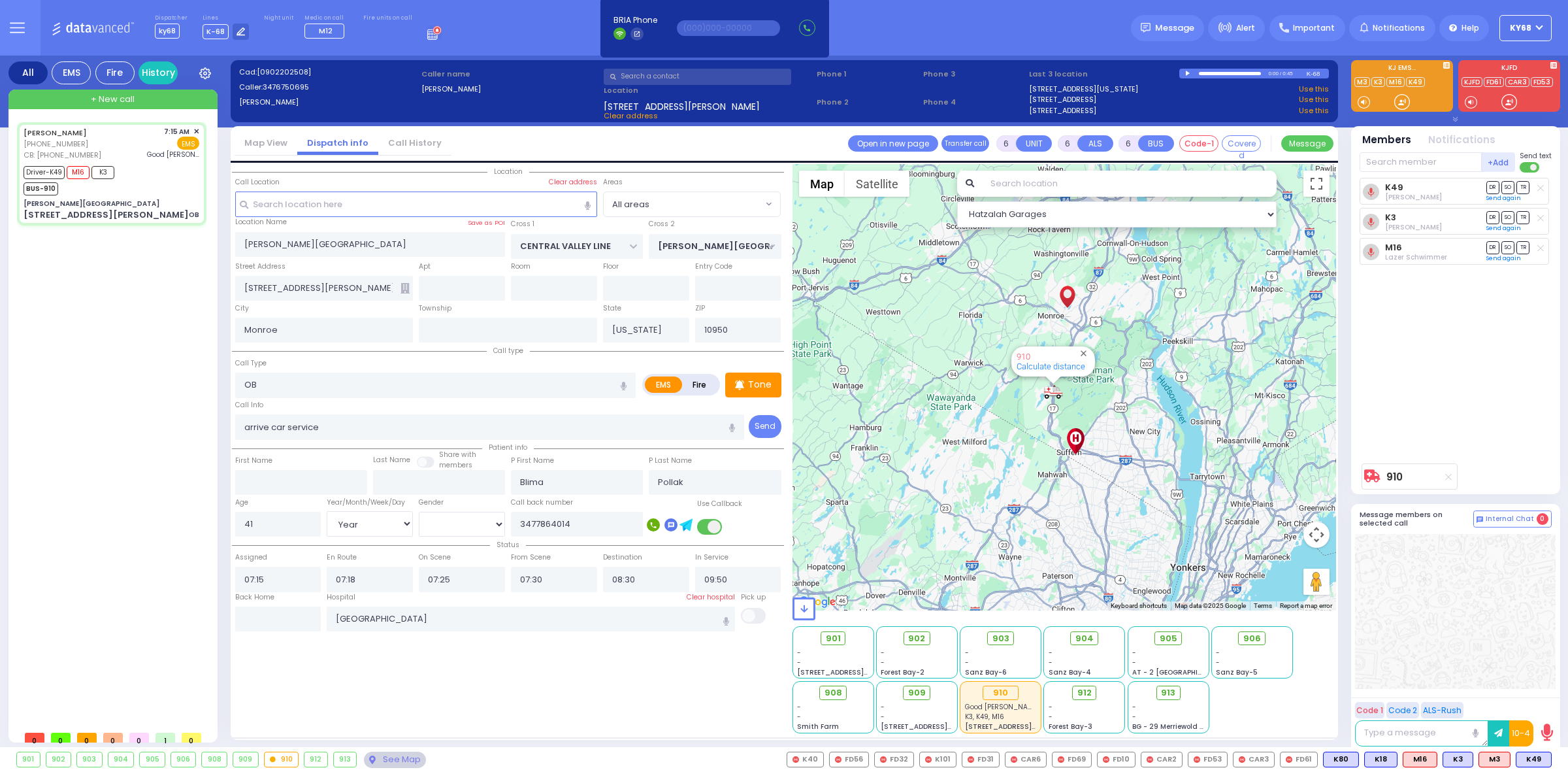
select select "Hatzalah Garages"
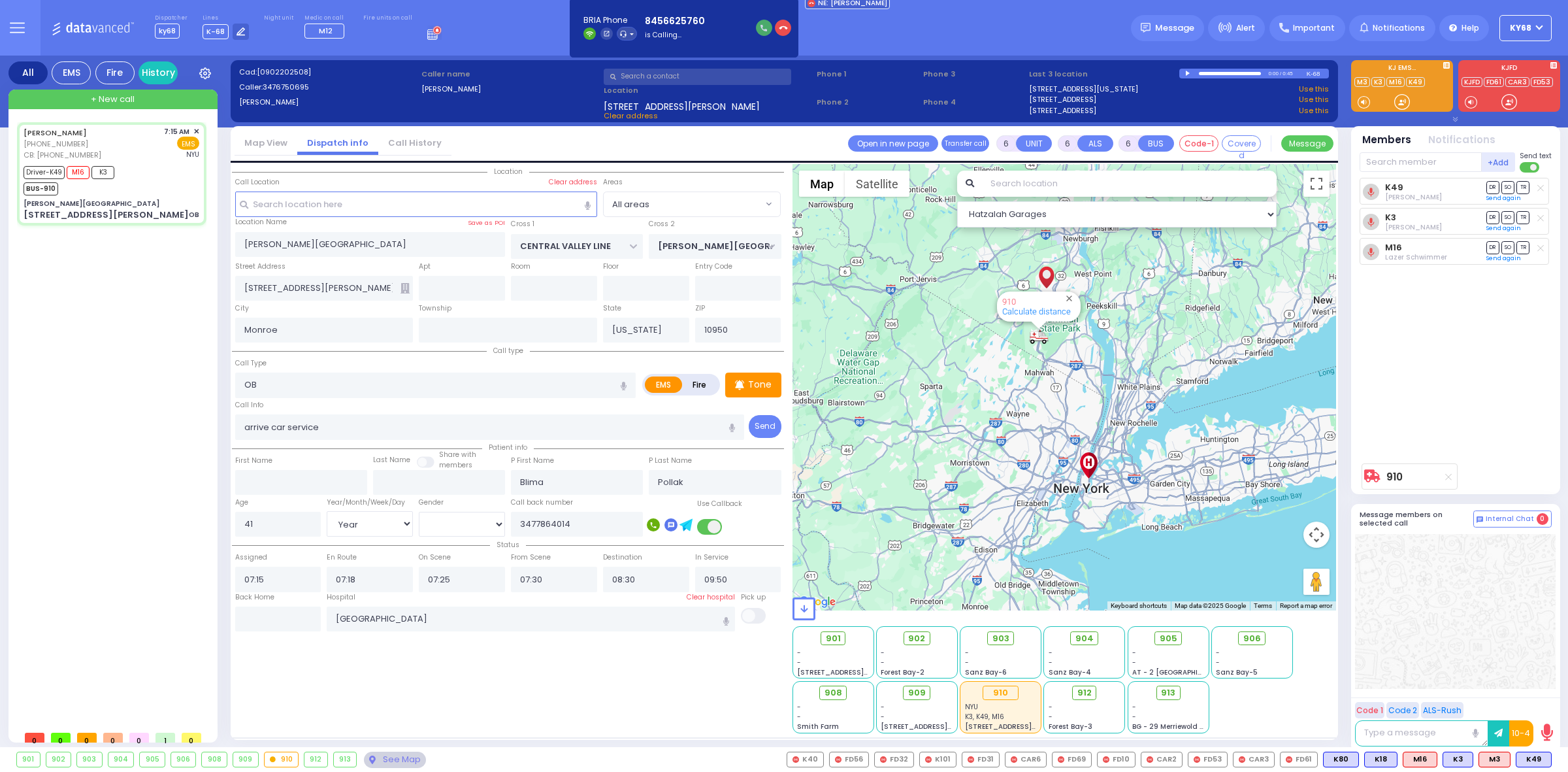
click at [766, 34] on button "button" at bounding box center [763, 27] width 16 height 16
select select
radio input "true"
select select "Year"
select select "[DEMOGRAPHIC_DATA]"
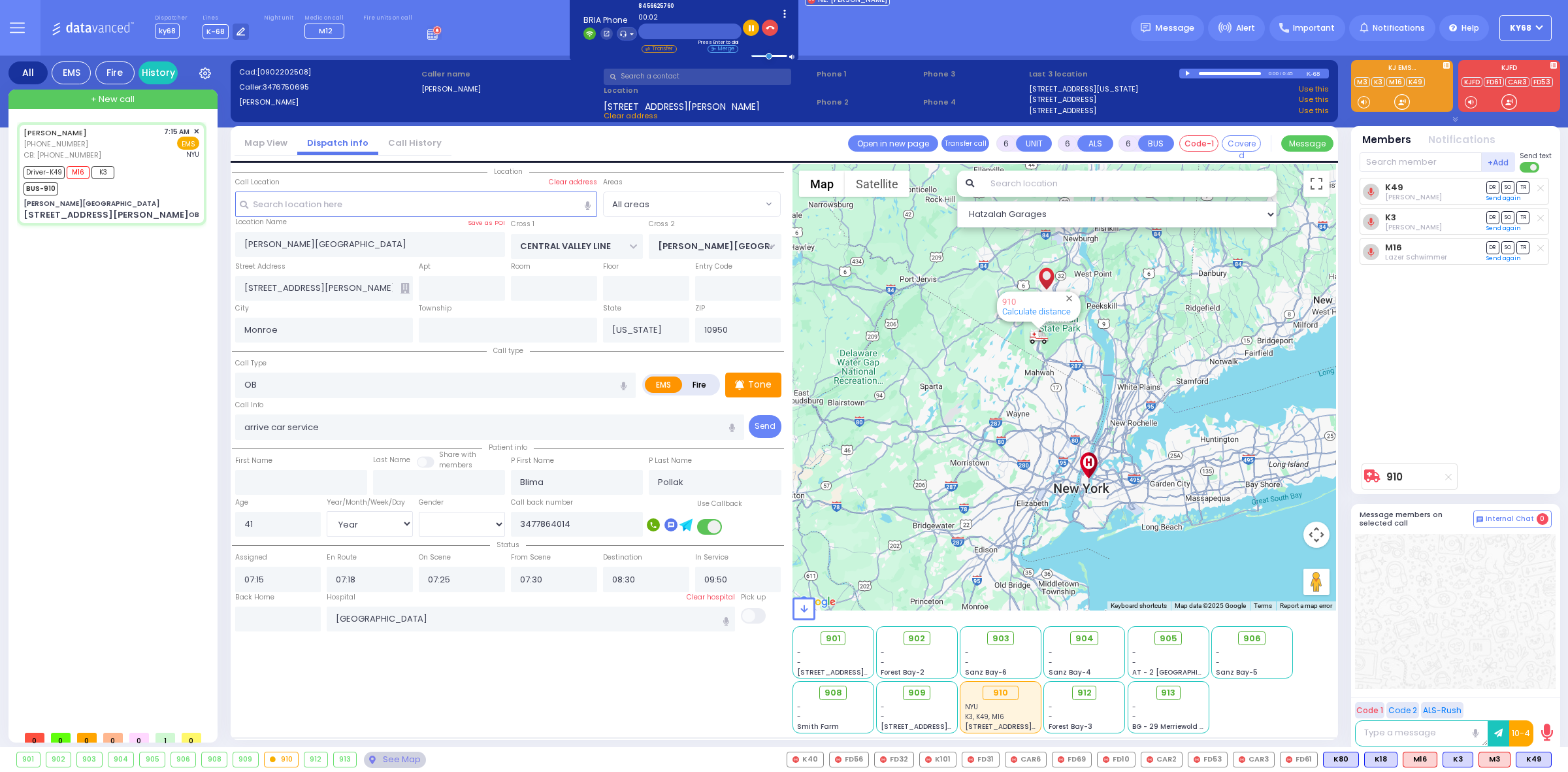
select select "Hatzalah Garages"
click at [770, 27] on icon "button" at bounding box center [770, 28] width 9 height 9
select select
radio input "true"
select select "Year"
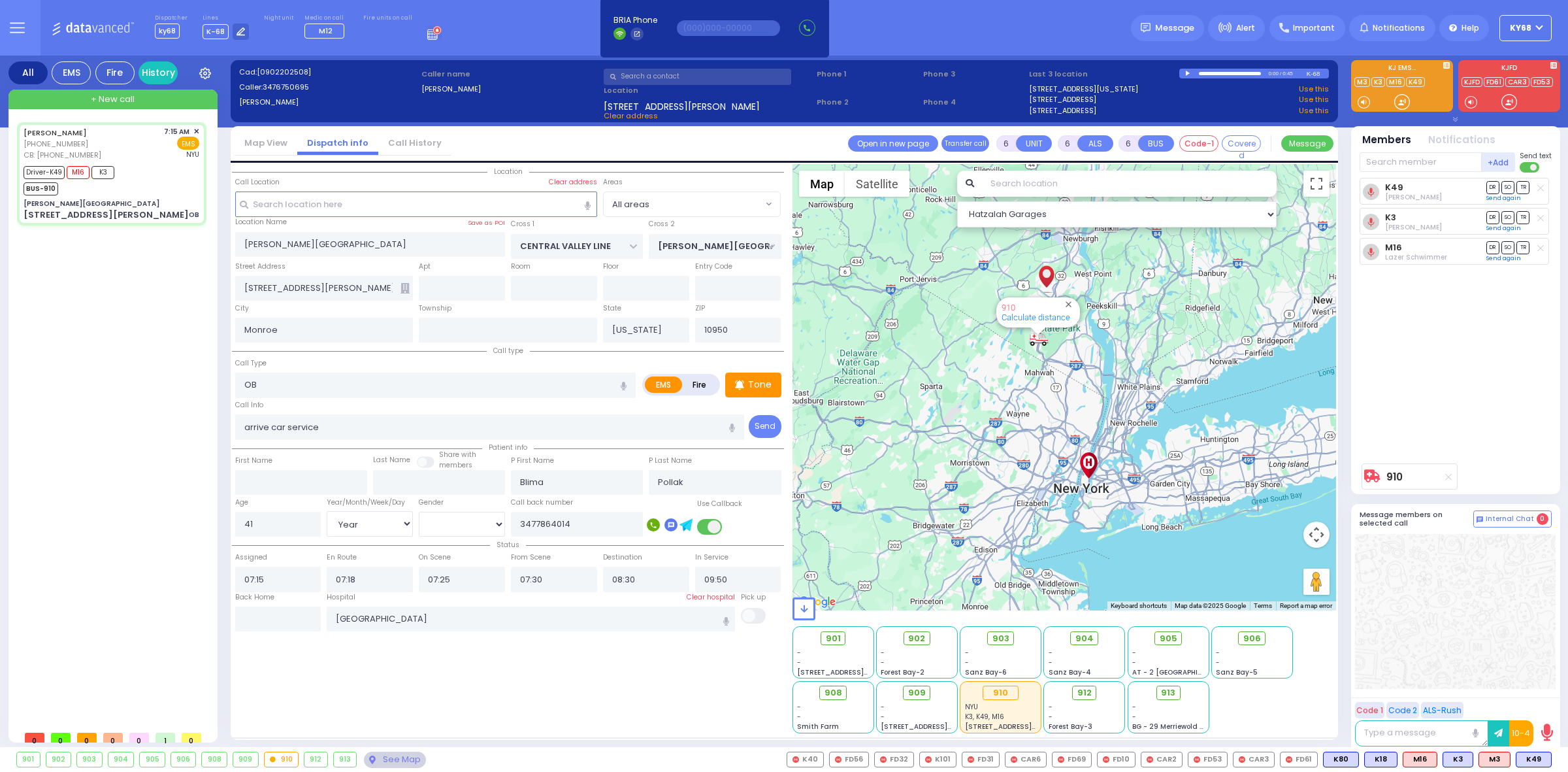
select select "[DEMOGRAPHIC_DATA]"
select select "Hatzalah Garages"
select select
radio input "true"
select select "Year"
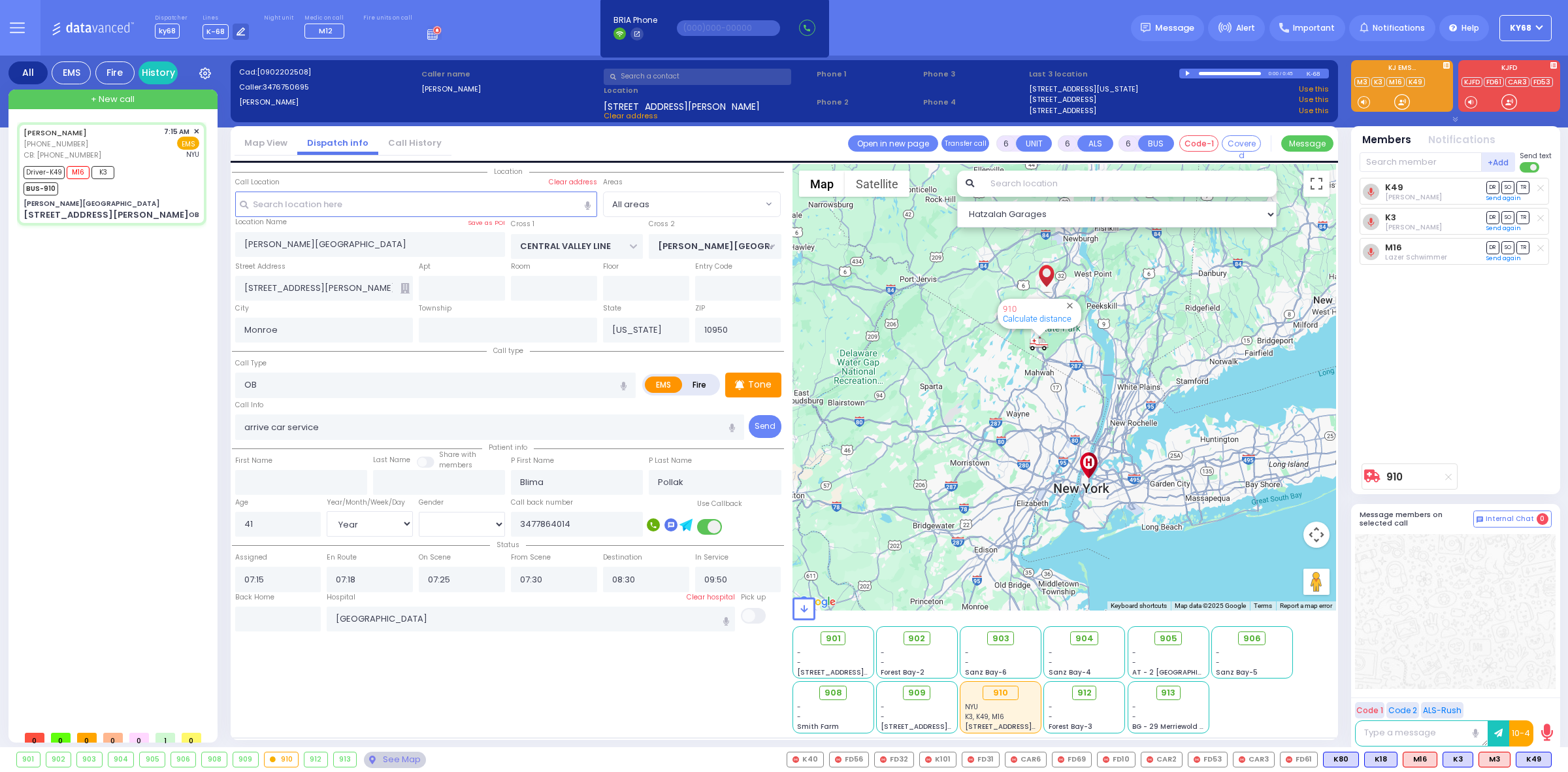
select select "[DEMOGRAPHIC_DATA]"
select select "Hatzalah Garages"
select select
radio input "true"
select select "Year"
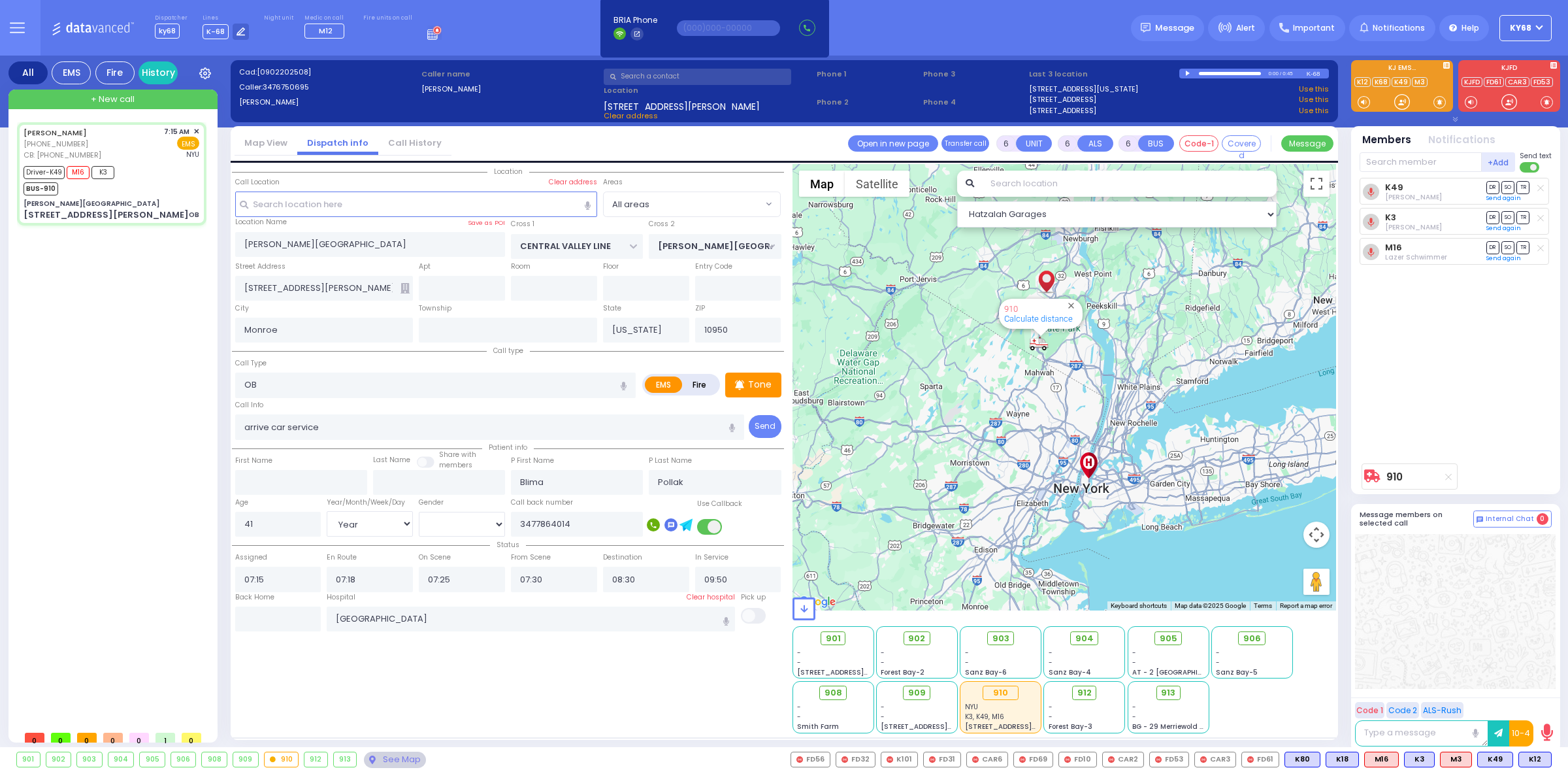
select select "[DEMOGRAPHIC_DATA]"
select select "Hatzalah Garages"
select select
radio input "true"
select select "Year"
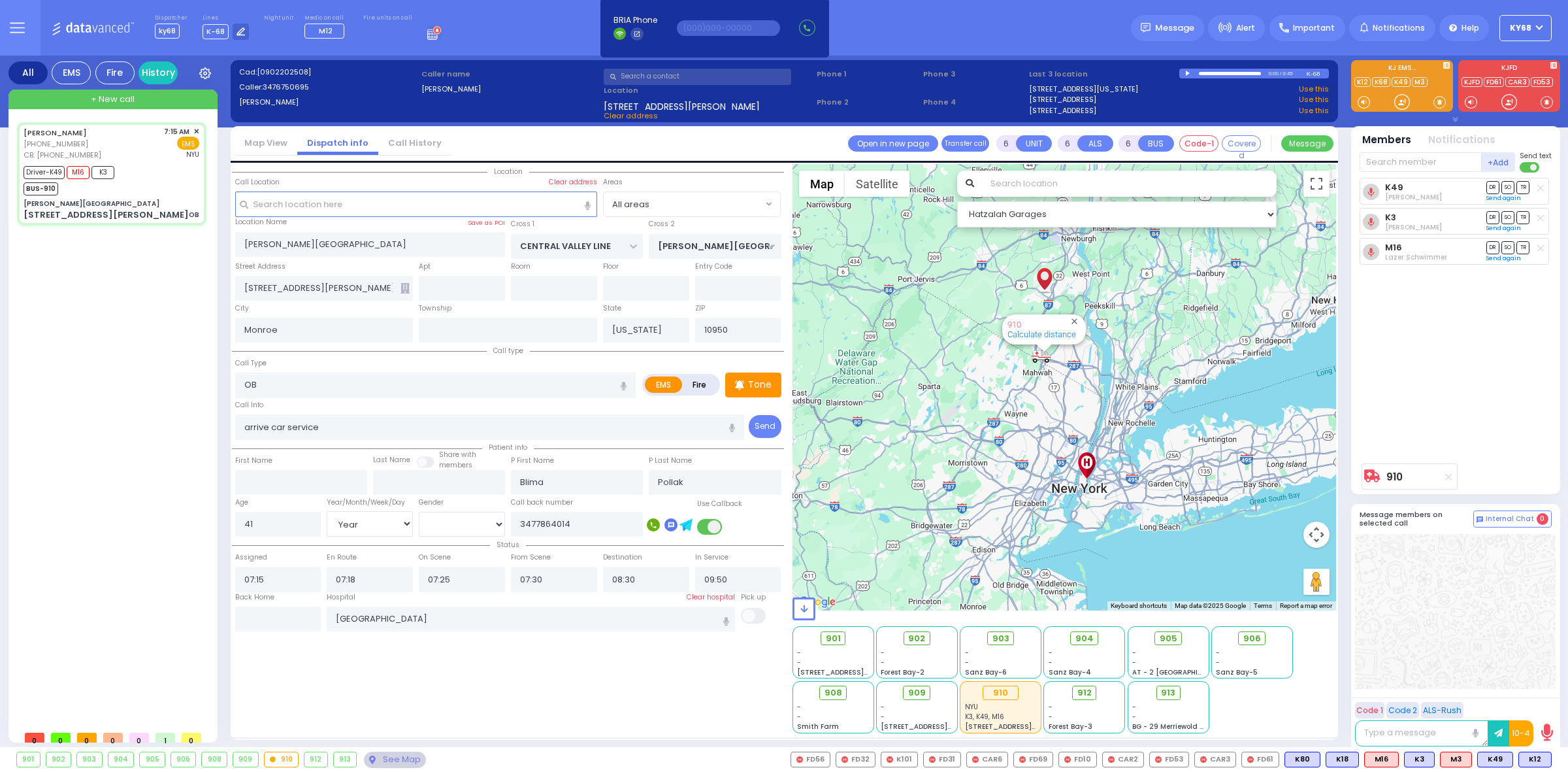
select select "[DEMOGRAPHIC_DATA]"
radio input "true"
select select "Year"
select select "[DEMOGRAPHIC_DATA]"
select select "All areas"
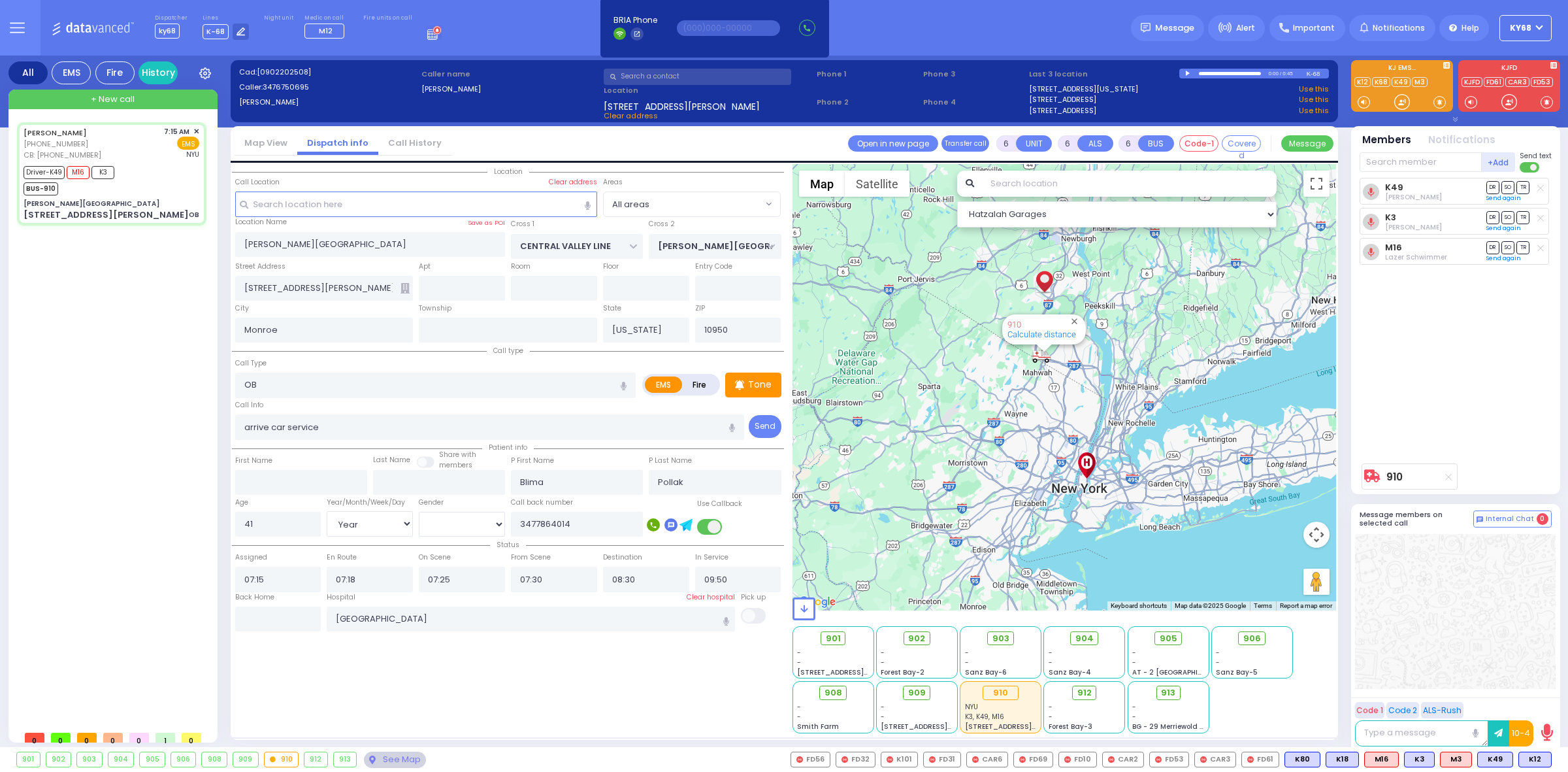
select select "Hatzalah Garages"
select select
radio input "true"
select select "Year"
select select "[DEMOGRAPHIC_DATA]"
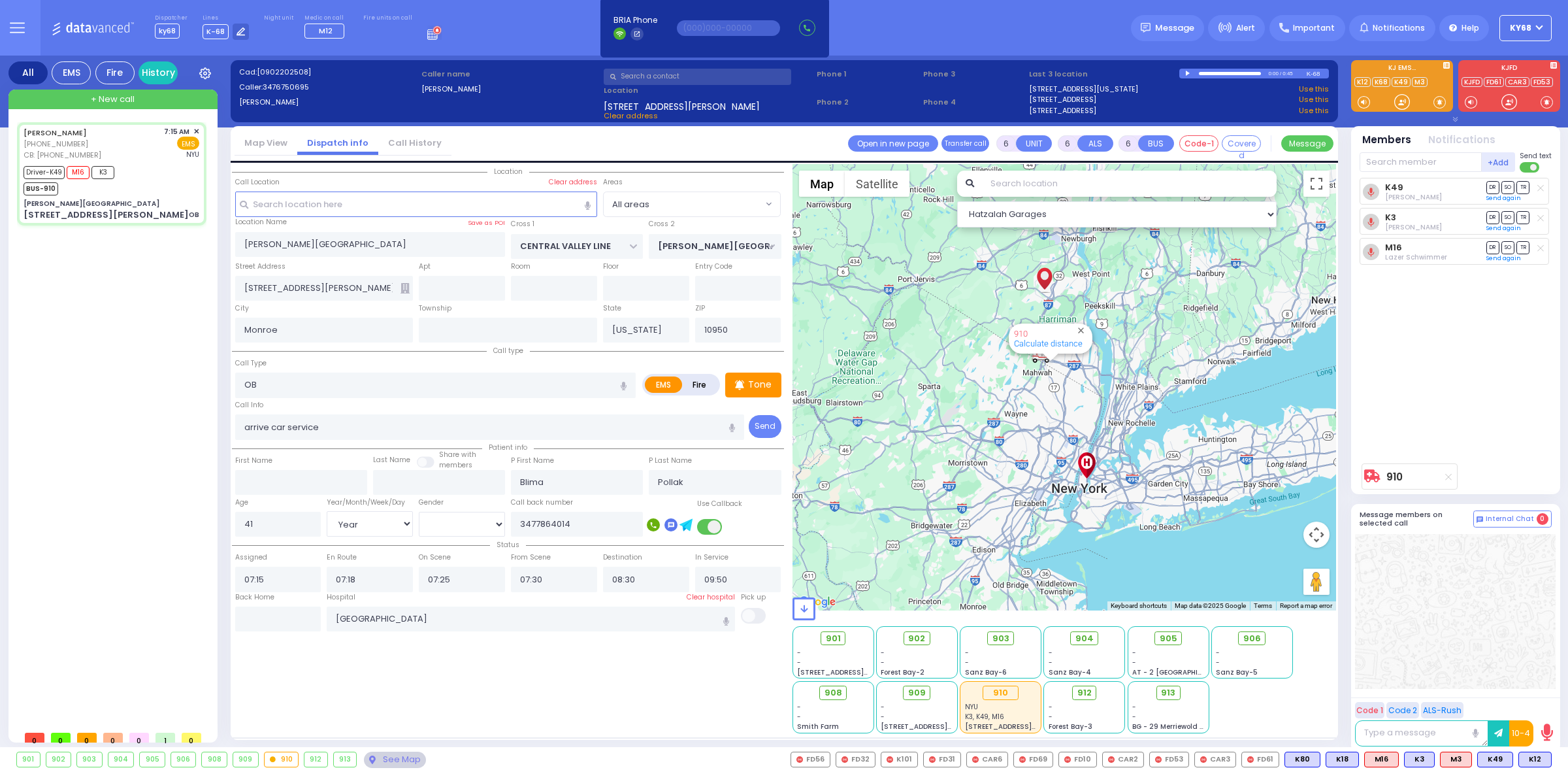
radio input "true"
select select "Year"
select select "[DEMOGRAPHIC_DATA]"
select select "All areas"
select select "Hatzalah Garages"
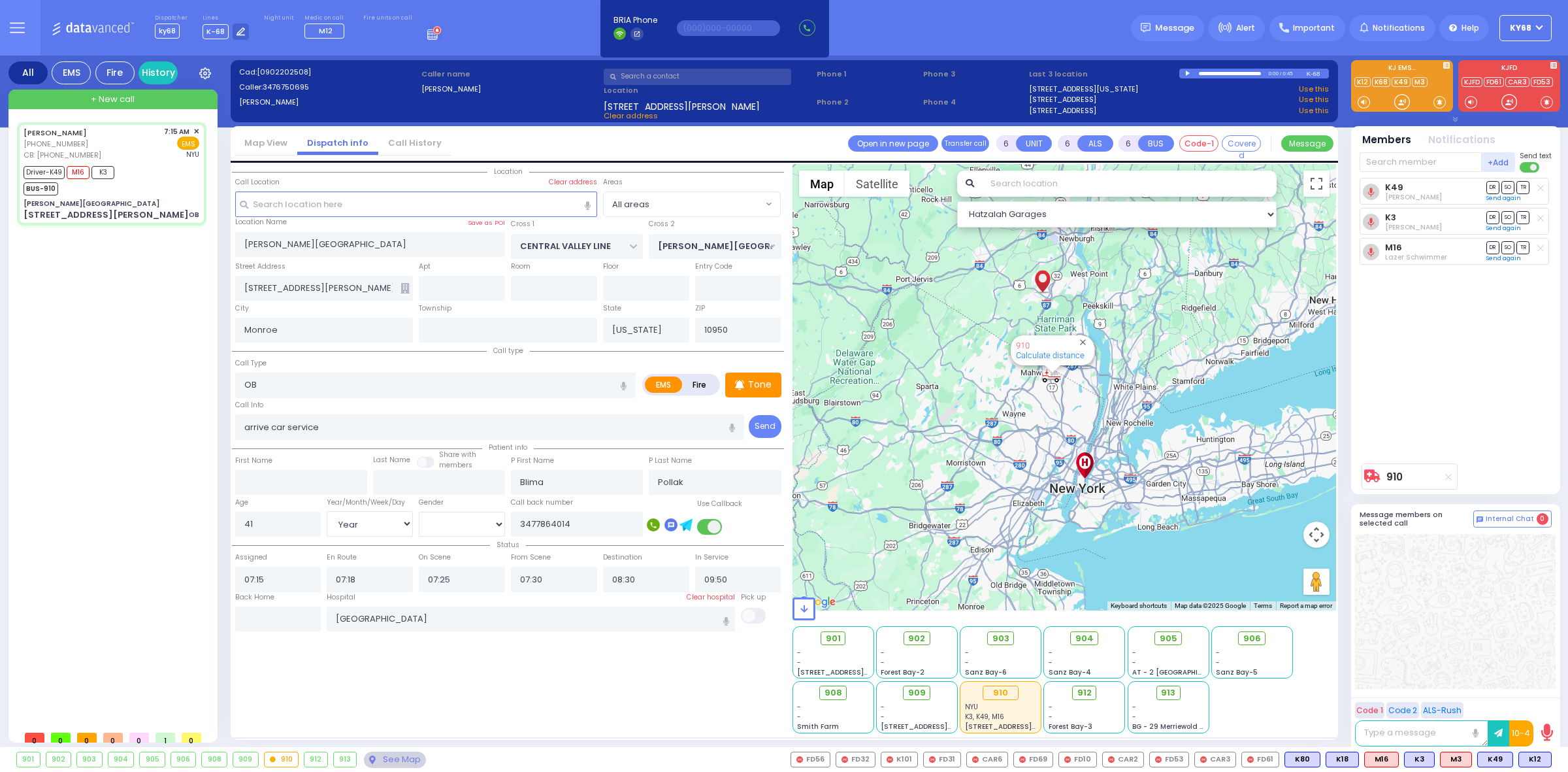
select select
radio input "true"
select select "Year"
select select "[DEMOGRAPHIC_DATA]"
select select
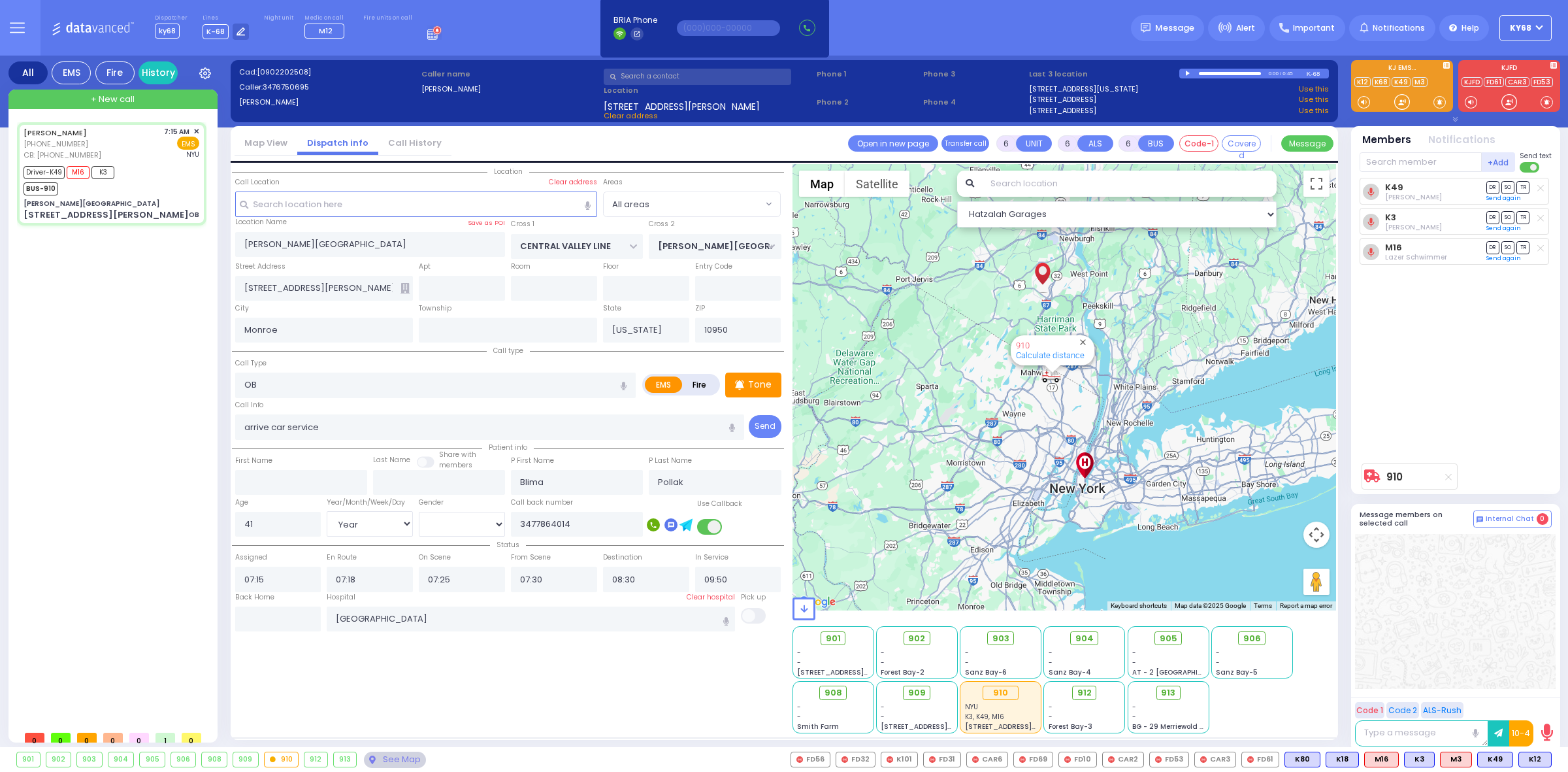
radio input "true"
select select "Year"
select select "[DEMOGRAPHIC_DATA]"
radio input "true"
select select "Year"
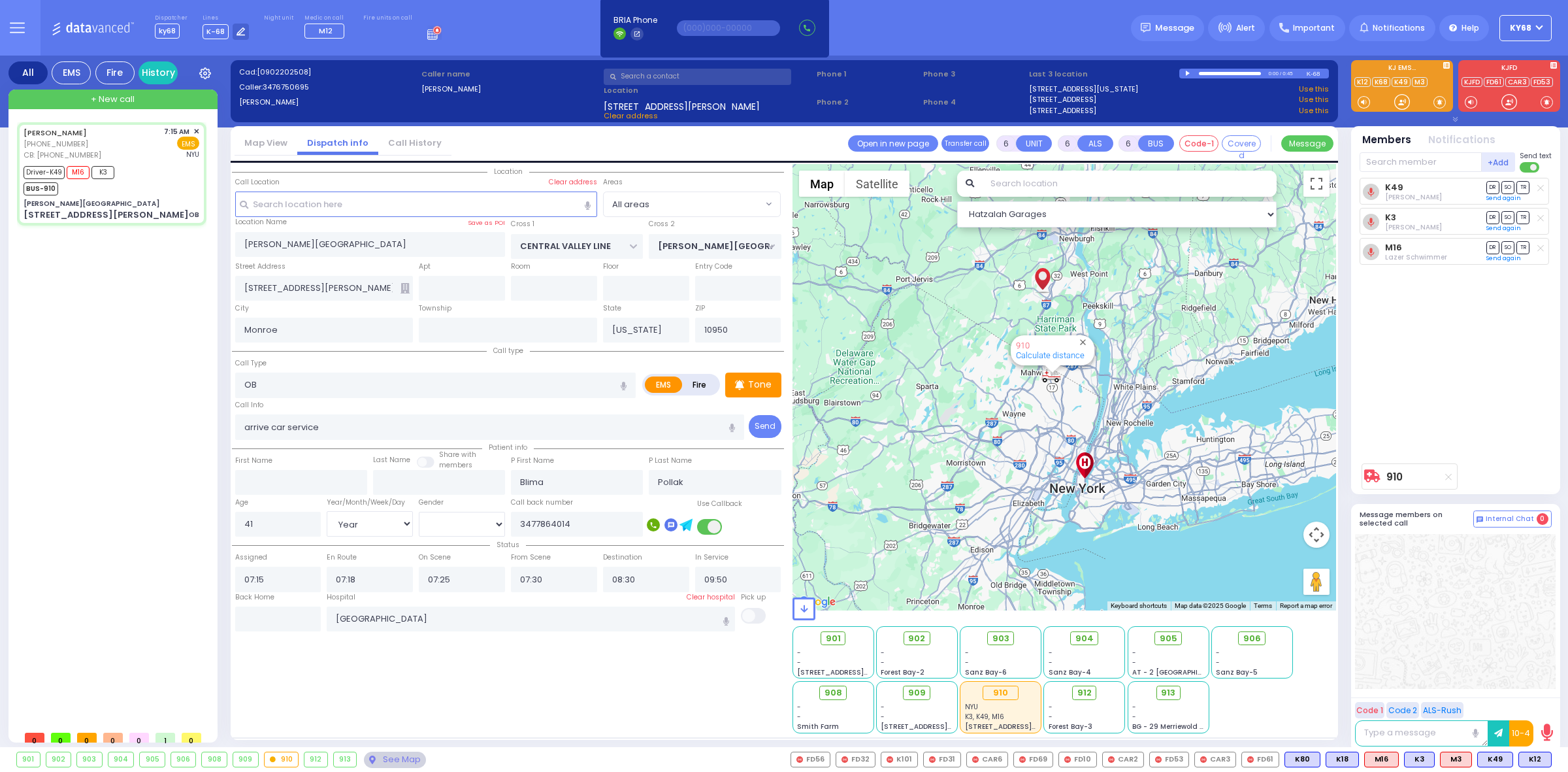
select select "[DEMOGRAPHIC_DATA]"
select select "All areas"
select select "Hatzalah Garages"
select select
radio input "true"
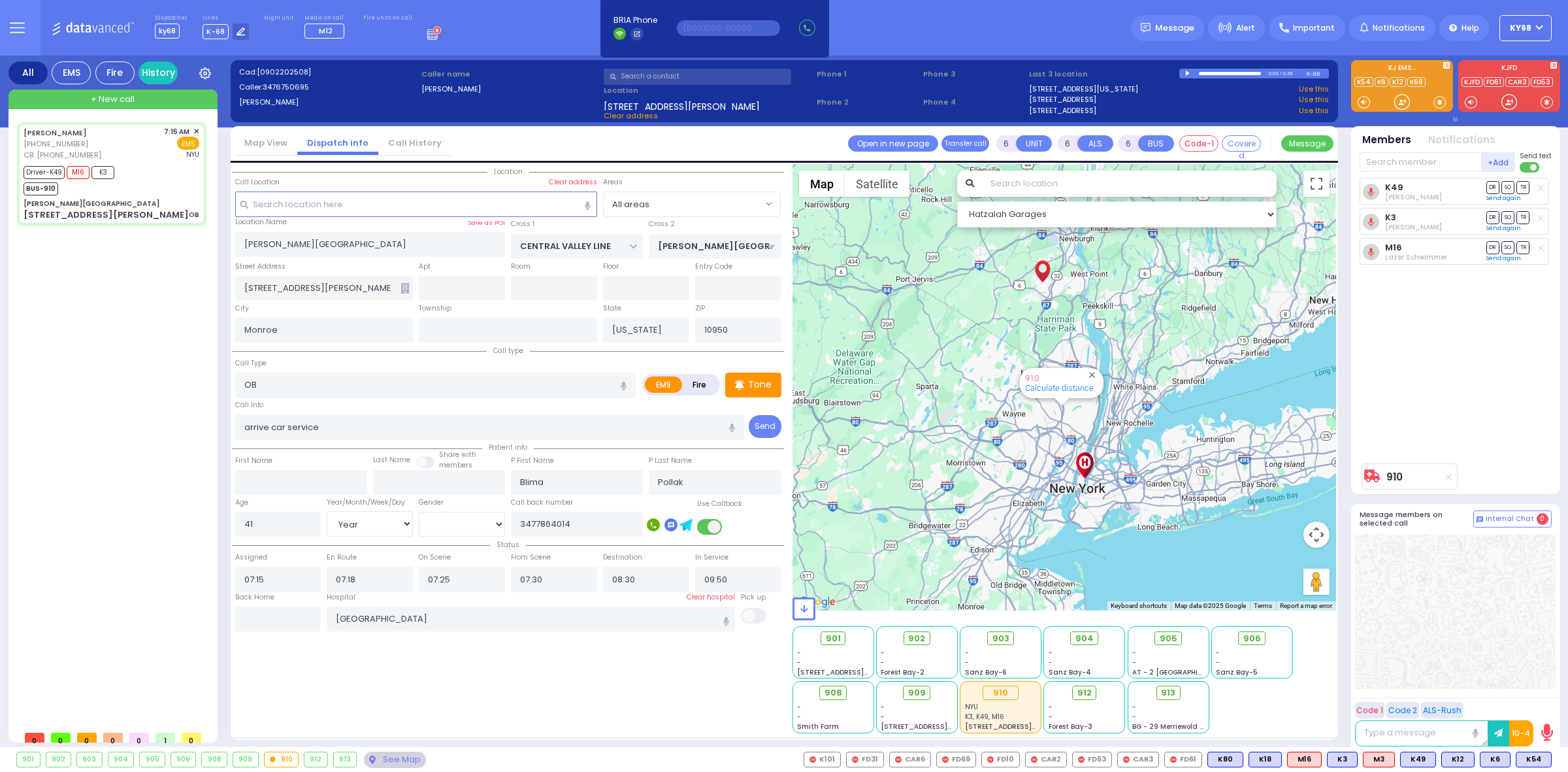
select select "Year"
select select "[DEMOGRAPHIC_DATA]"
select select
radio input "true"
select select "Year"
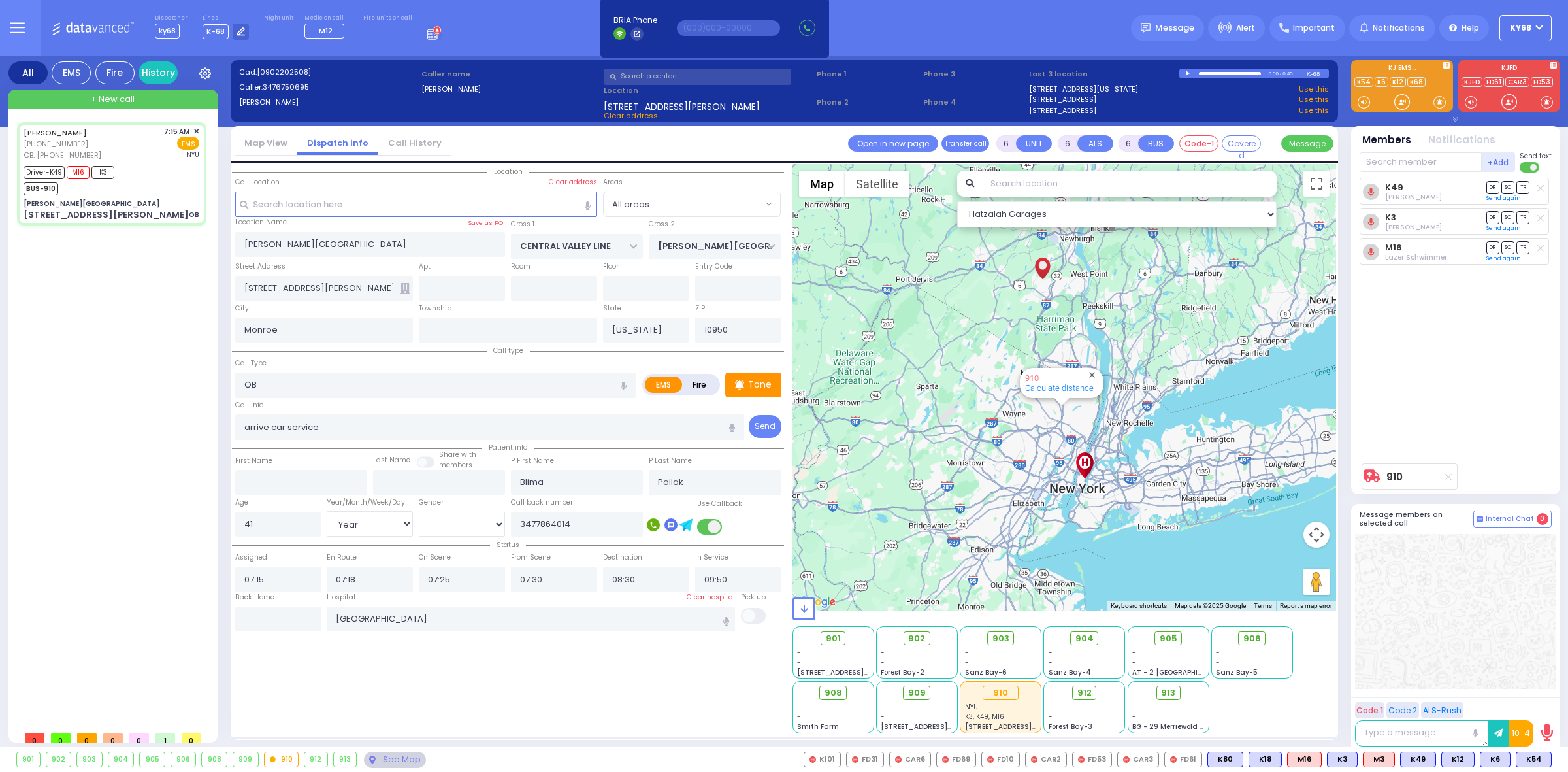
select select "[DEMOGRAPHIC_DATA]"
radio input "true"
select select "Year"
select select "[DEMOGRAPHIC_DATA]"
radio input "true"
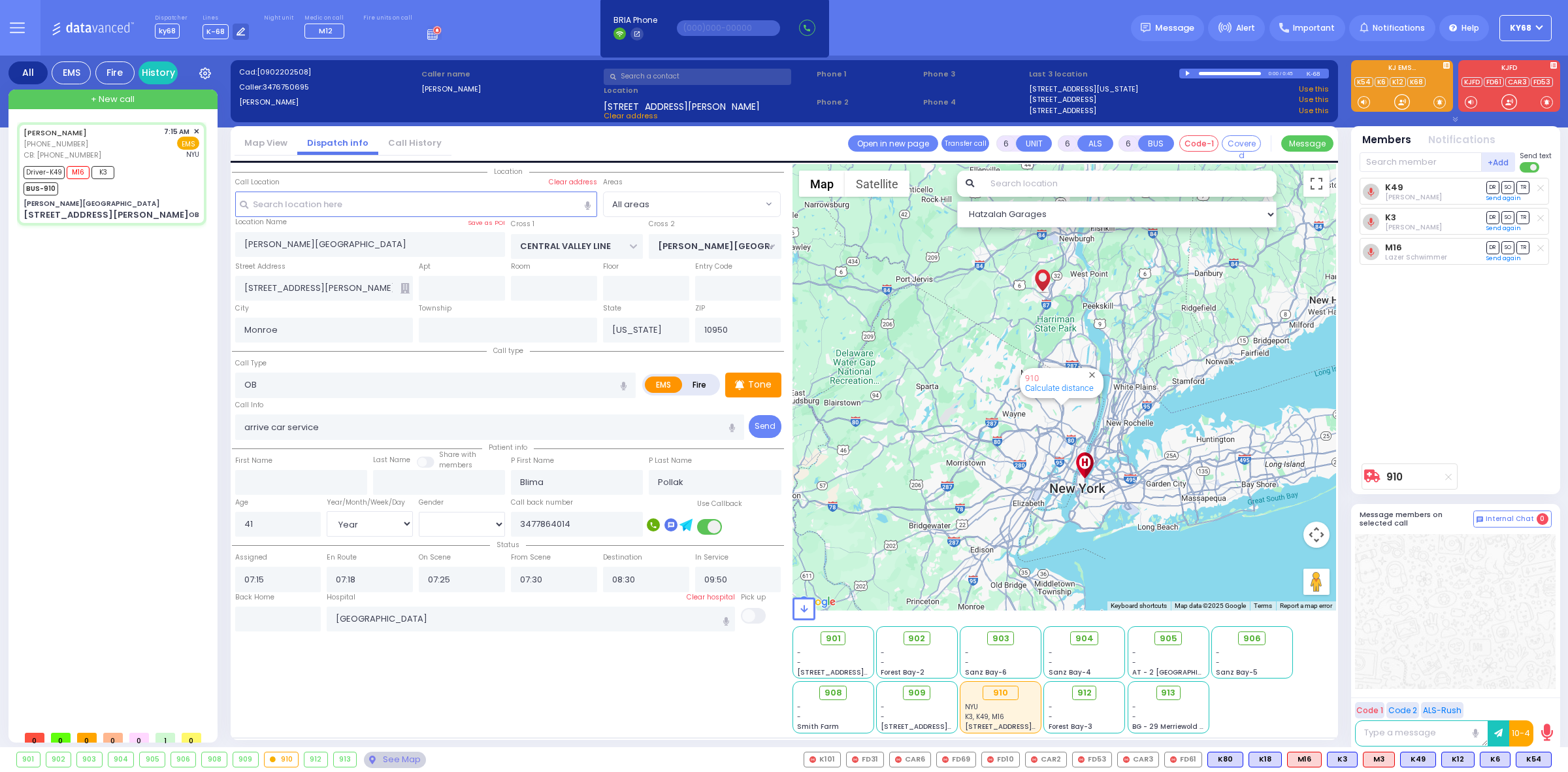
select select "Year"
select select "[DEMOGRAPHIC_DATA]"
select select "All areas"
select select "Hatzalah Garages"
select select
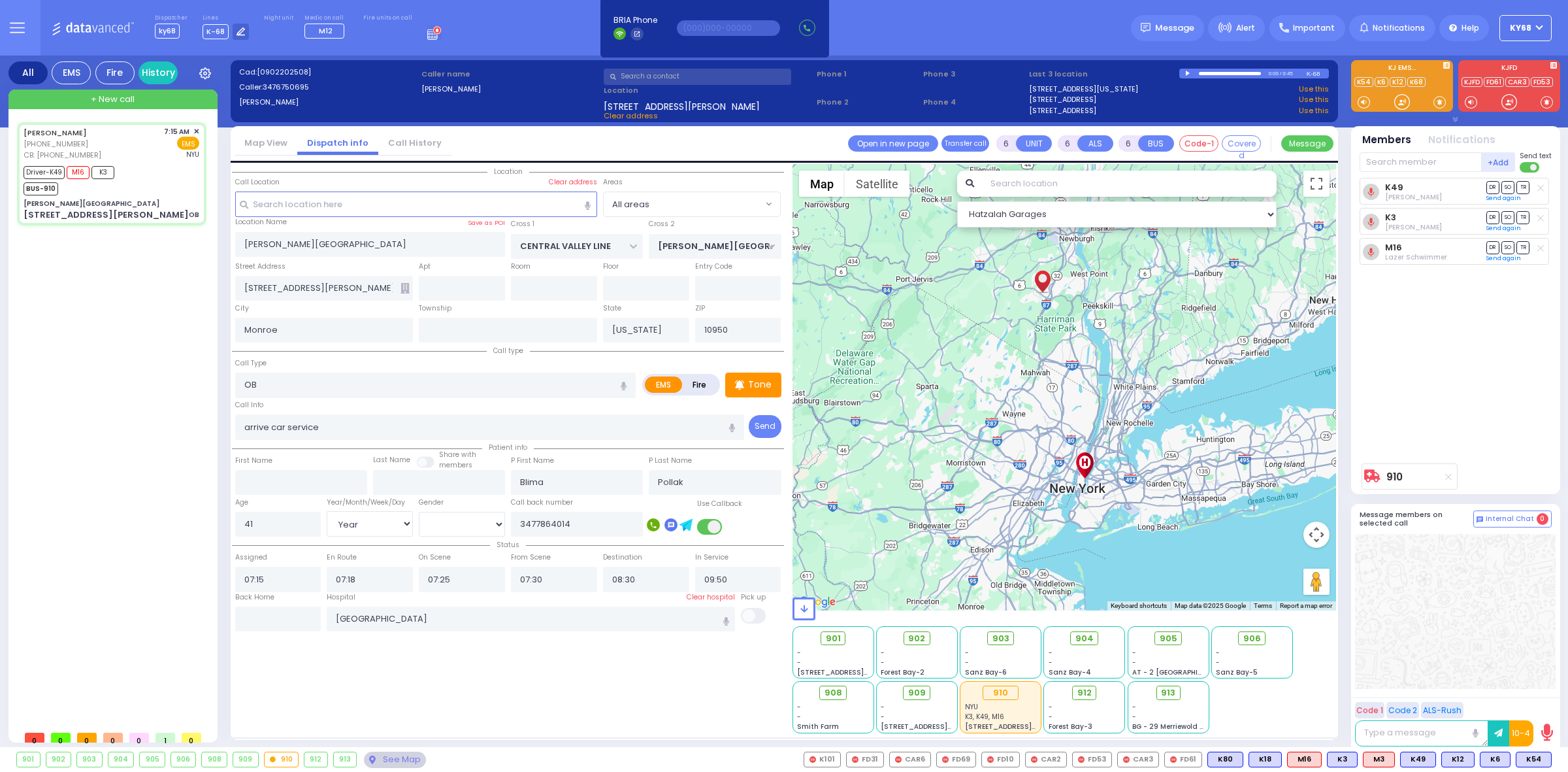
radio input "true"
select select "Year"
select select "[DEMOGRAPHIC_DATA]"
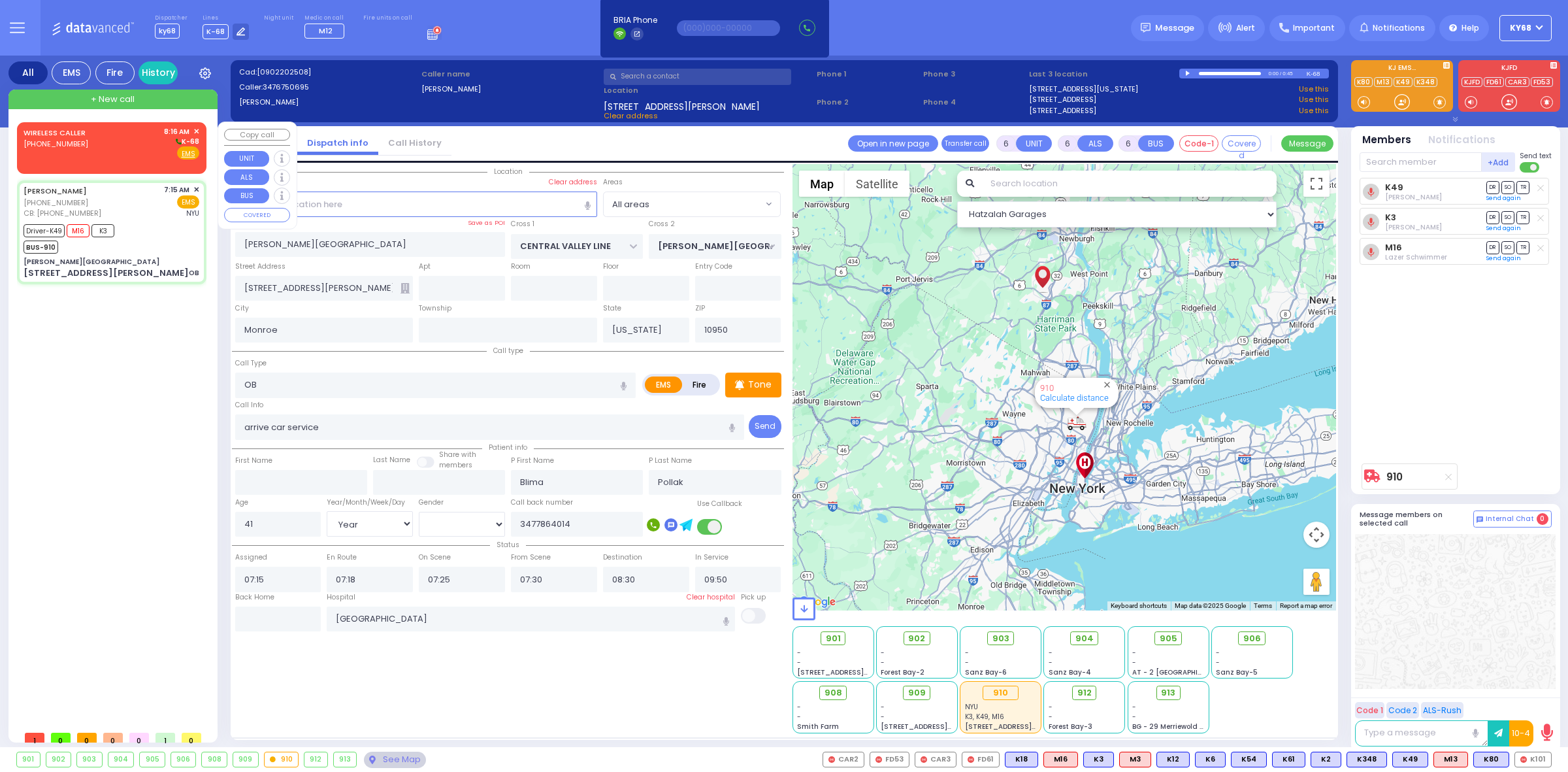
click at [121, 145] on div "WIRELESS CALLER [PHONE_NUMBER] 8:16 AM ✕ K-68" at bounding box center [111, 143] width 176 height 34
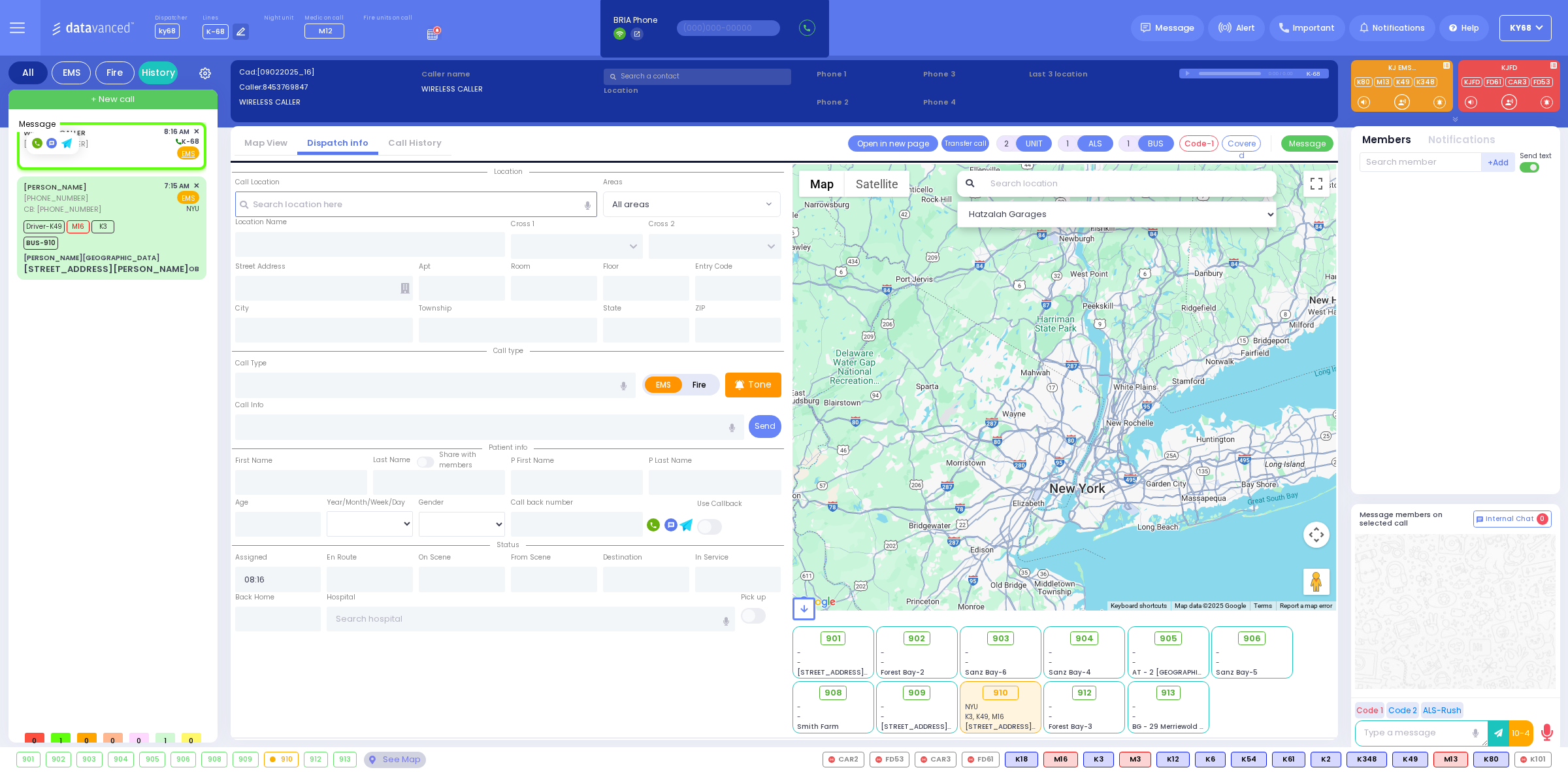
click at [49, 143] on rect at bounding box center [52, 143] width 11 height 11
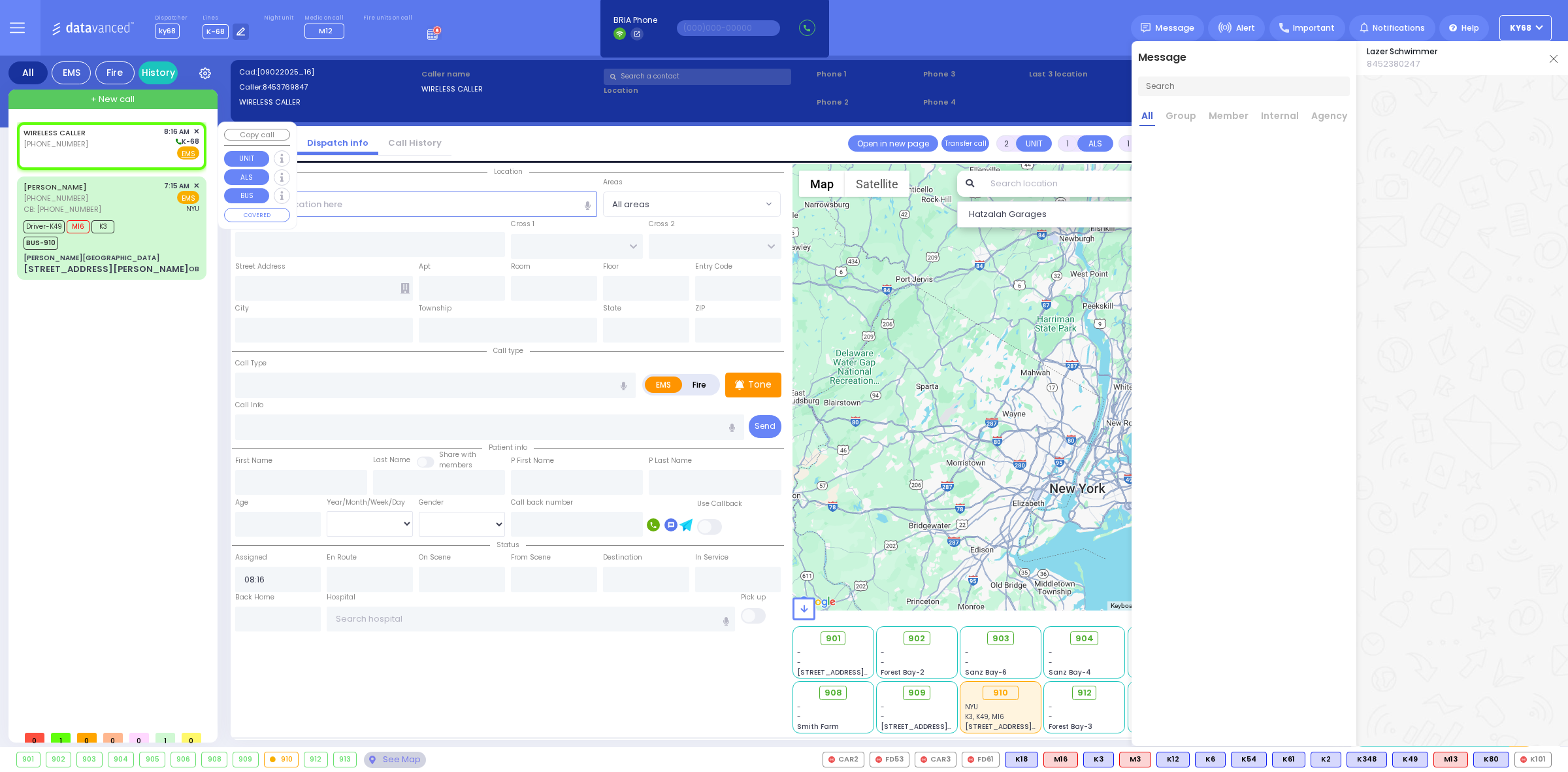
scroll to position [0, 0]
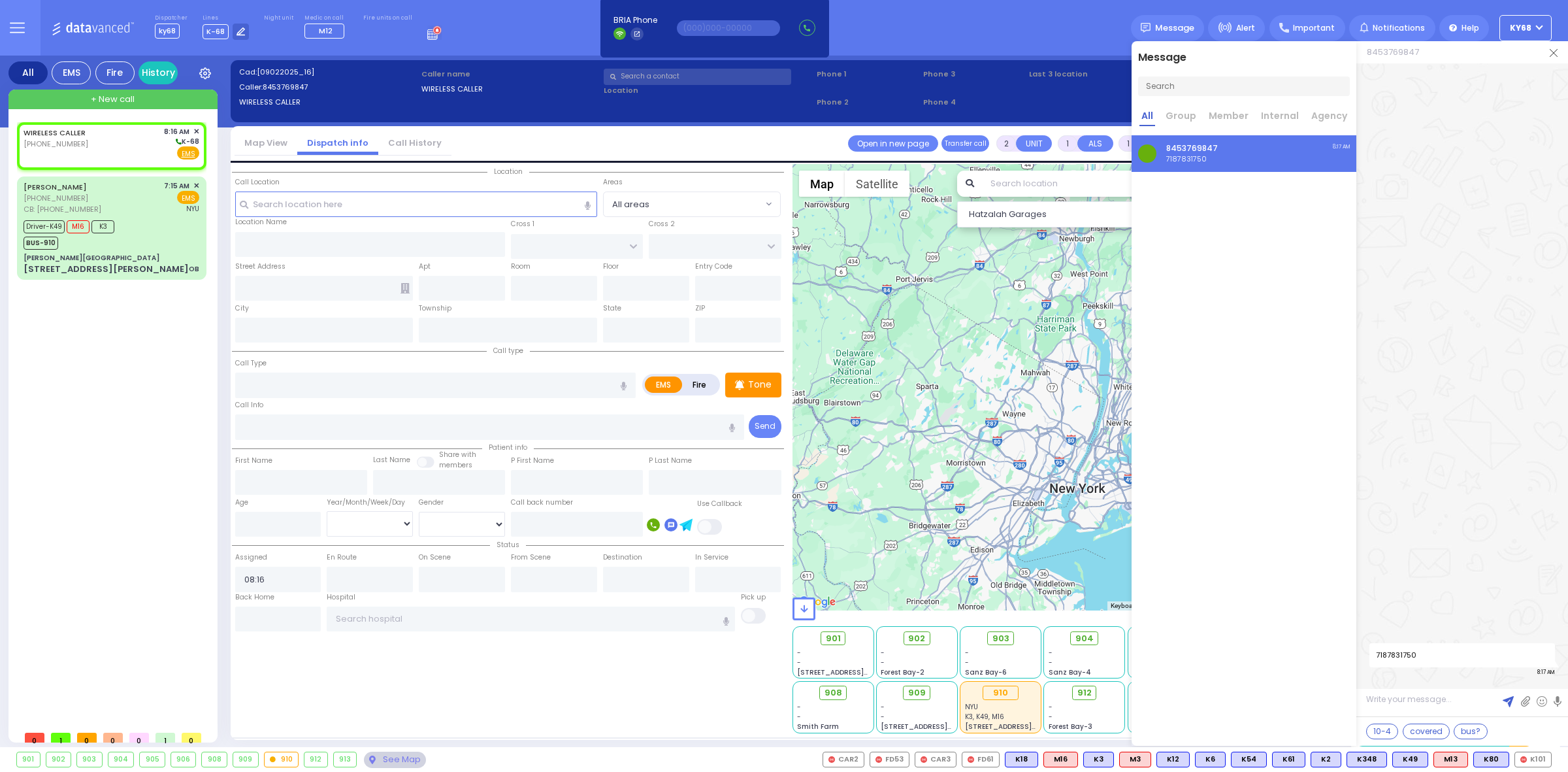
click at [1395, 658] on span "7187831750" at bounding box center [1463, 655] width 186 height 24
copy span "7187831750"
click at [1392, 695] on textarea at bounding box center [1463, 704] width 212 height 24
paste textarea "7187831750"
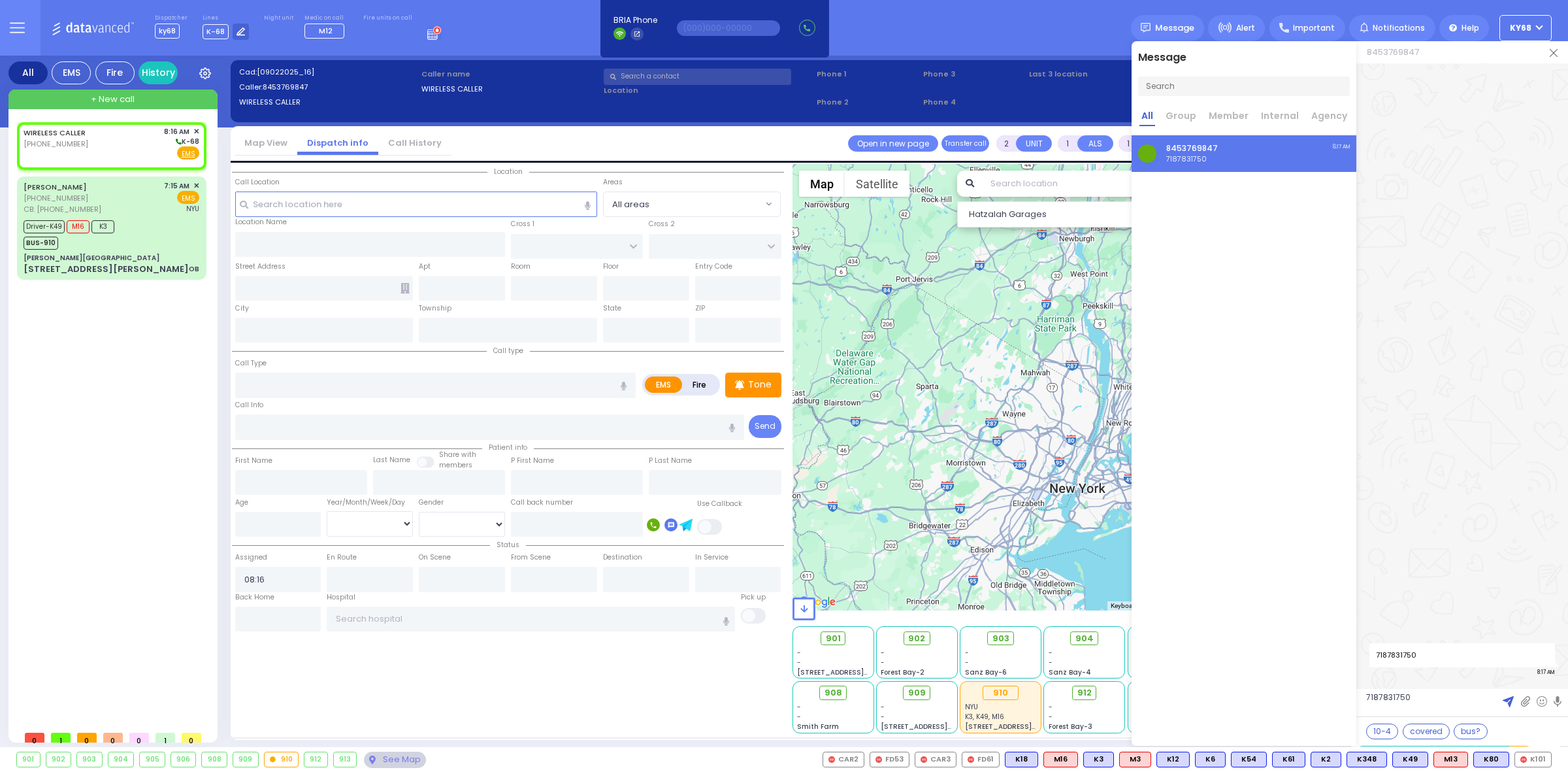
click at [1389, 697] on textarea "7187831750" at bounding box center [1463, 703] width 212 height 26
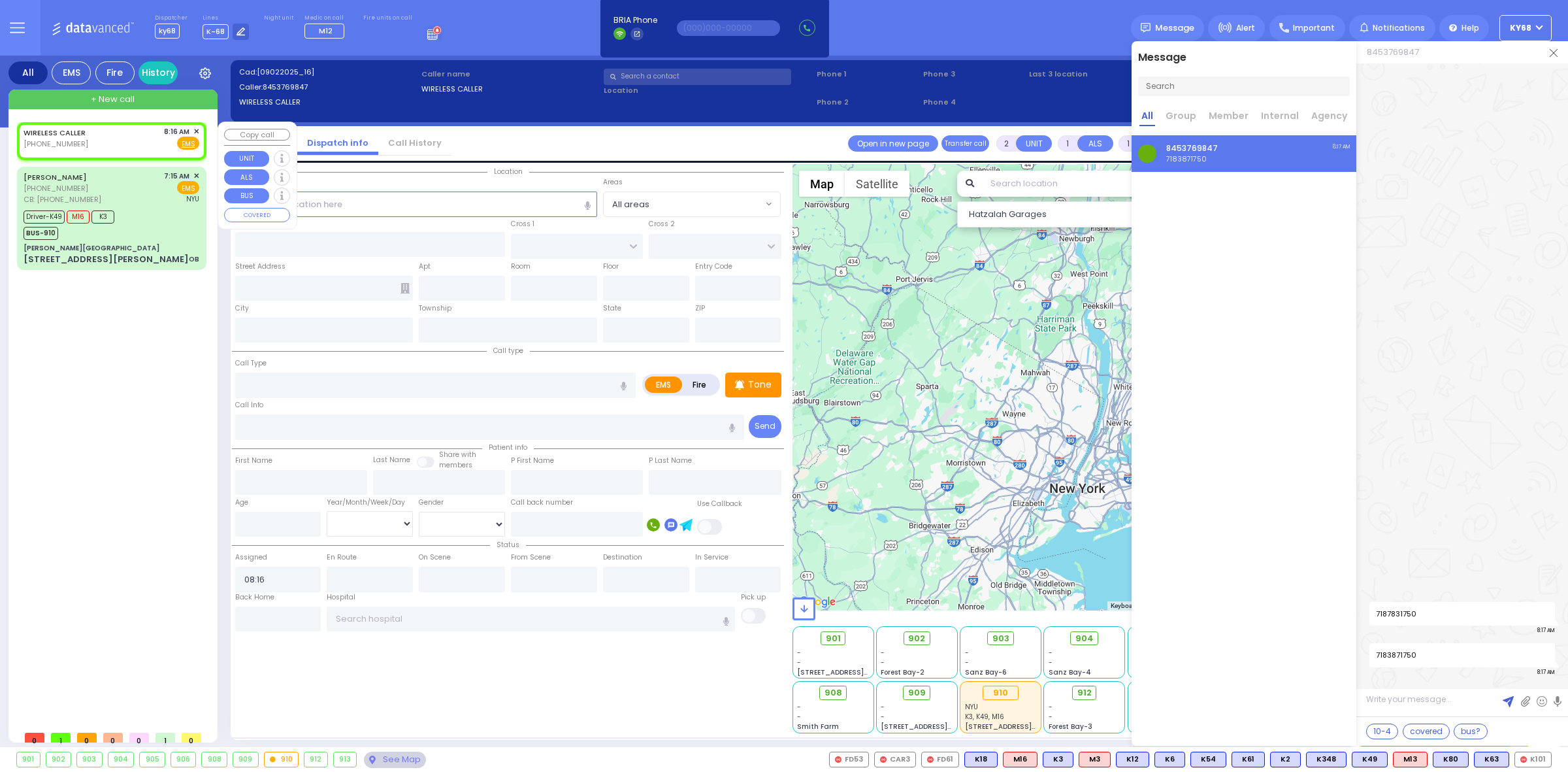
click at [196, 130] on span "✕" at bounding box center [197, 132] width 6 height 11
click at [109, 230] on div "BUS-910" at bounding box center [69, 231] width 91 height 16
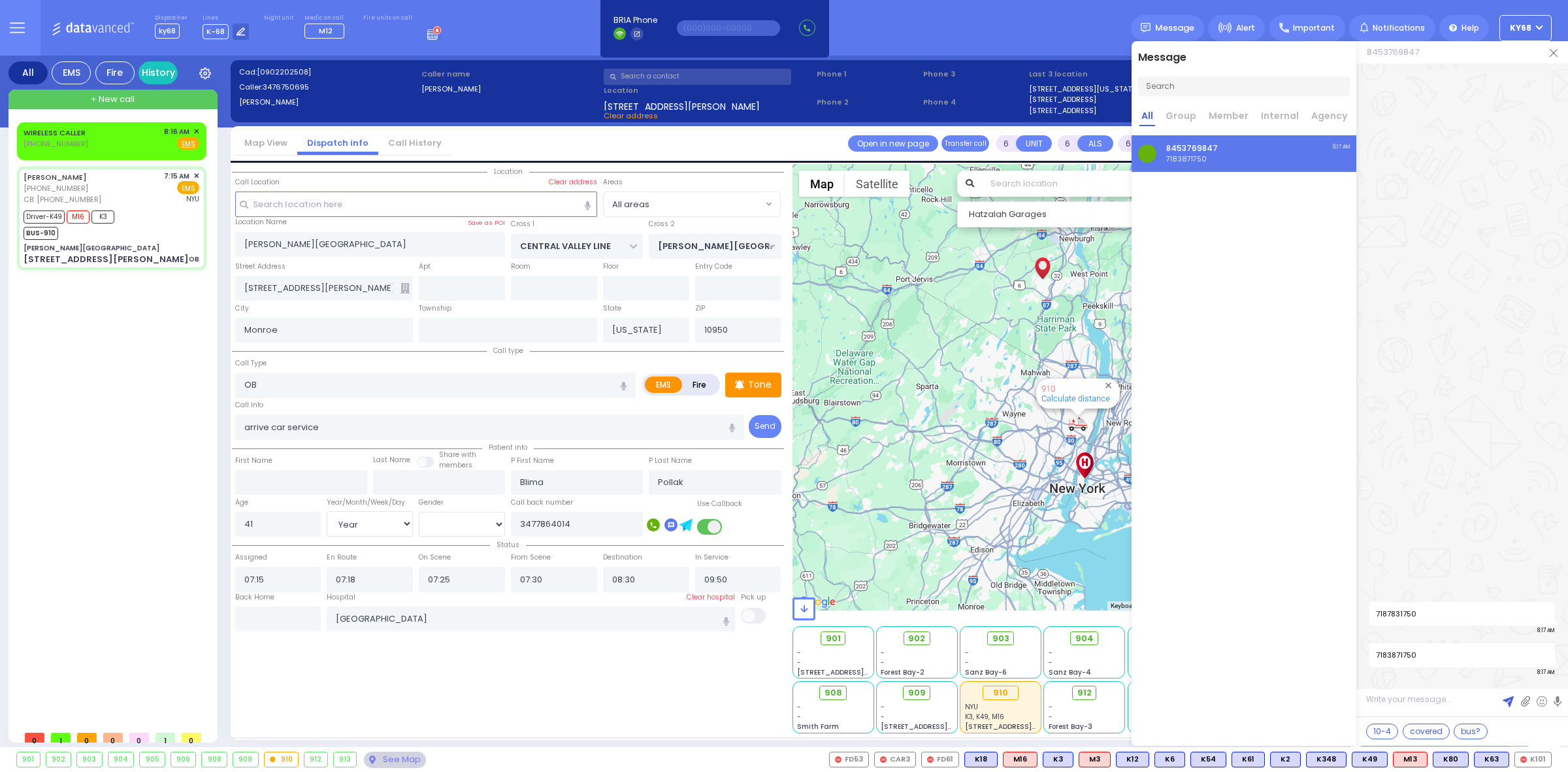
click at [1550, 53] on img at bounding box center [1554, 53] width 8 height 8
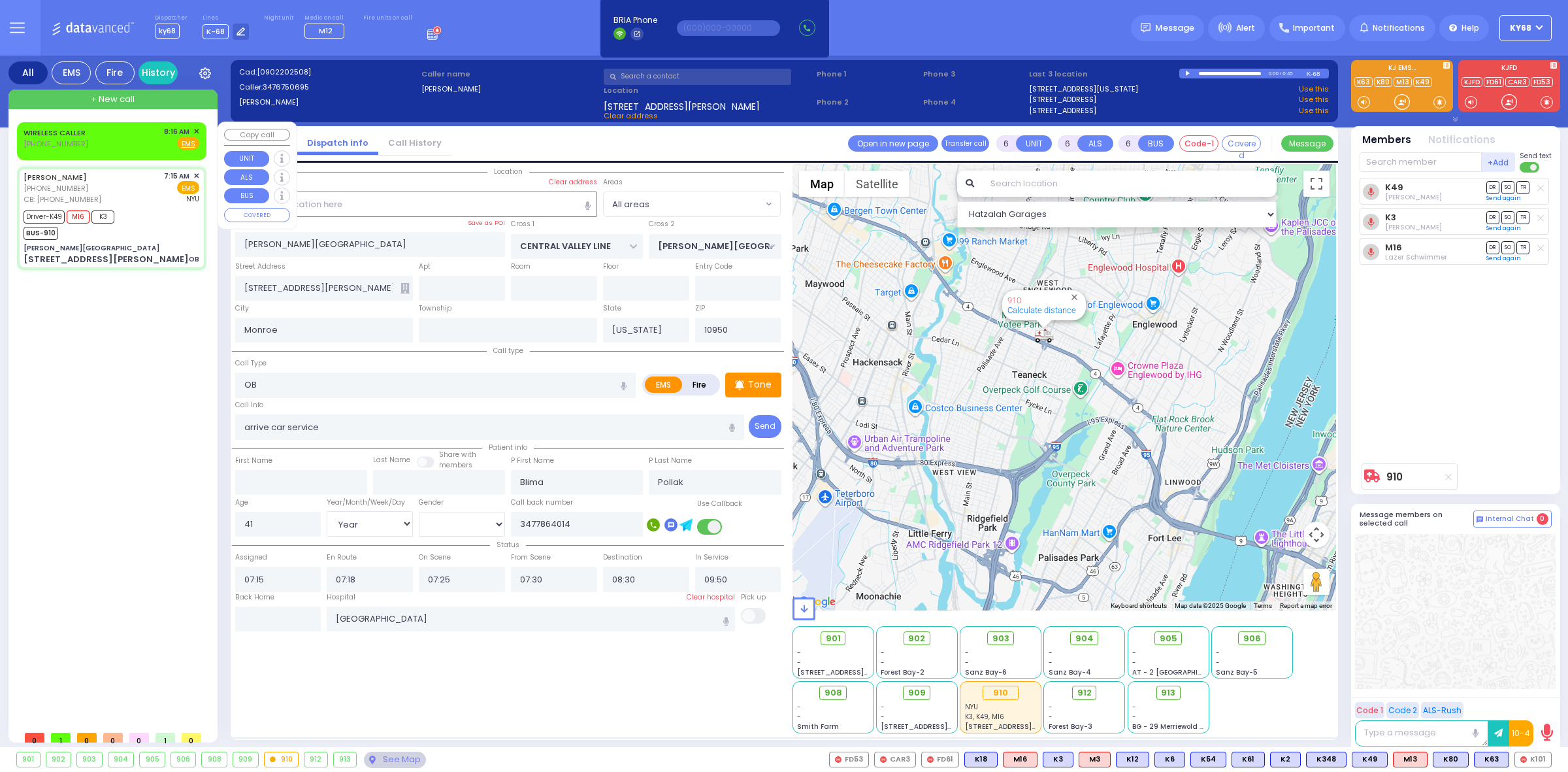
click at [93, 139] on div "WIRELESS CALLER [PHONE_NUMBER] 8:16 AM ✕ Fire EMS" at bounding box center [111, 139] width 176 height 24
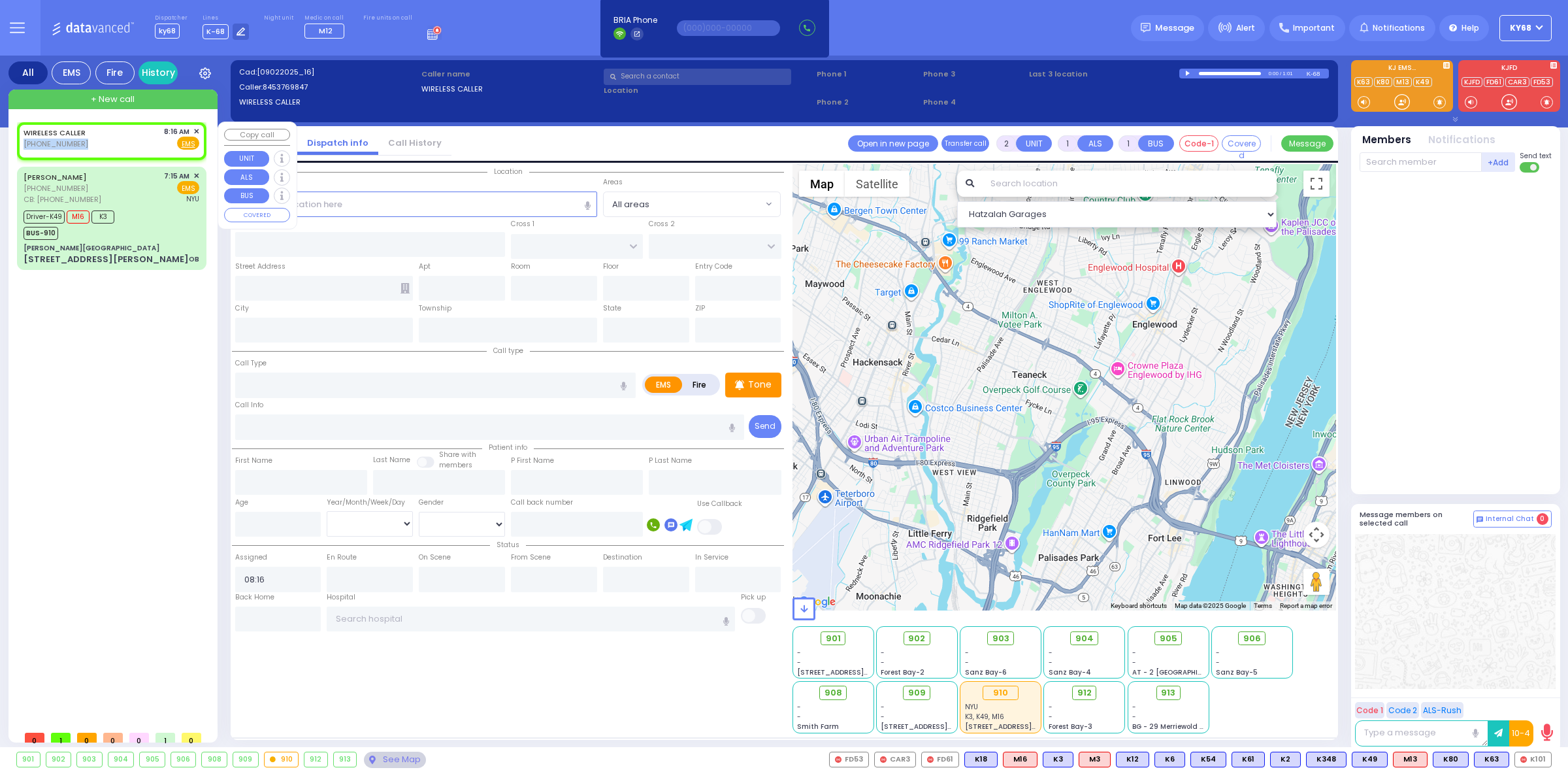
drag, startPoint x: 93, startPoint y: 145, endPoint x: 23, endPoint y: 149, distance: 70.1
click at [24, 149] on div "WIRELESS CALLER [PHONE_NUMBER] 8:16 AM ✕ Fire EMS" at bounding box center [111, 139] width 176 height 24
copy span "[PHONE_NUMBER]"
drag, startPoint x: 66, startPoint y: 145, endPoint x: 80, endPoint y: 145, distance: 14.0
select select
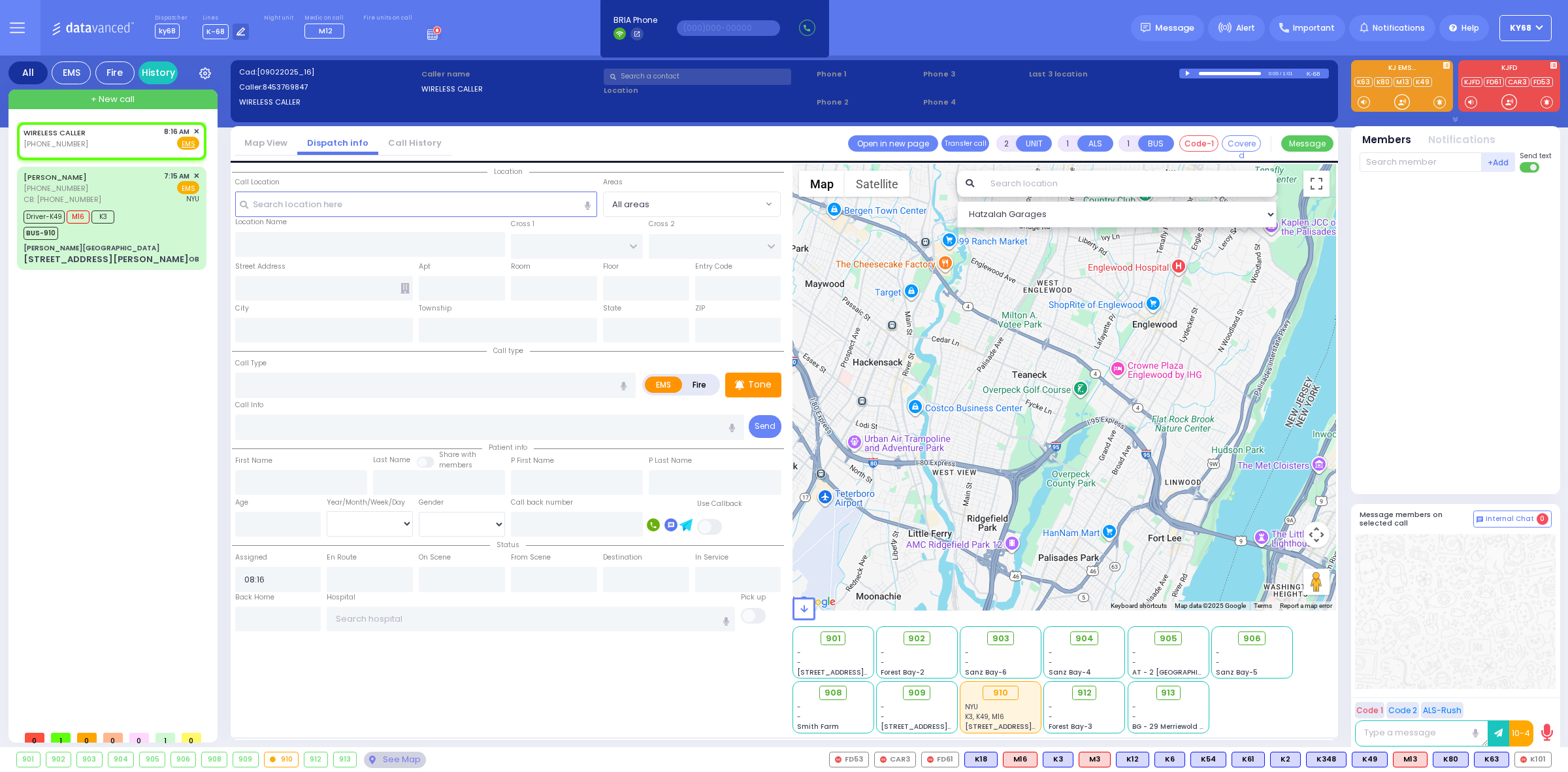
select select
click at [92, 181] on div "SAMUEL KARMEL (347) 675-0695 CB: (347) 786-4014 7:15 AM ✕ EMS NYU" at bounding box center [111, 187] width 176 height 34
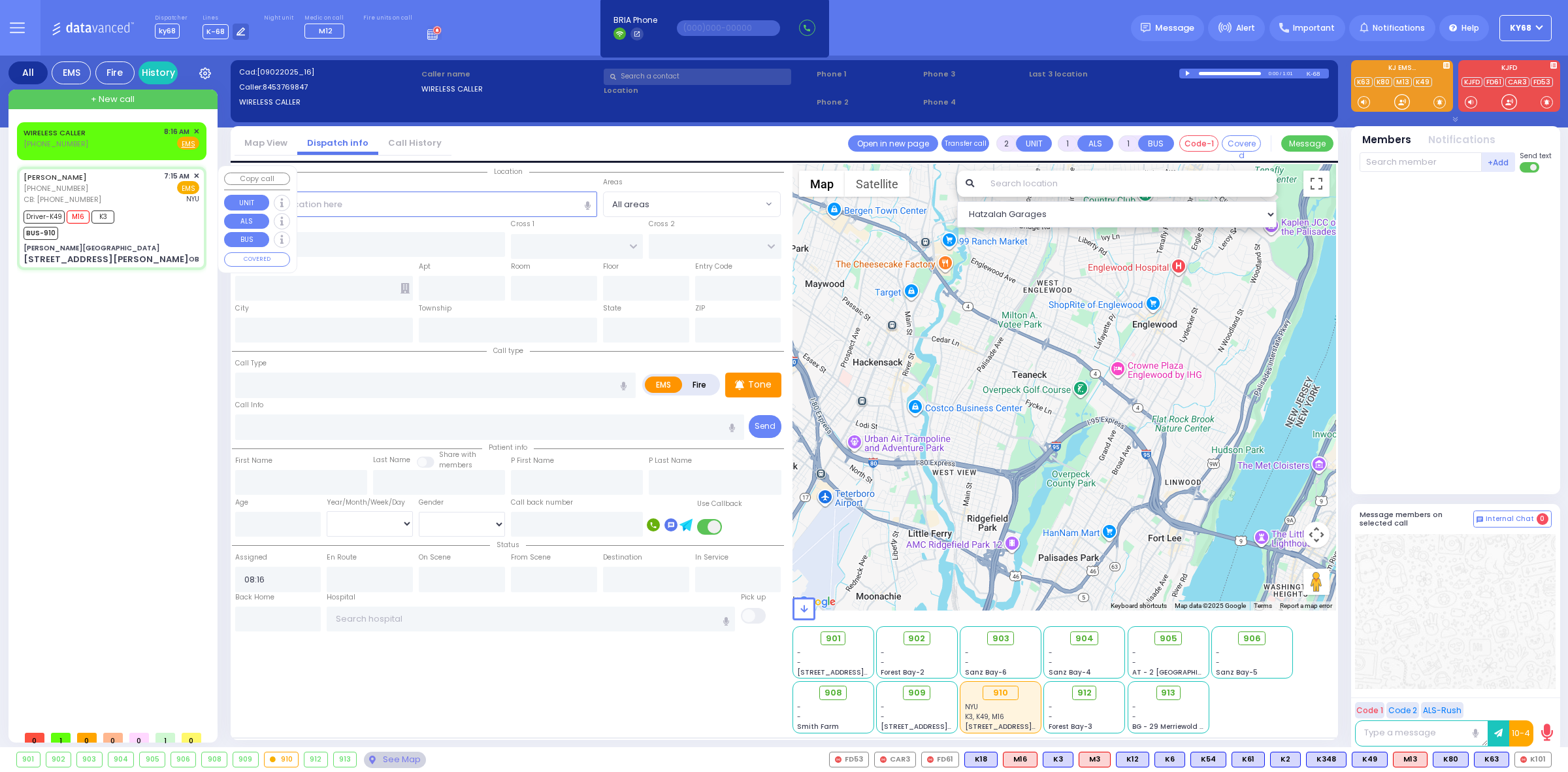
type input "6"
select select
type input "OB"
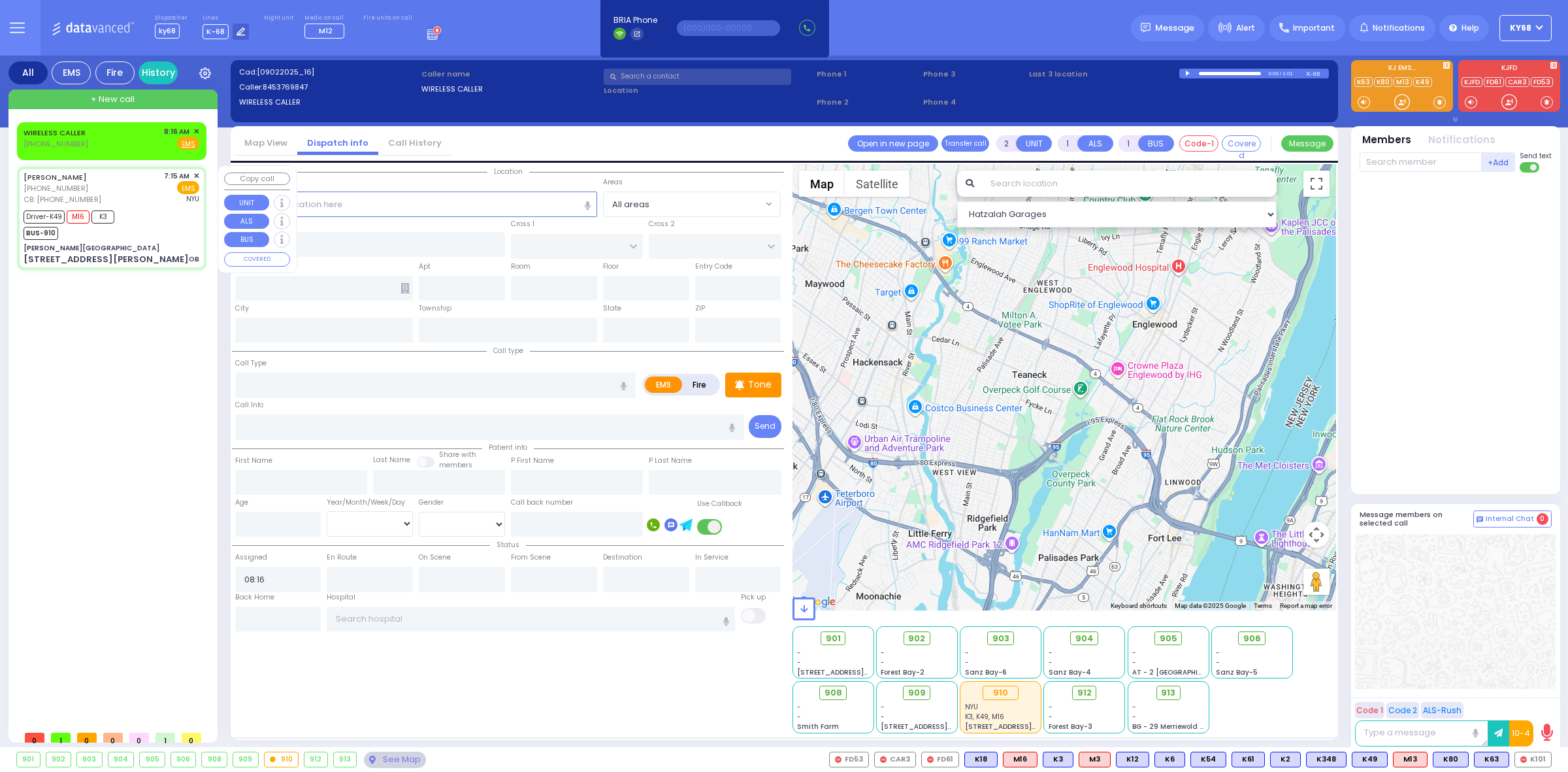
radio input "true"
type input "arrive car service"
type input "Blima"
type input "Pollak"
type input "41"
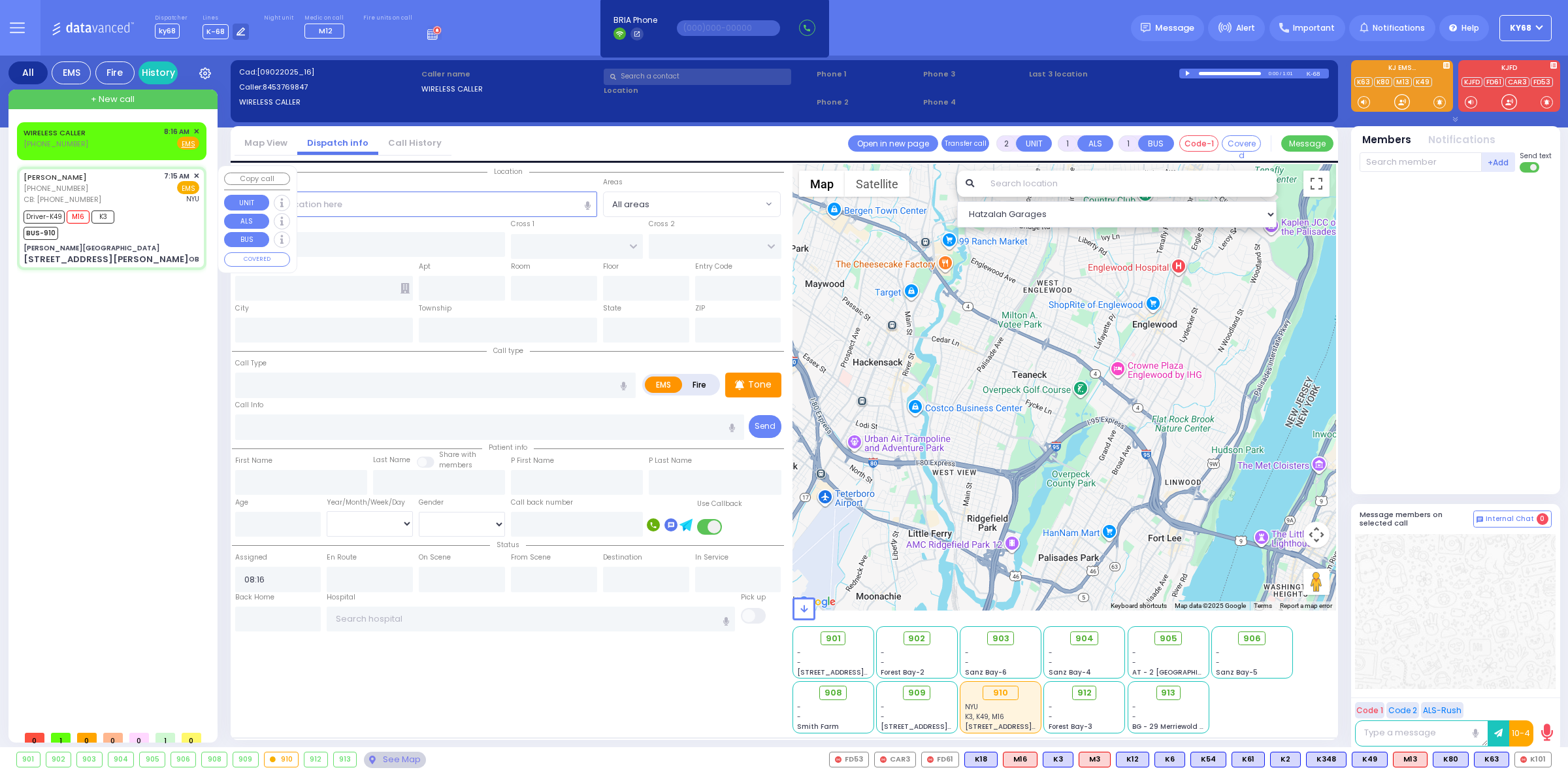
select select "Year"
select select "[DEMOGRAPHIC_DATA]"
type input "3477864014"
type input "07:15"
type input "07:18"
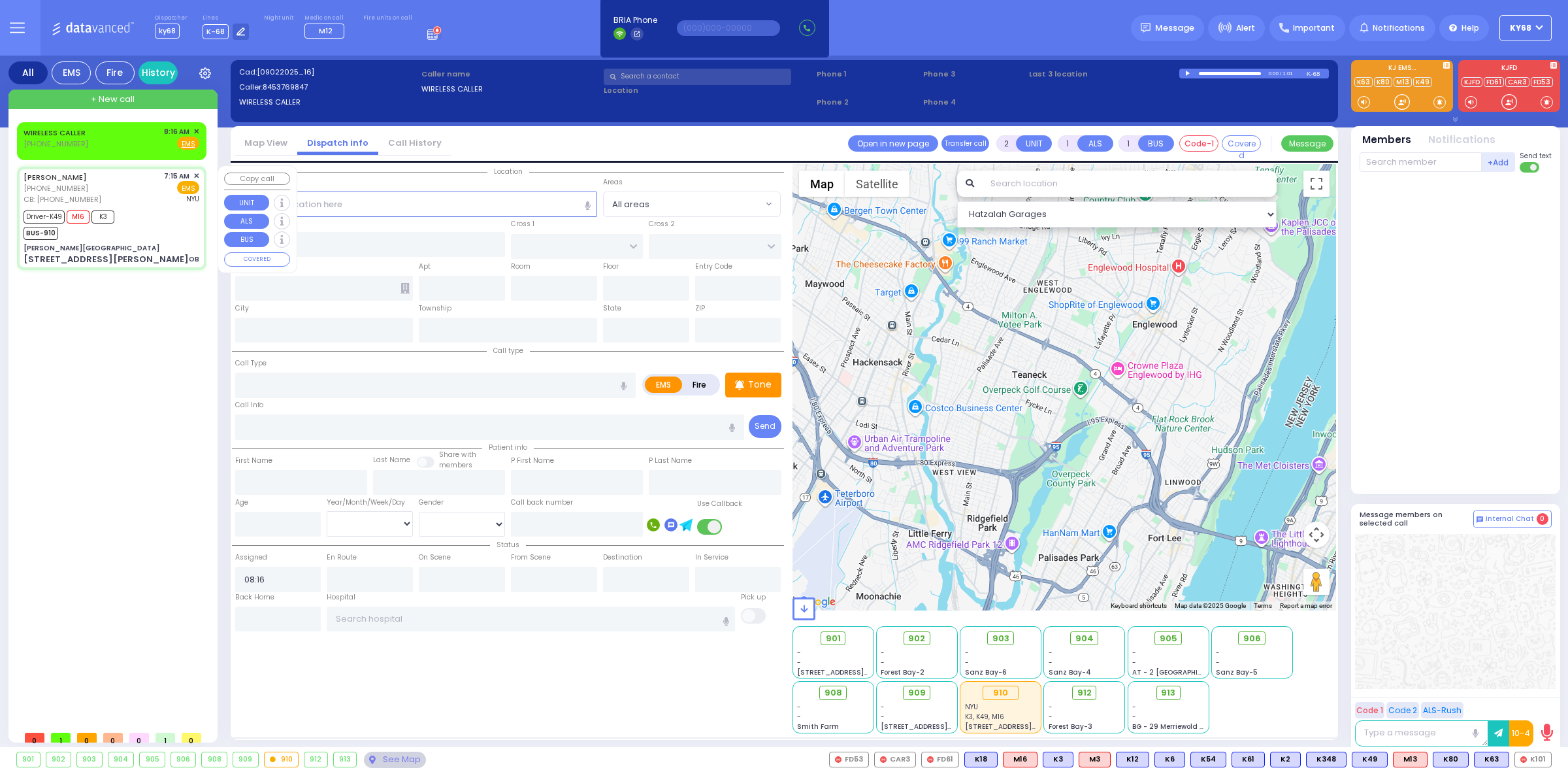
type input "07:25"
type input "07:30"
type input "08:30"
type input "09:50"
type input "[GEOGRAPHIC_DATA]"
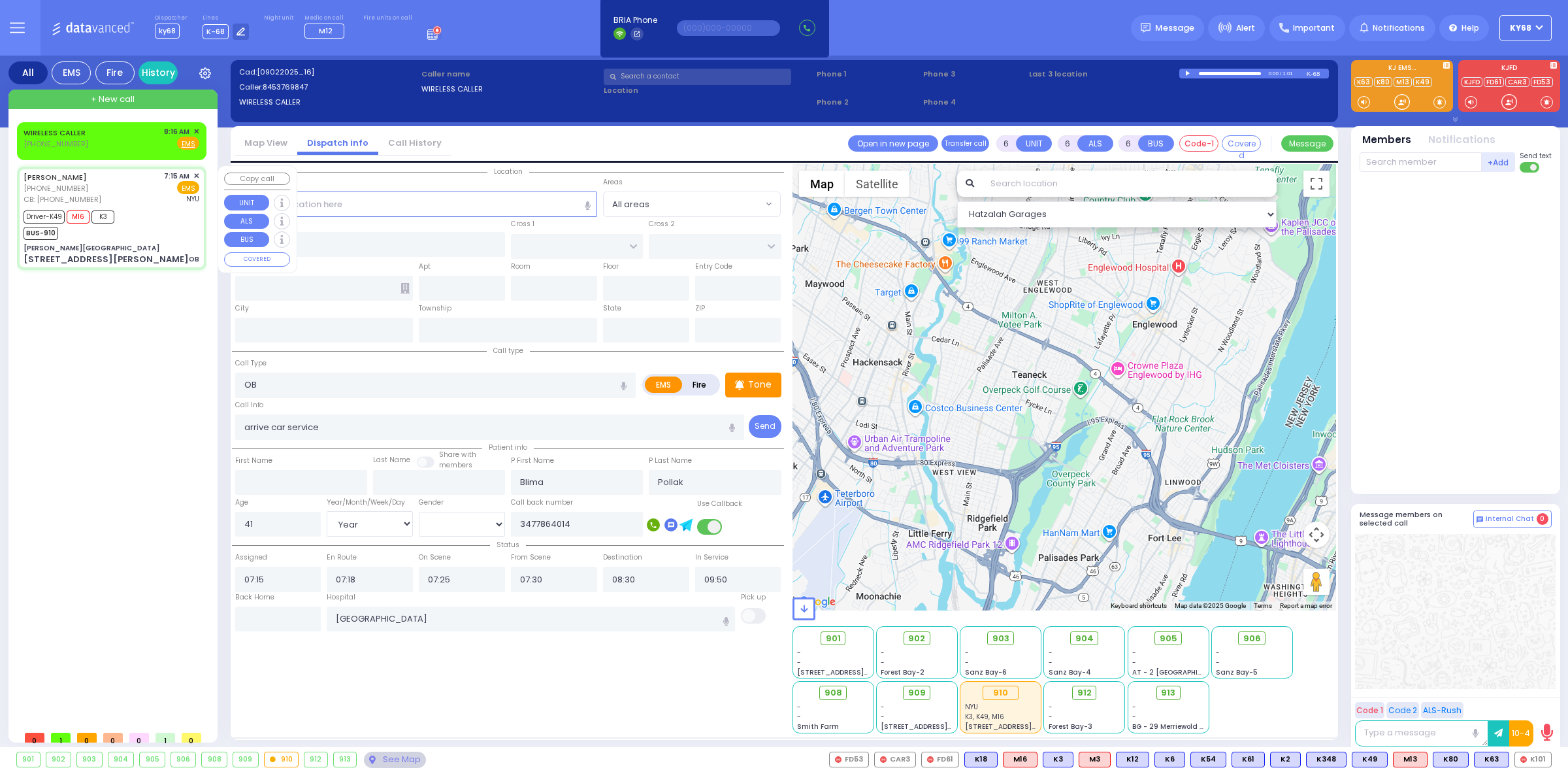
type input "[PERSON_NAME][GEOGRAPHIC_DATA]"
type input "CENTRAL VALLEY LINE"
type input "[PERSON_NAME][GEOGRAPHIC_DATA]"
type input "[STREET_ADDRESS][PERSON_NAME]"
type input "Monroe"
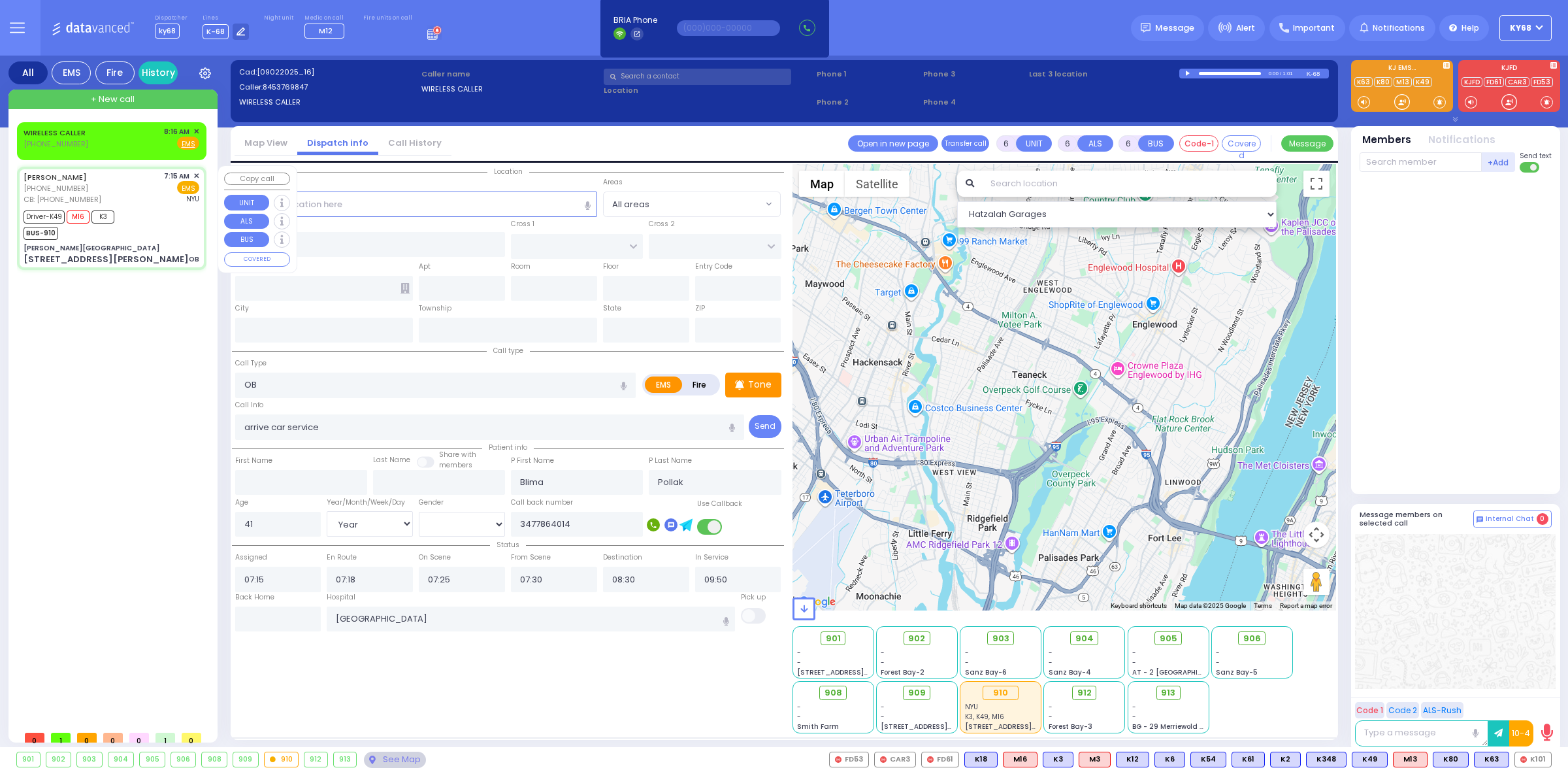
type input "[US_STATE]"
type input "10950"
select select "Hatzalah Garages"
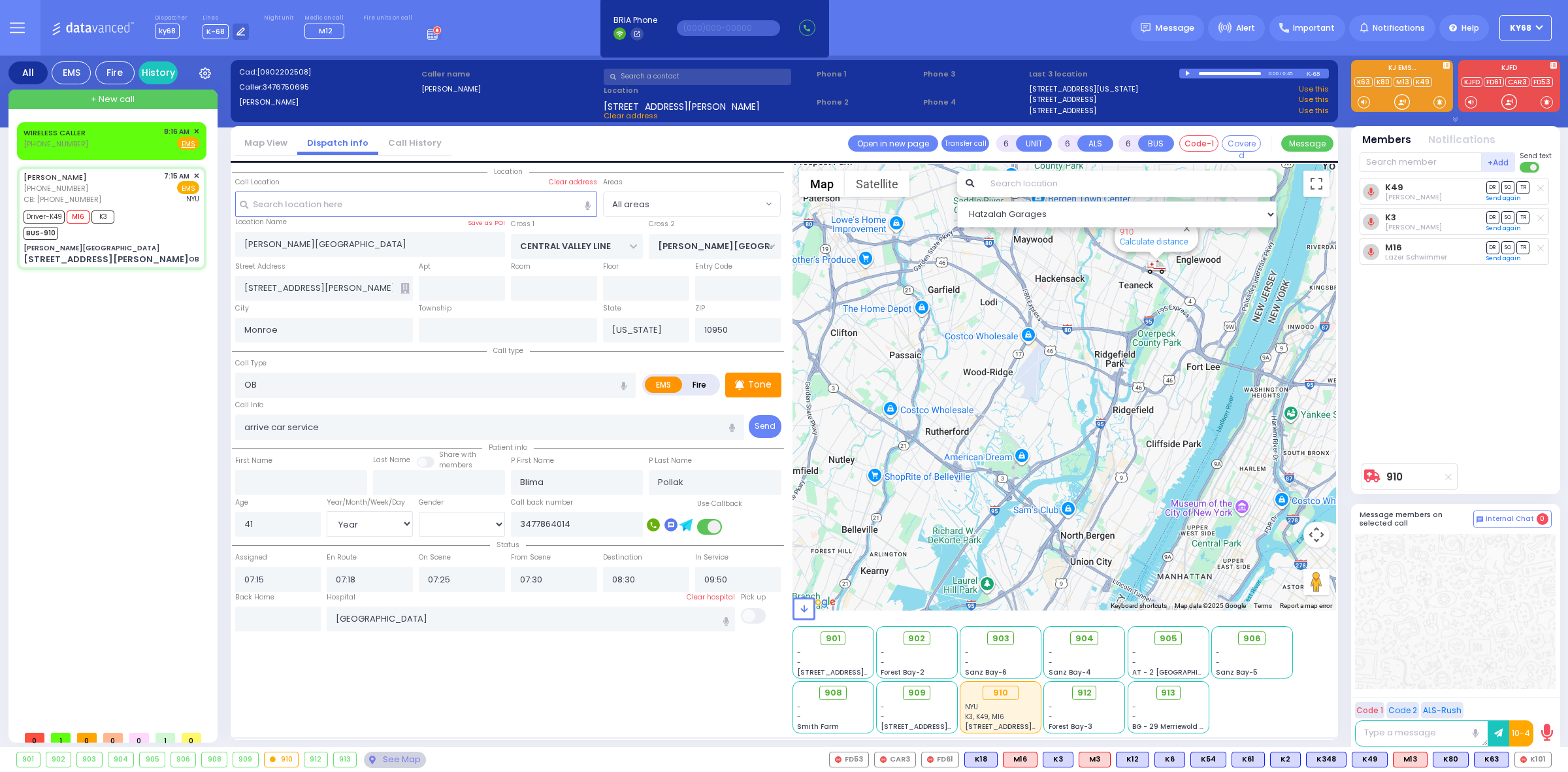
drag, startPoint x: 1169, startPoint y: 311, endPoint x: 1157, endPoint y: 338, distance: 29.5
click at [1157, 338] on div "910 Calculate distance" at bounding box center [1064, 387] width 544 height 447
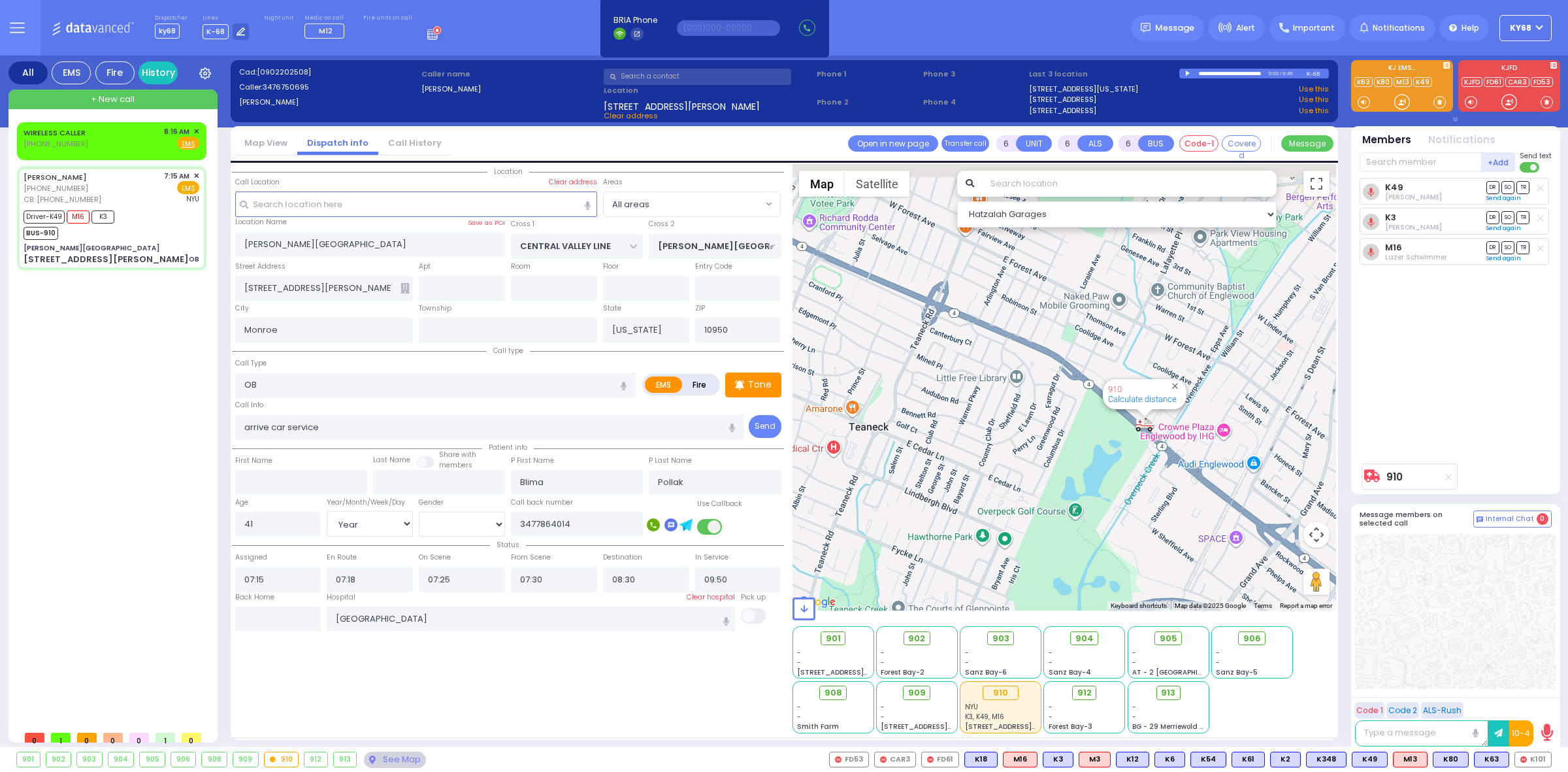
drag, startPoint x: 1208, startPoint y: 417, endPoint x: 1131, endPoint y: 439, distance: 80.1
click at [1138, 436] on div "910 Calculate distance" at bounding box center [1064, 387] width 544 height 447
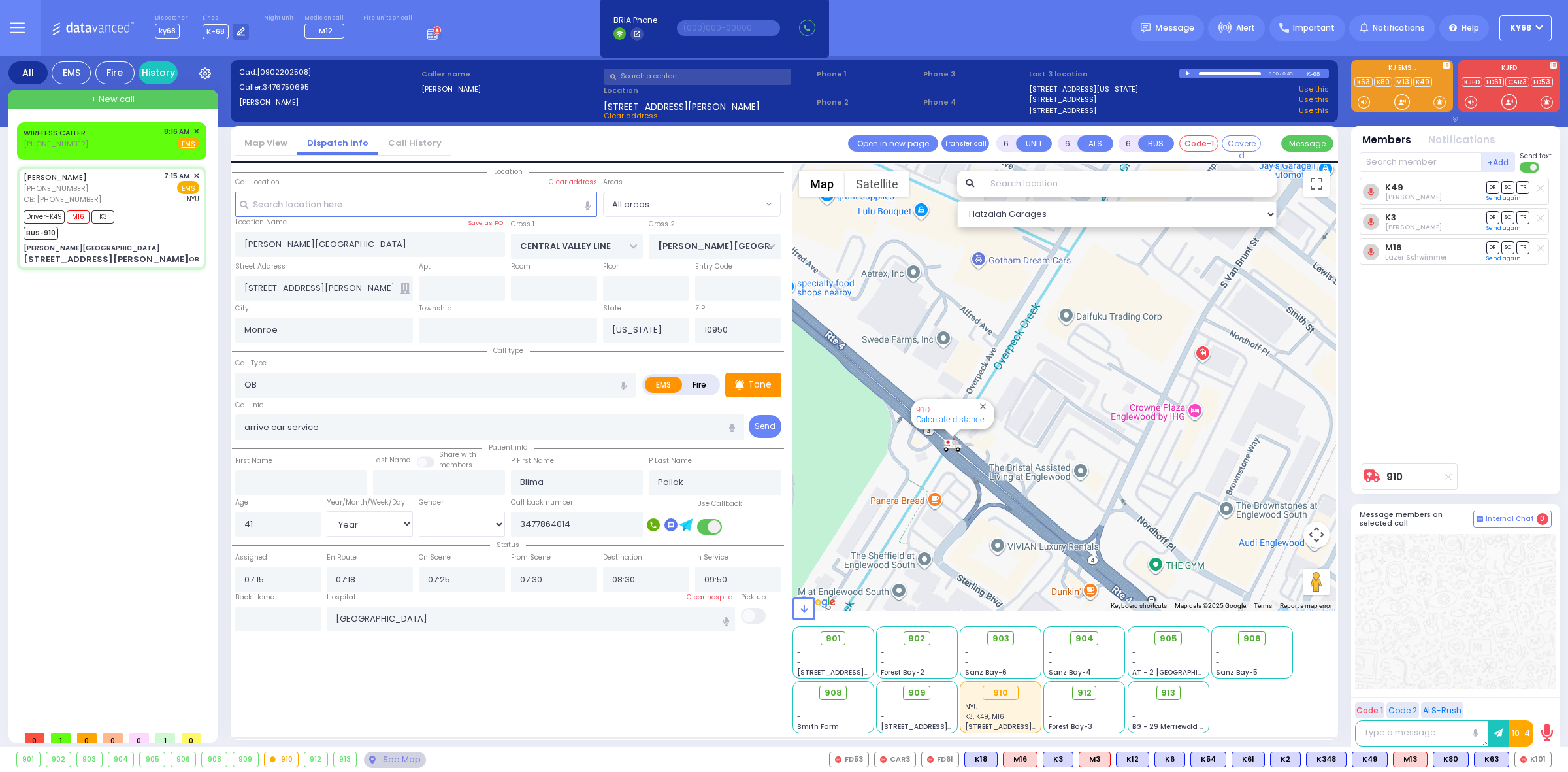
drag, startPoint x: 1134, startPoint y: 521, endPoint x: 1162, endPoint y: 469, distance: 59.1
click at [1162, 469] on div "910 Calculate distance" at bounding box center [1064, 387] width 544 height 447
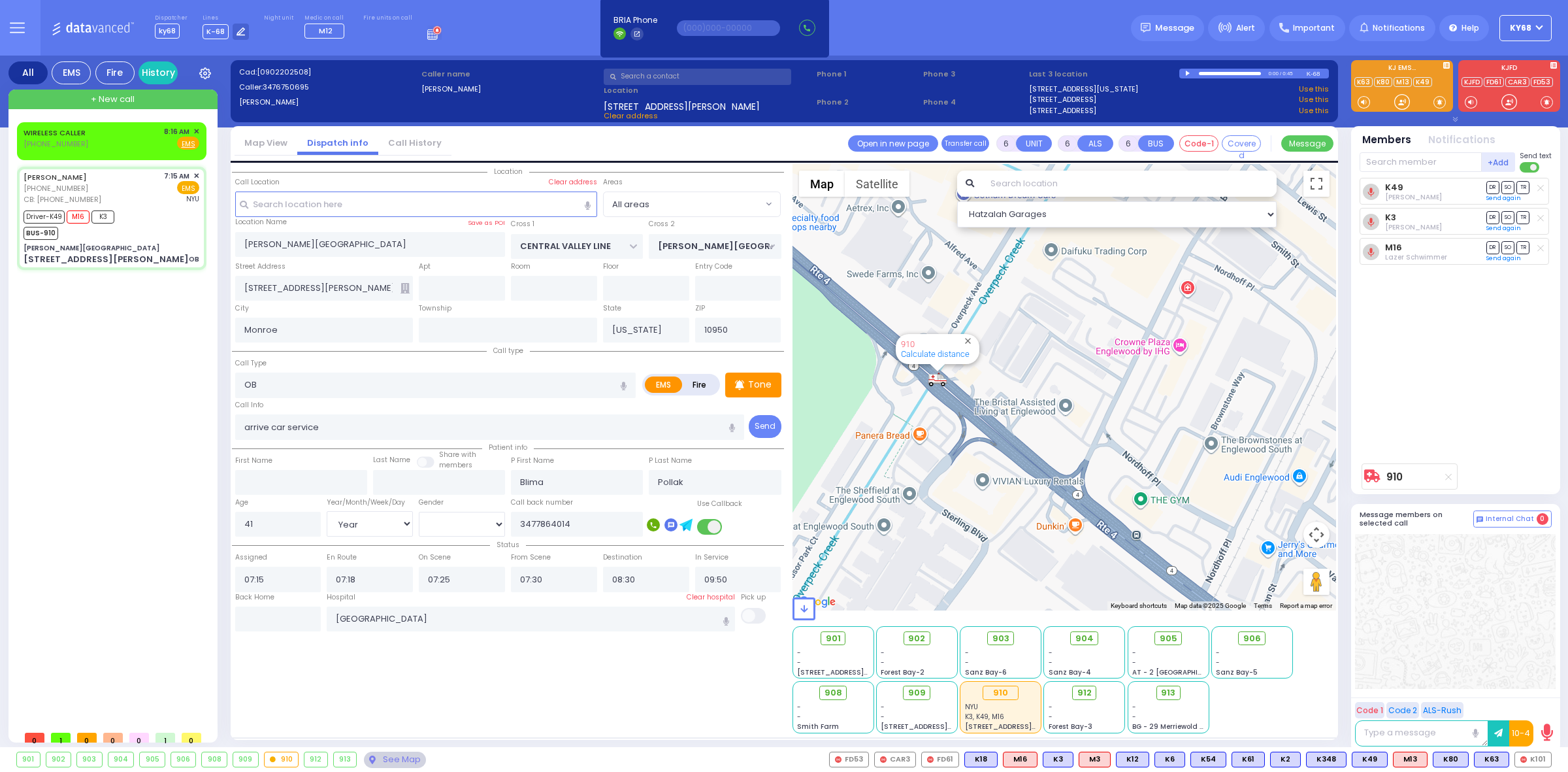
drag, startPoint x: 1163, startPoint y: 490, endPoint x: 1128, endPoint y: 444, distance: 57.8
click at [1132, 449] on div "910 Calculate distance" at bounding box center [1064, 387] width 544 height 447
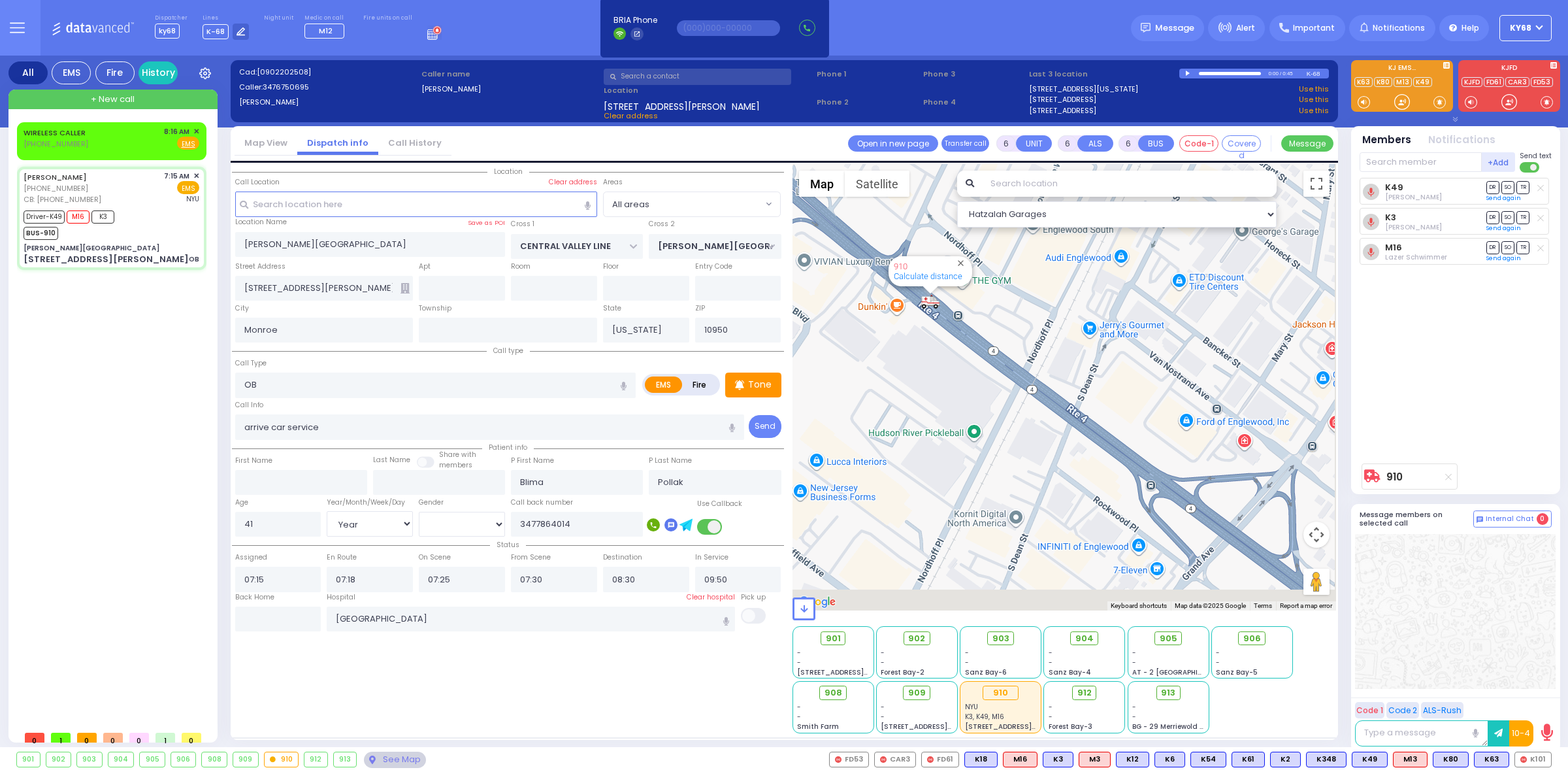
drag, startPoint x: 1118, startPoint y: 538, endPoint x: 952, endPoint y: 335, distance: 262.2
click at [956, 335] on div "910 Calculate distance" at bounding box center [1064, 387] width 544 height 447
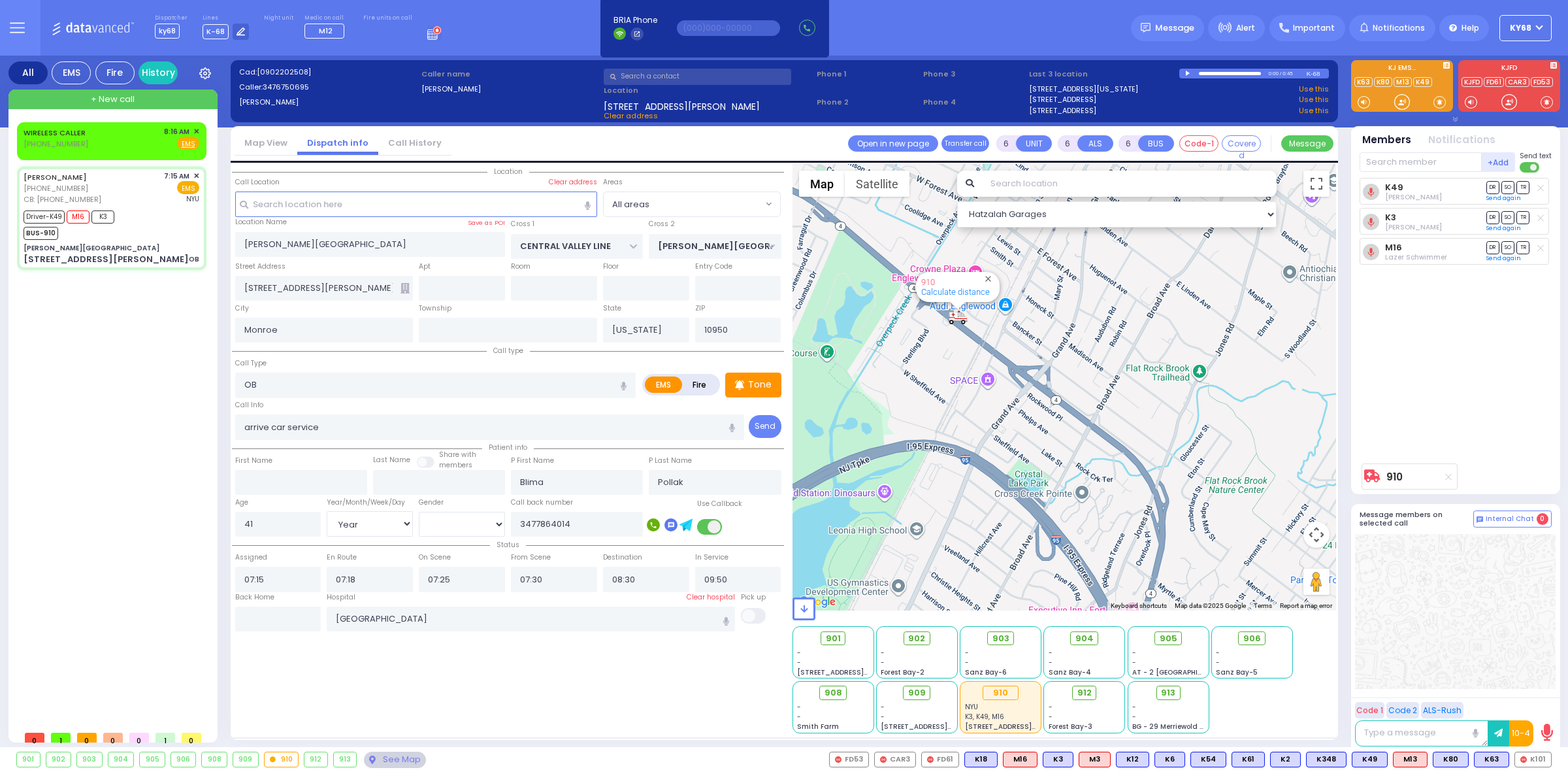
drag, startPoint x: 1106, startPoint y: 498, endPoint x: 1049, endPoint y: 414, distance: 101.5
click at [1049, 414] on div "910 Calculate distance" at bounding box center [1064, 387] width 544 height 447
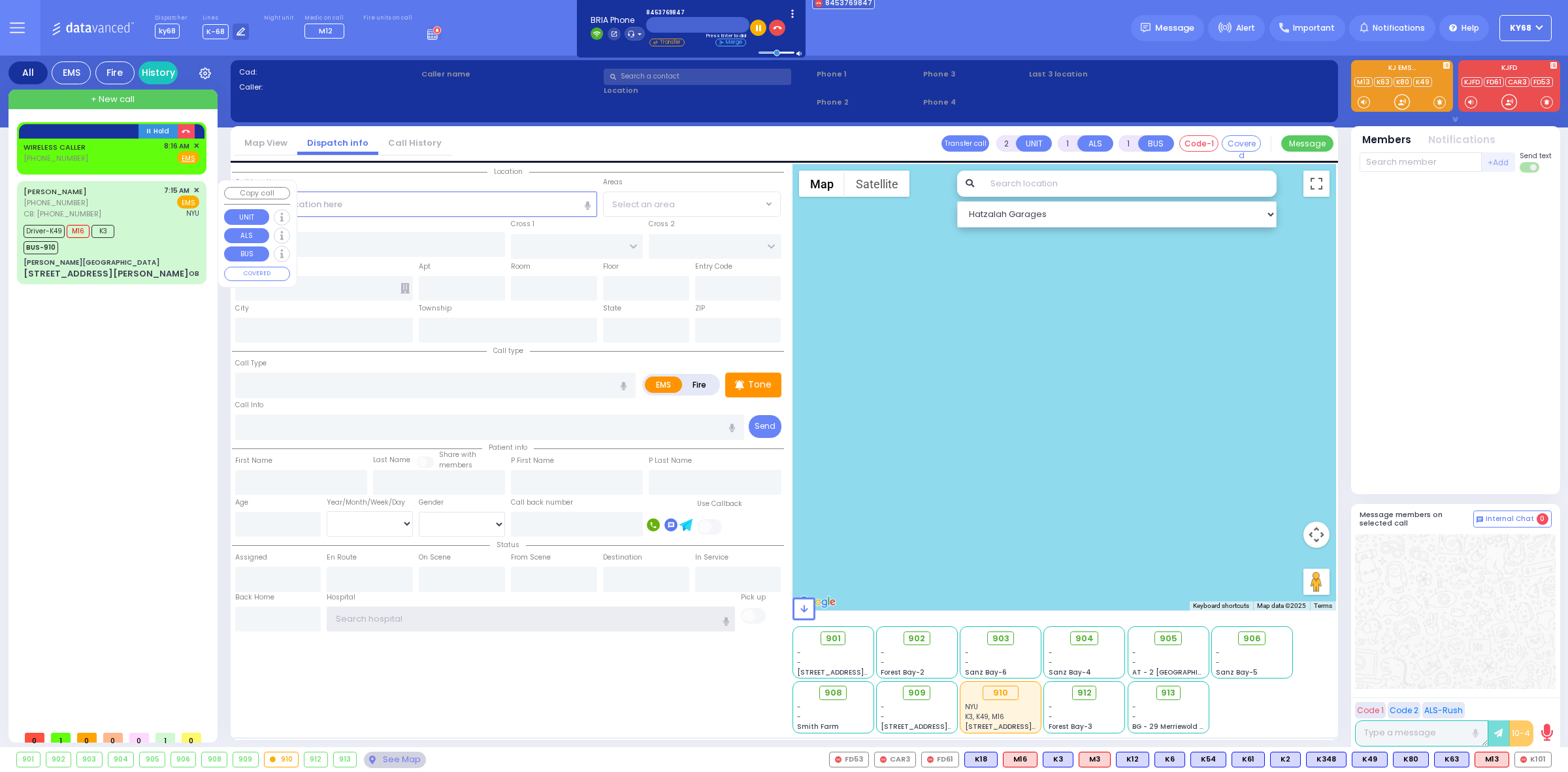
type input "ky68"
click at [96, 207] on div "[PERSON_NAME] [PHONE_NUMBER] CB: [PHONE_NUMBER] 7:15 AM ✕ EMS [GEOGRAPHIC_DATA]" at bounding box center [111, 202] width 176 height 34
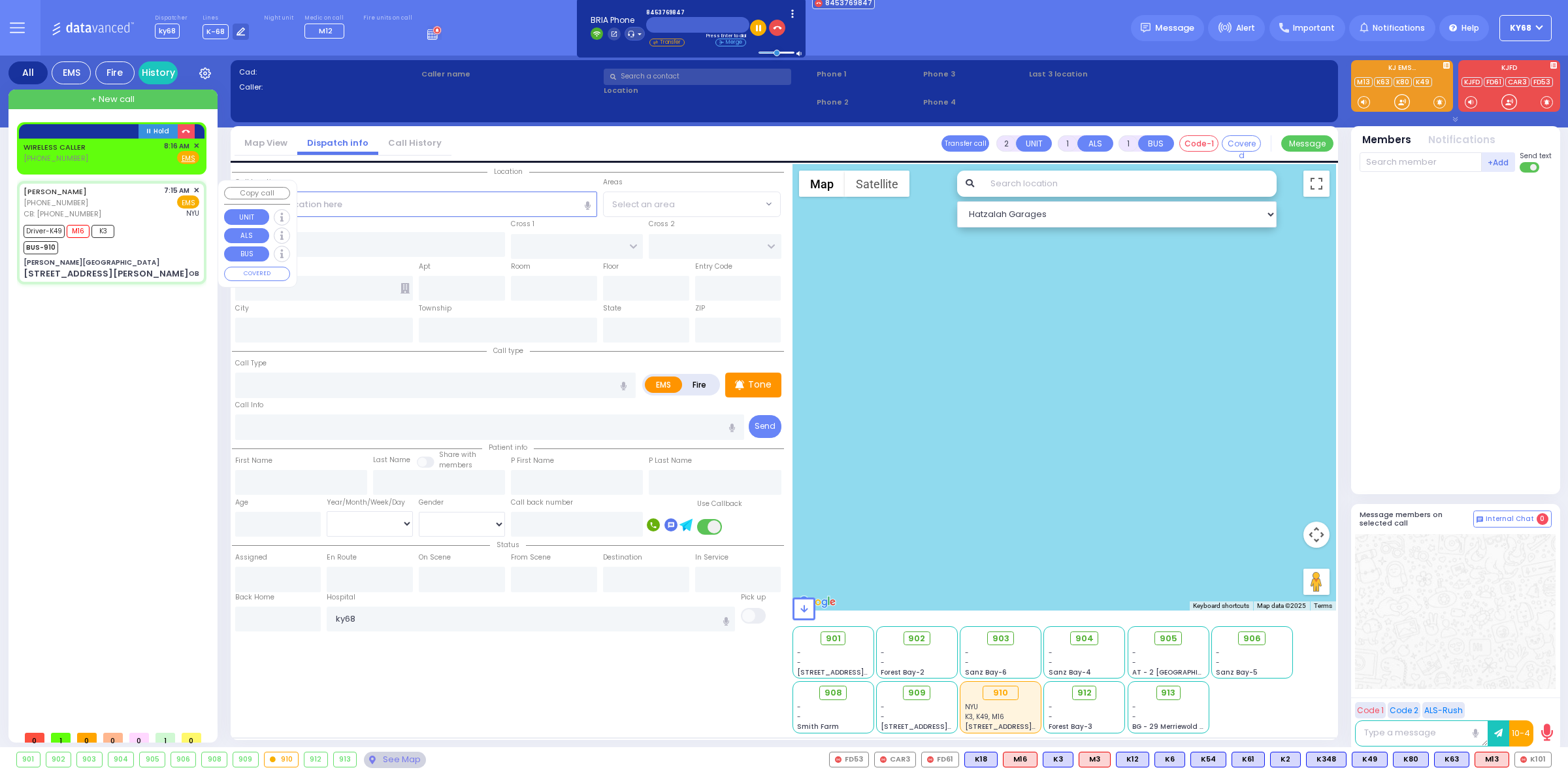
type input "6"
select select
type input "OB"
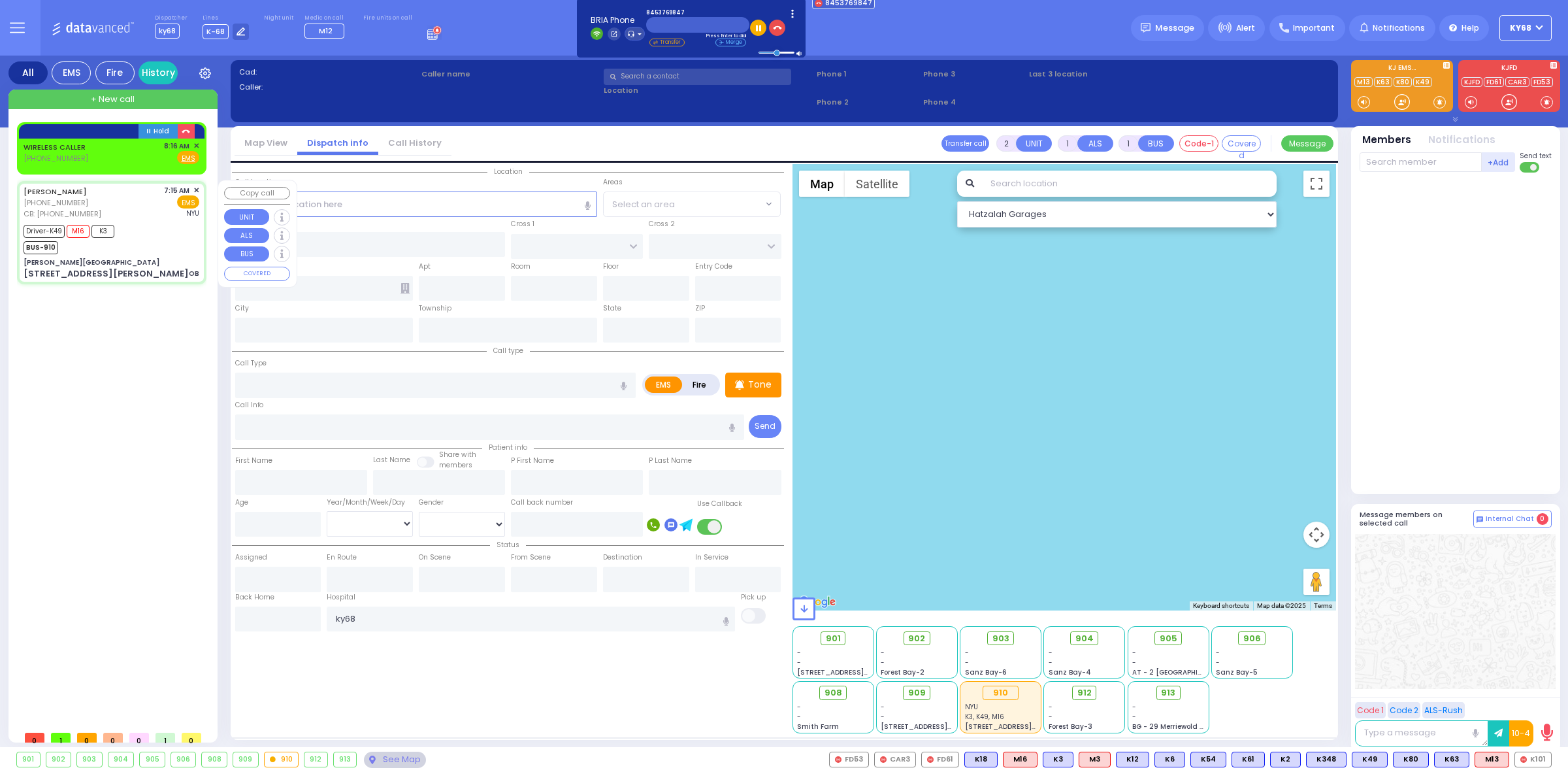
radio input "true"
type input "arrive car service"
type input "Blima"
type input "Pollak"
type input "41"
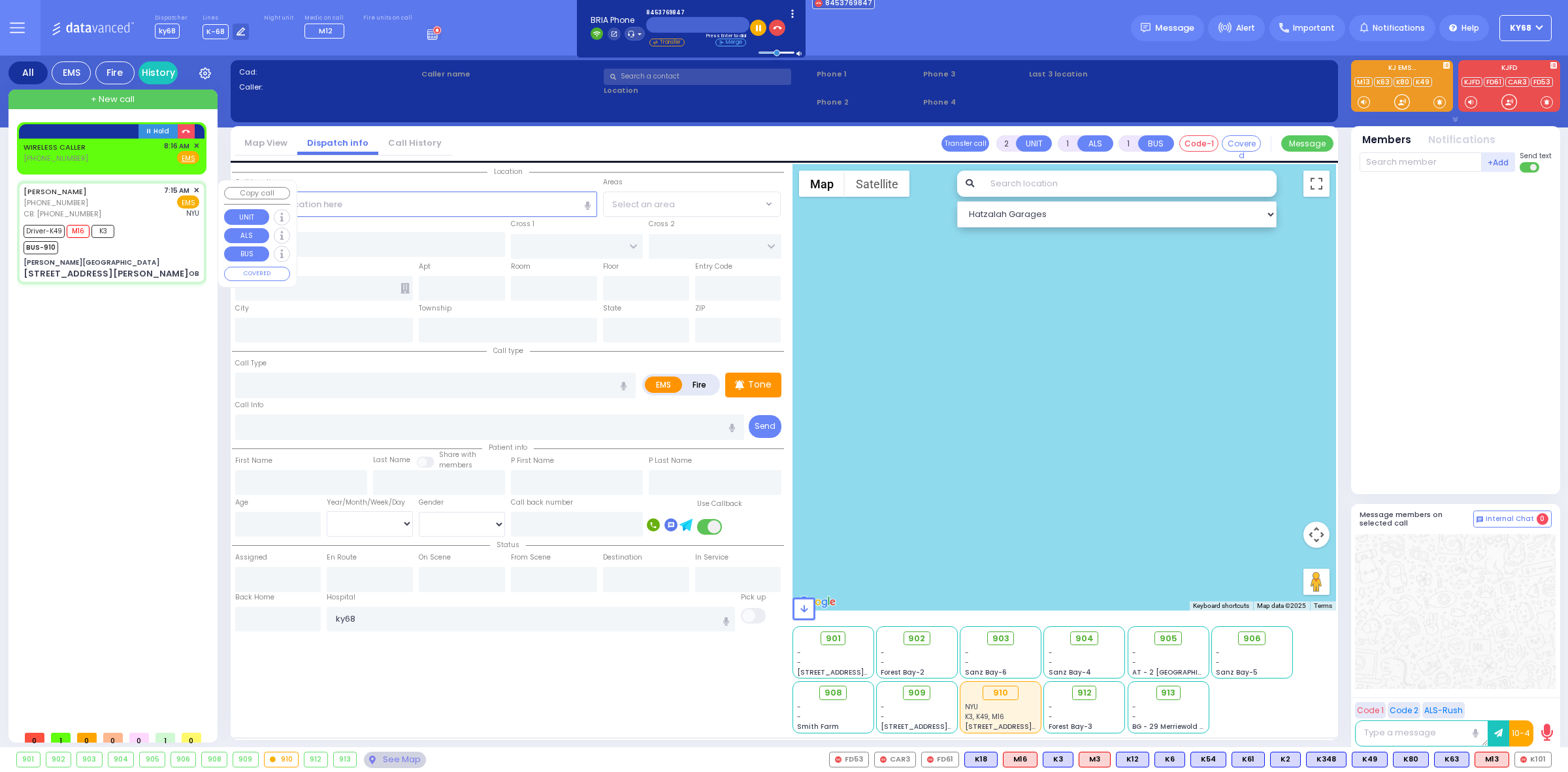
select select "Year"
select select "[DEMOGRAPHIC_DATA]"
type input "3477864014"
type input "07:15"
type input "07:18"
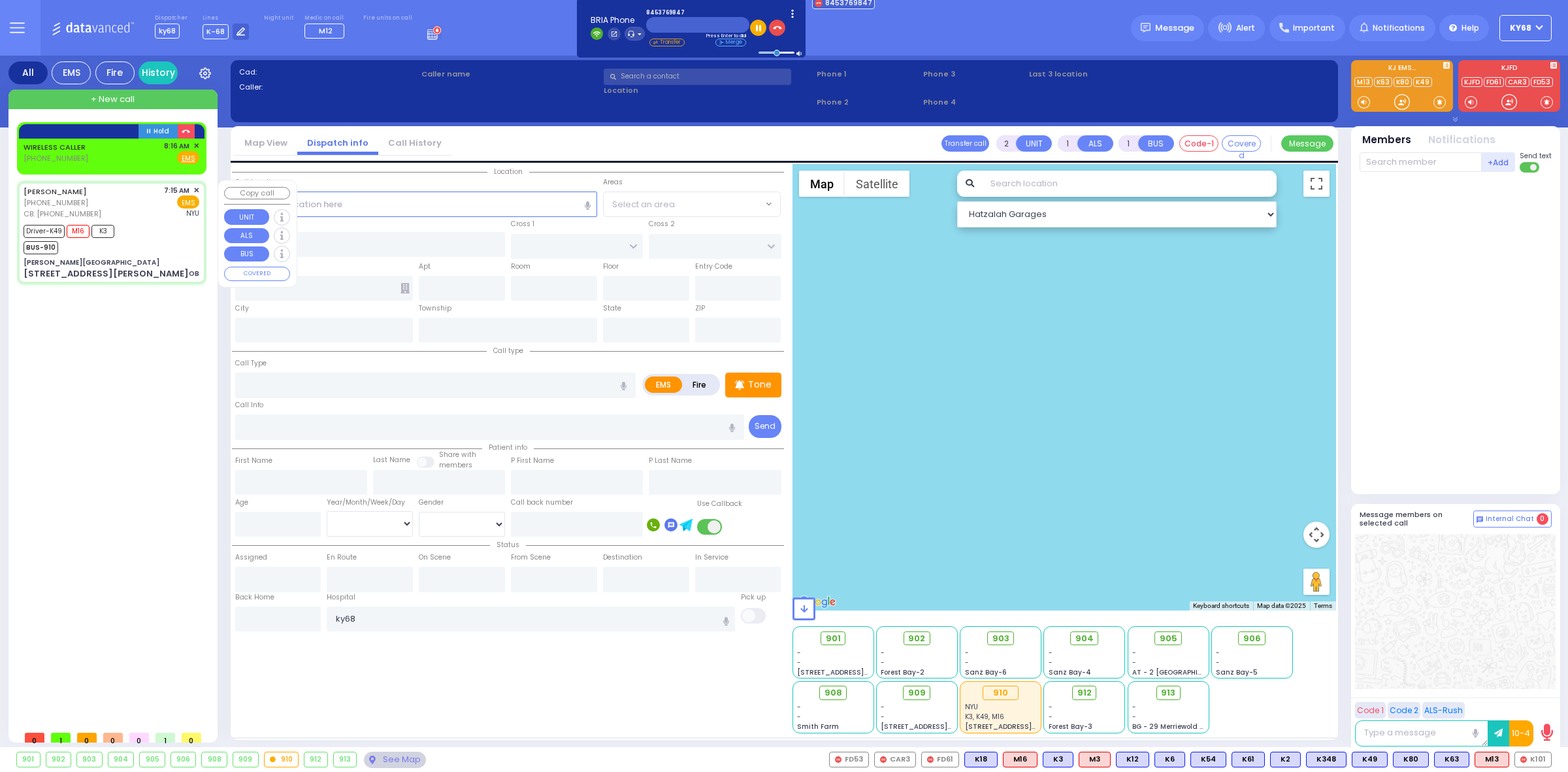
type input "07:25"
type input "07:30"
type input "08:30"
type input "09:50"
type input "[GEOGRAPHIC_DATA]"
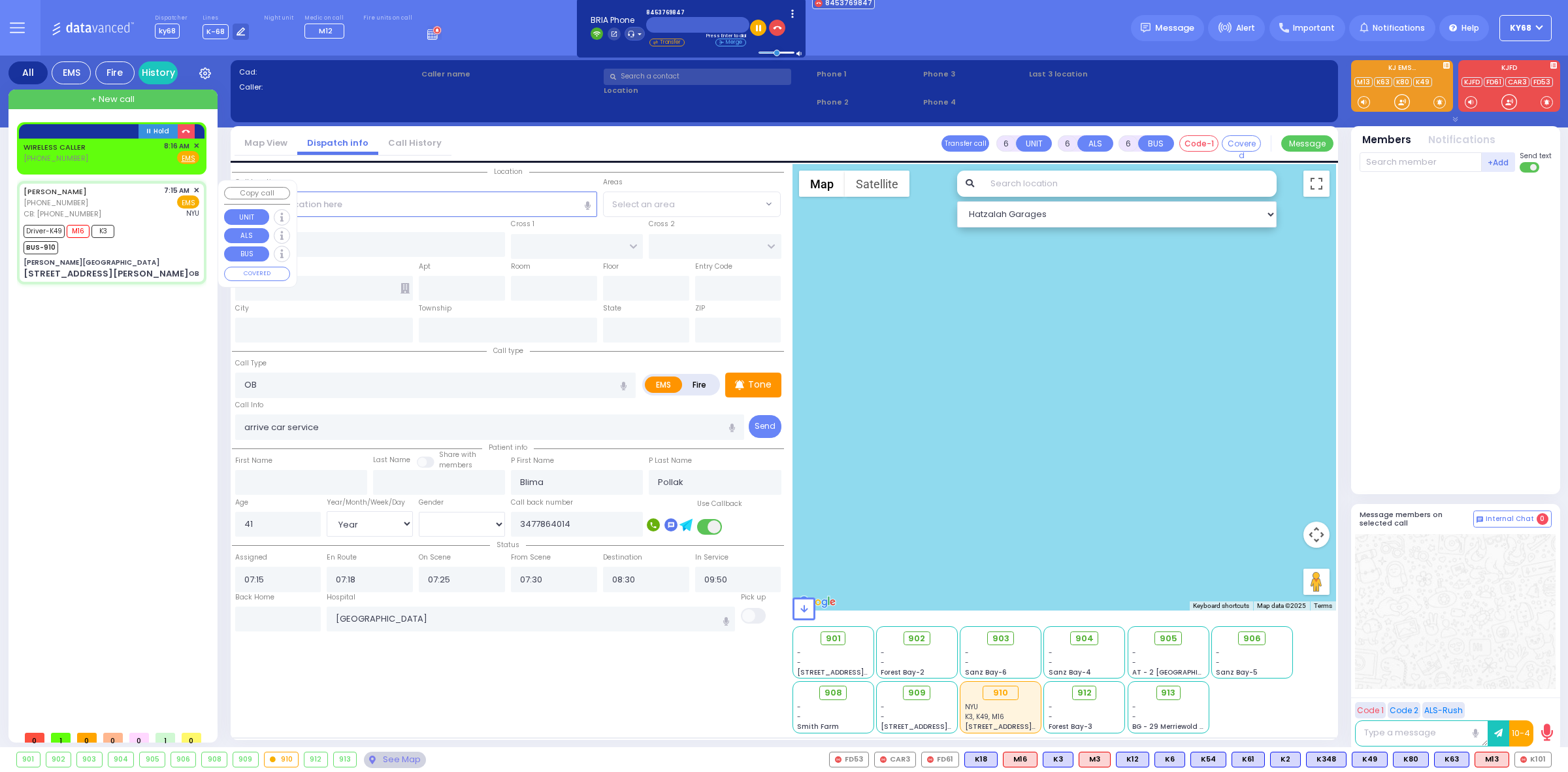
select select "Hatzalah Garages"
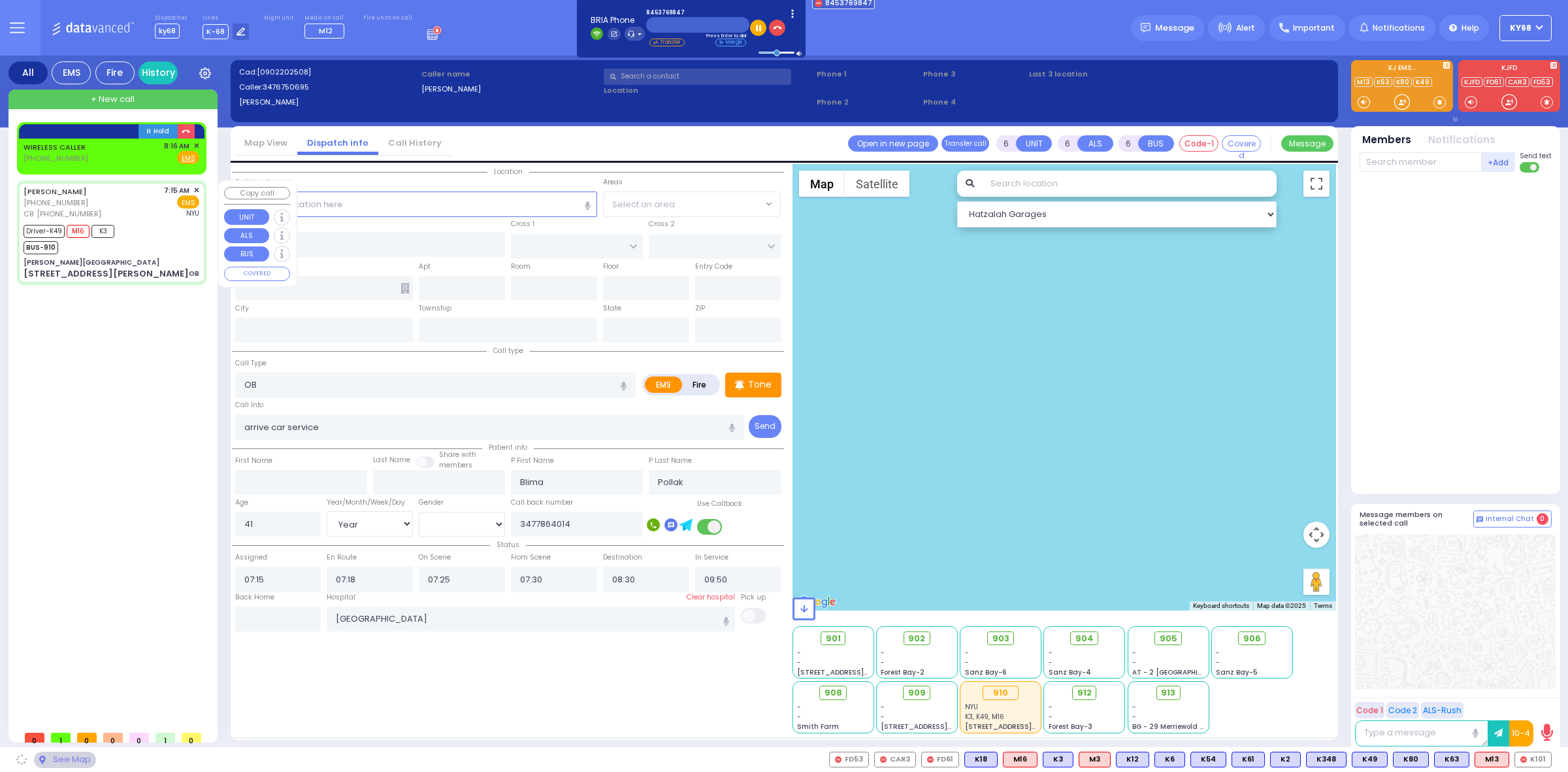
type input "[PERSON_NAME][GEOGRAPHIC_DATA]"
type input "CENTRAL VALLEY LINE"
type input "[PERSON_NAME][GEOGRAPHIC_DATA]"
type input "[STREET_ADDRESS][PERSON_NAME]"
type input "Monroe"
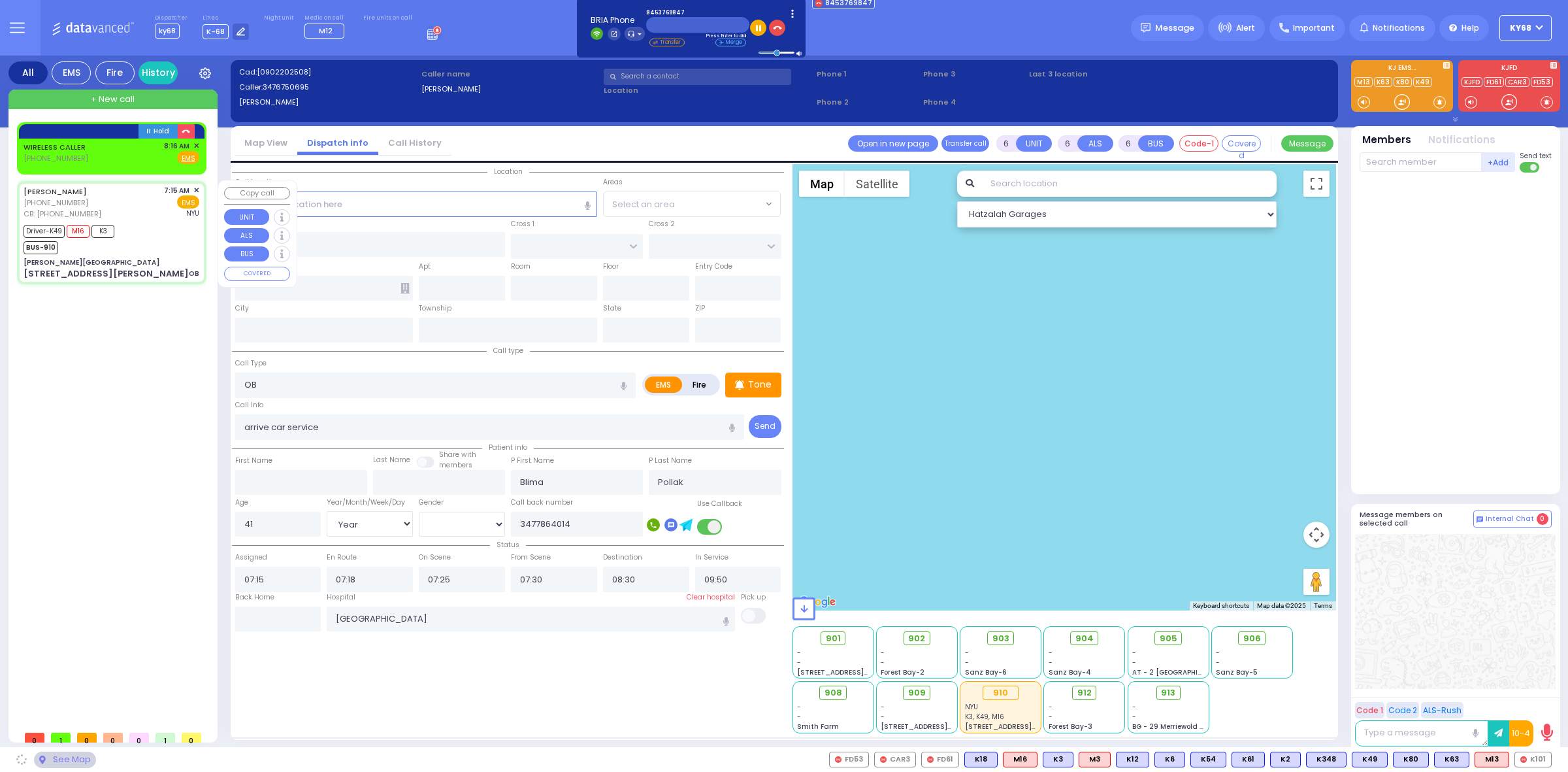
type input "[US_STATE]"
type input "10950"
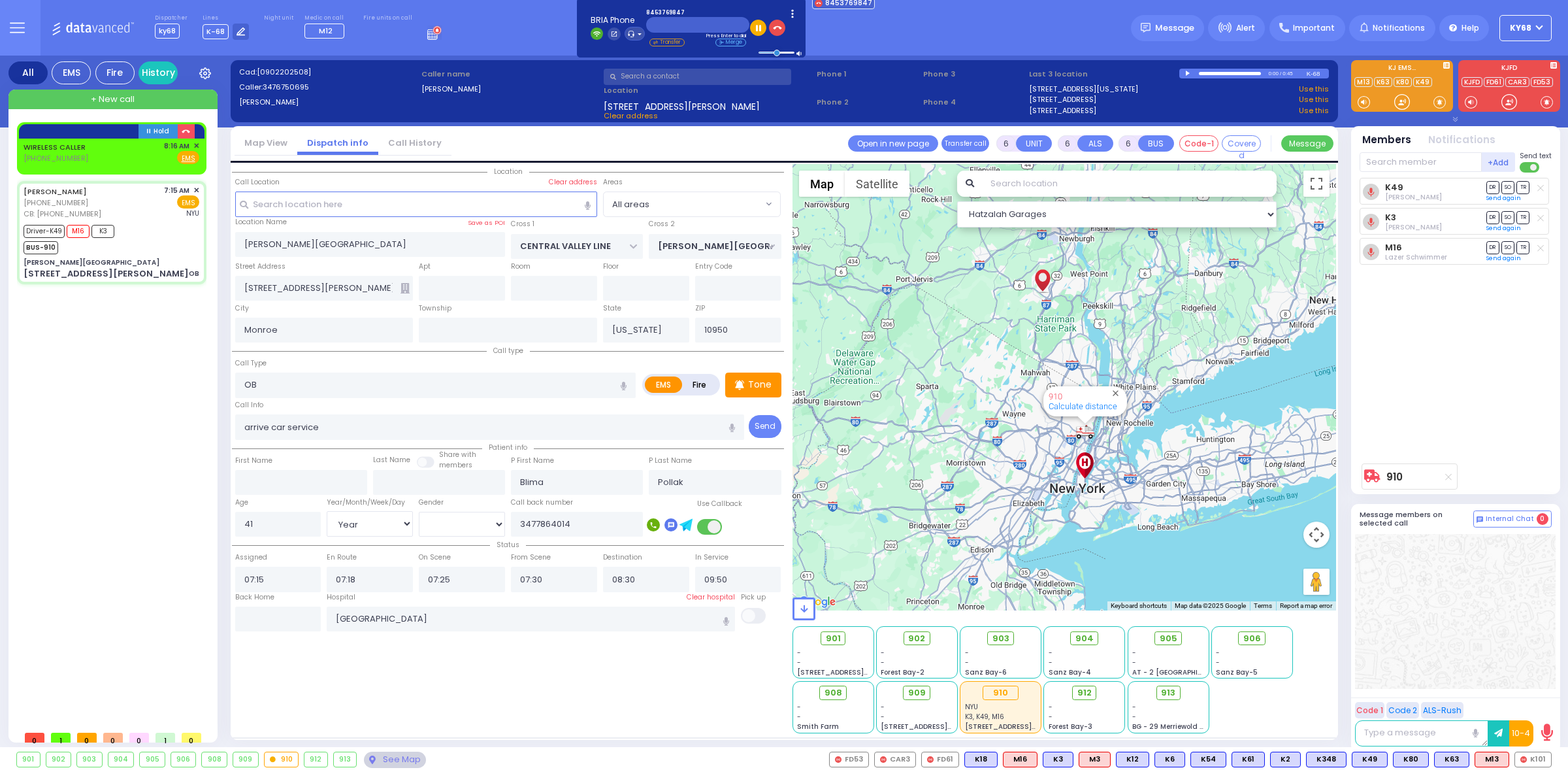
click at [955, 34] on div "Dispatcher ky68 shift has started. Are you ? Lines K-68" at bounding box center [784, 27] width 1568 height 56
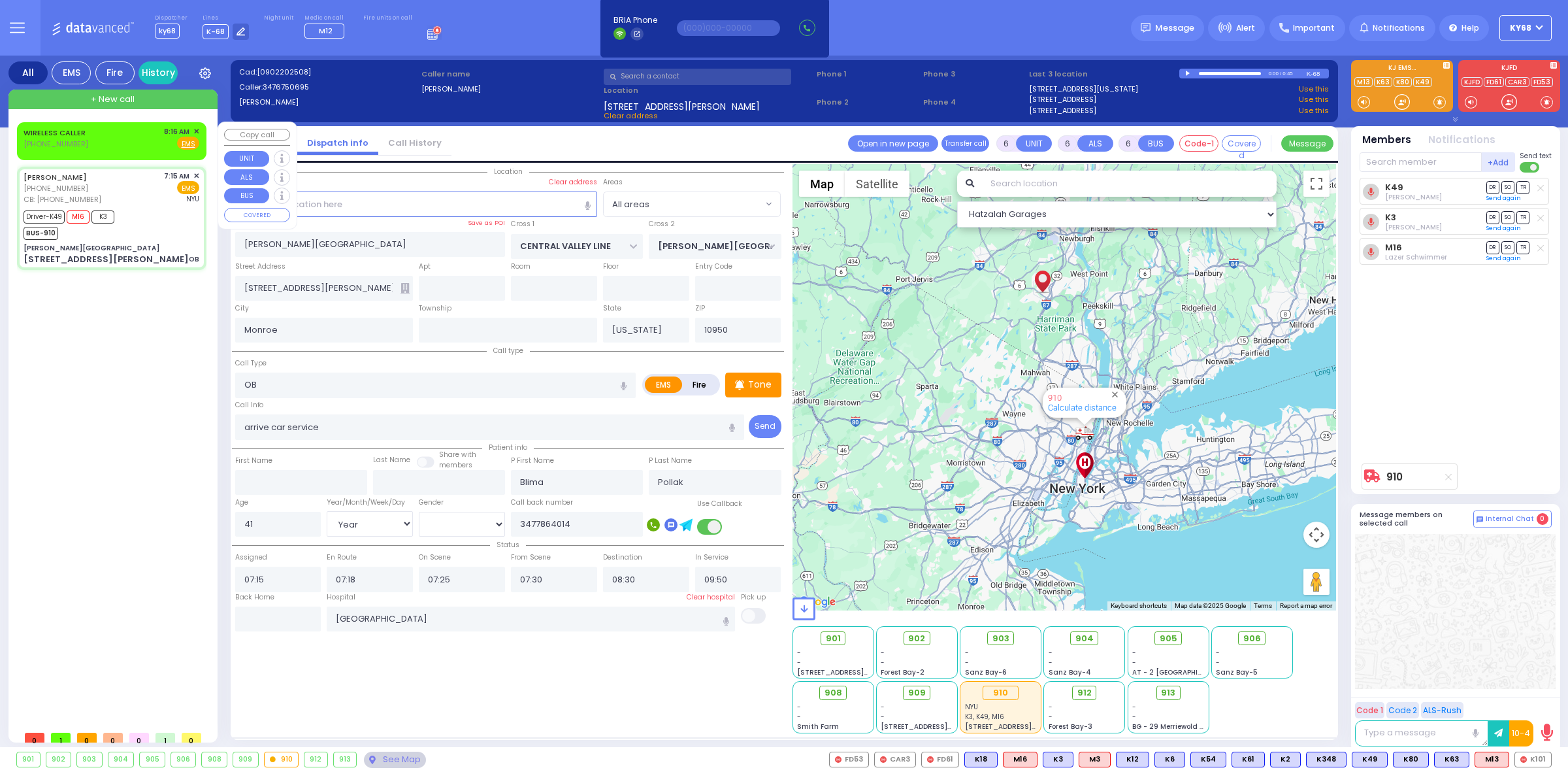
click at [196, 130] on span "✕" at bounding box center [197, 132] width 6 height 11
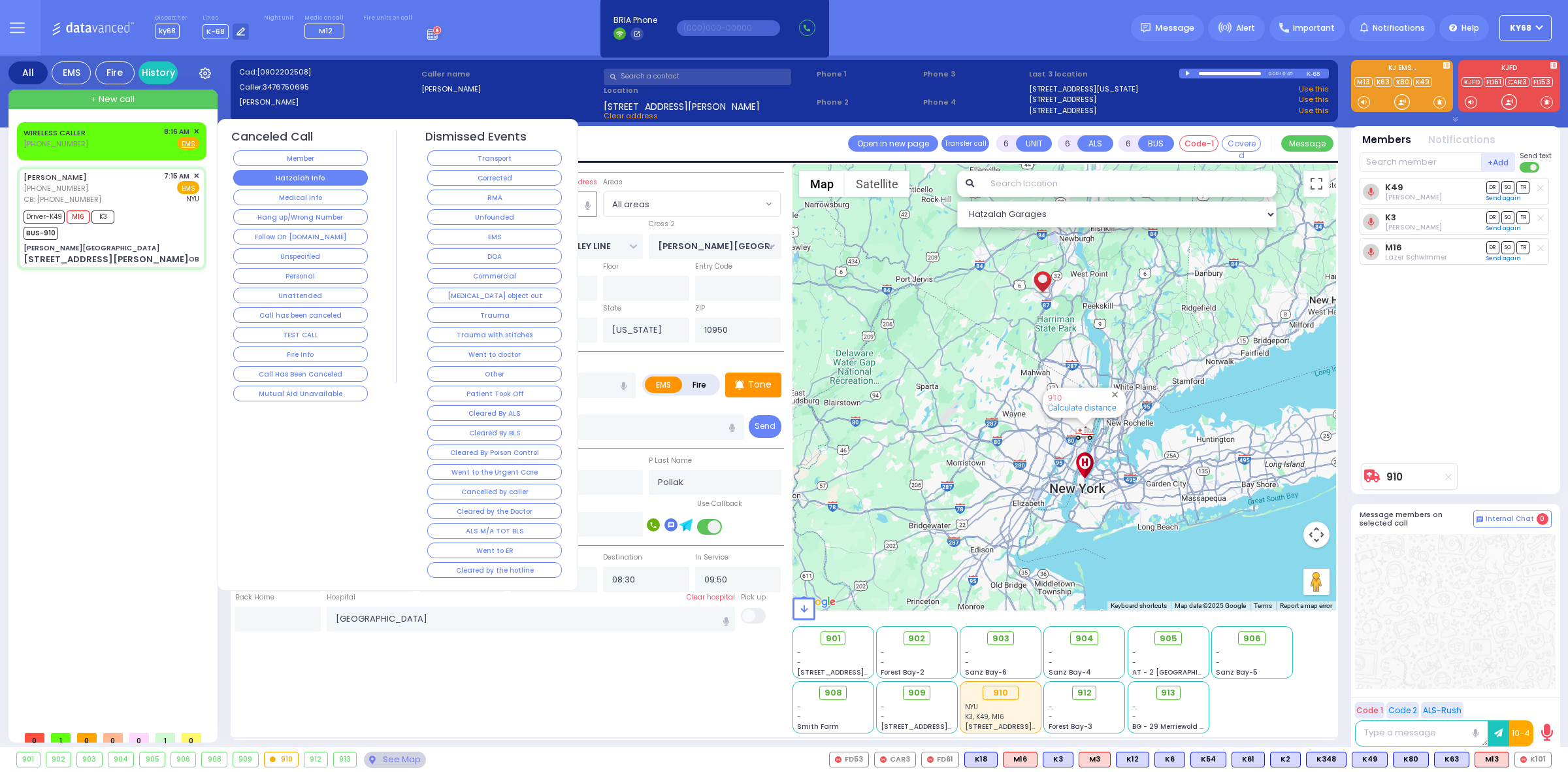
click at [307, 177] on button "Hatzalah Info" at bounding box center [300, 178] width 135 height 16
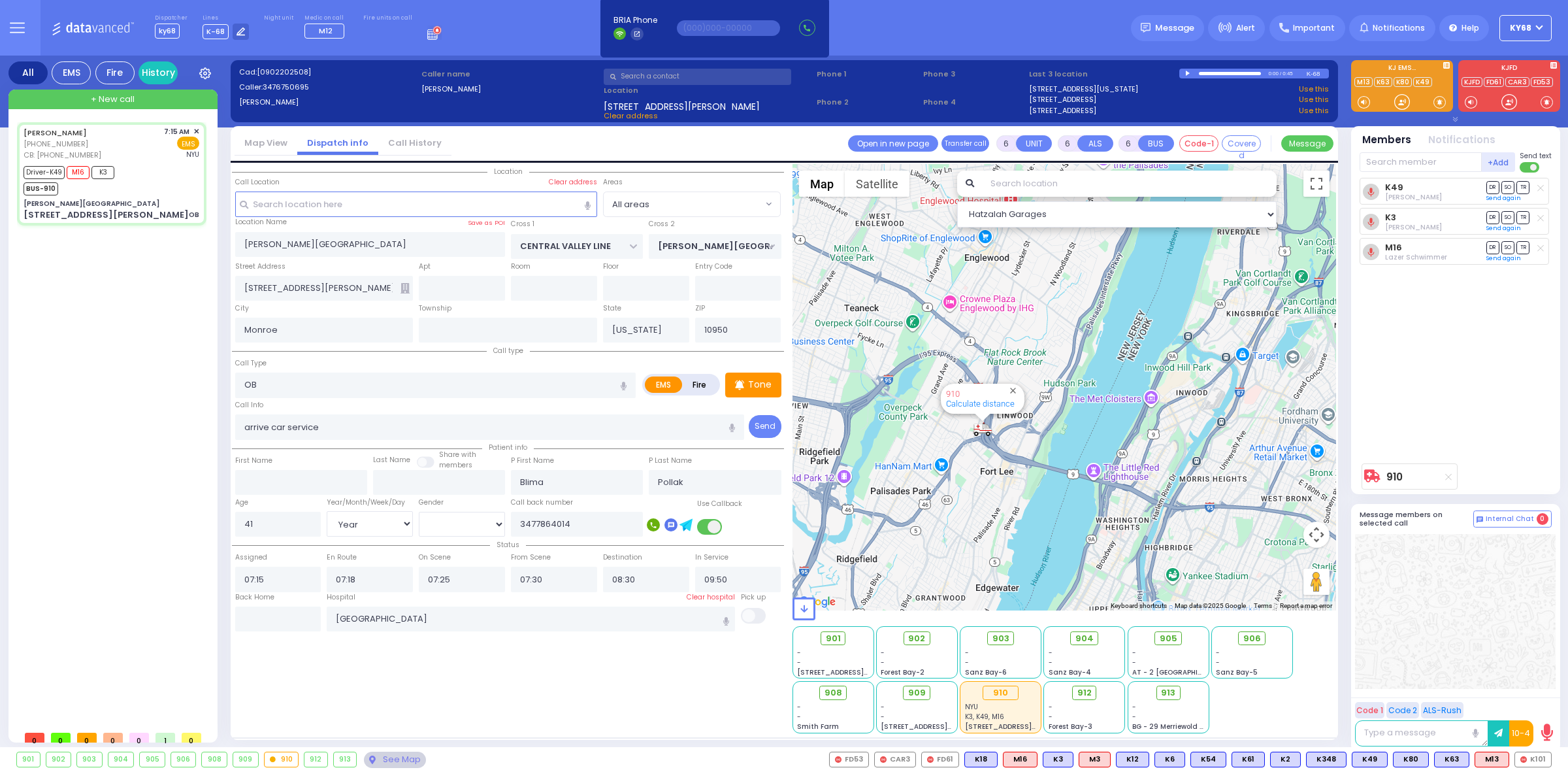
drag, startPoint x: 1040, startPoint y: 498, endPoint x: 1132, endPoint y: 517, distance: 93.9
click at [1132, 517] on div "910 Calculate distance" at bounding box center [1064, 387] width 544 height 447
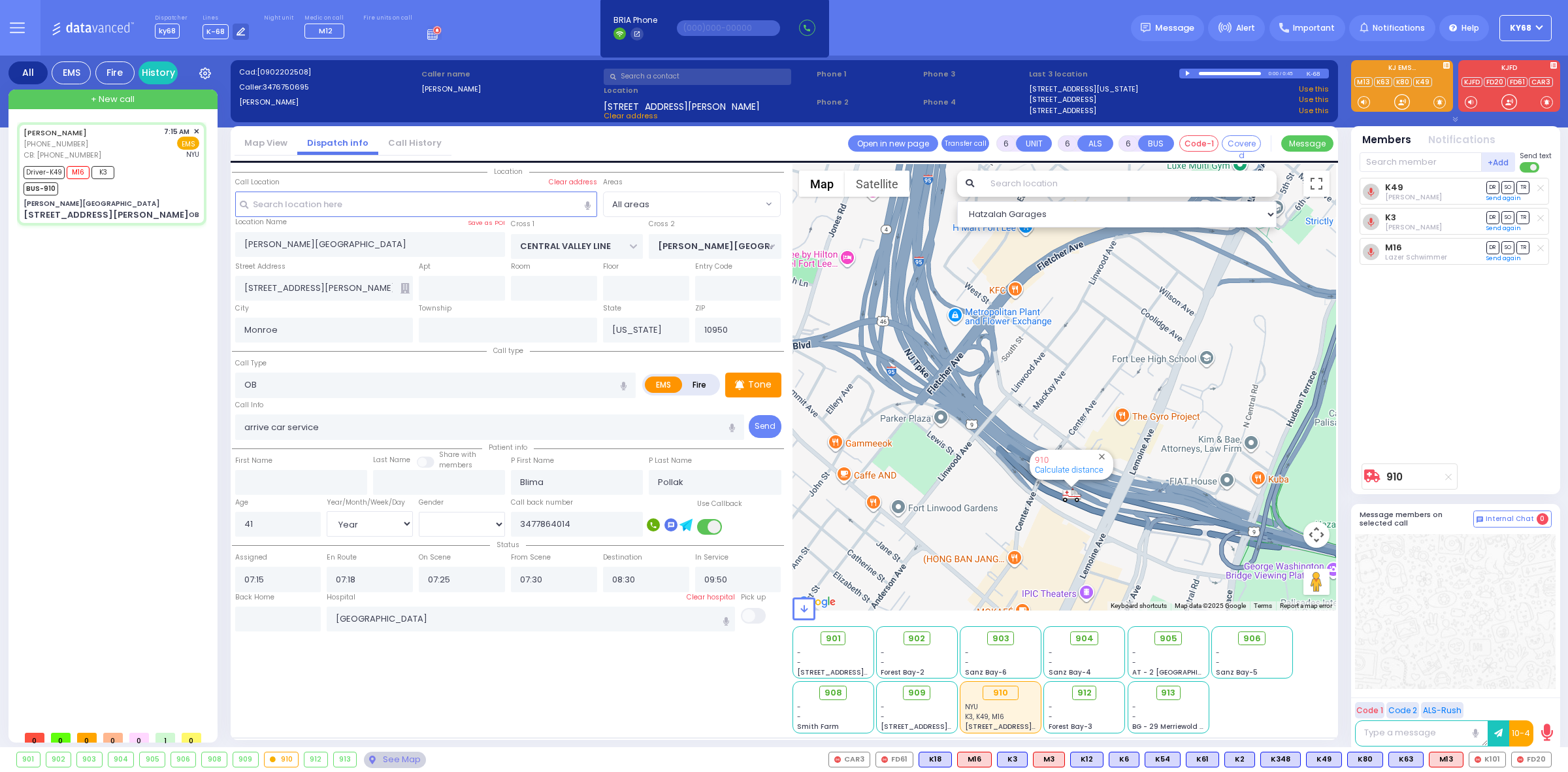
drag, startPoint x: 1212, startPoint y: 453, endPoint x: 1101, endPoint y: 386, distance: 129.7
click at [1125, 392] on div "910 Calculate distance" at bounding box center [1064, 387] width 544 height 447
